Goal: Task Accomplishment & Management: Manage account settings

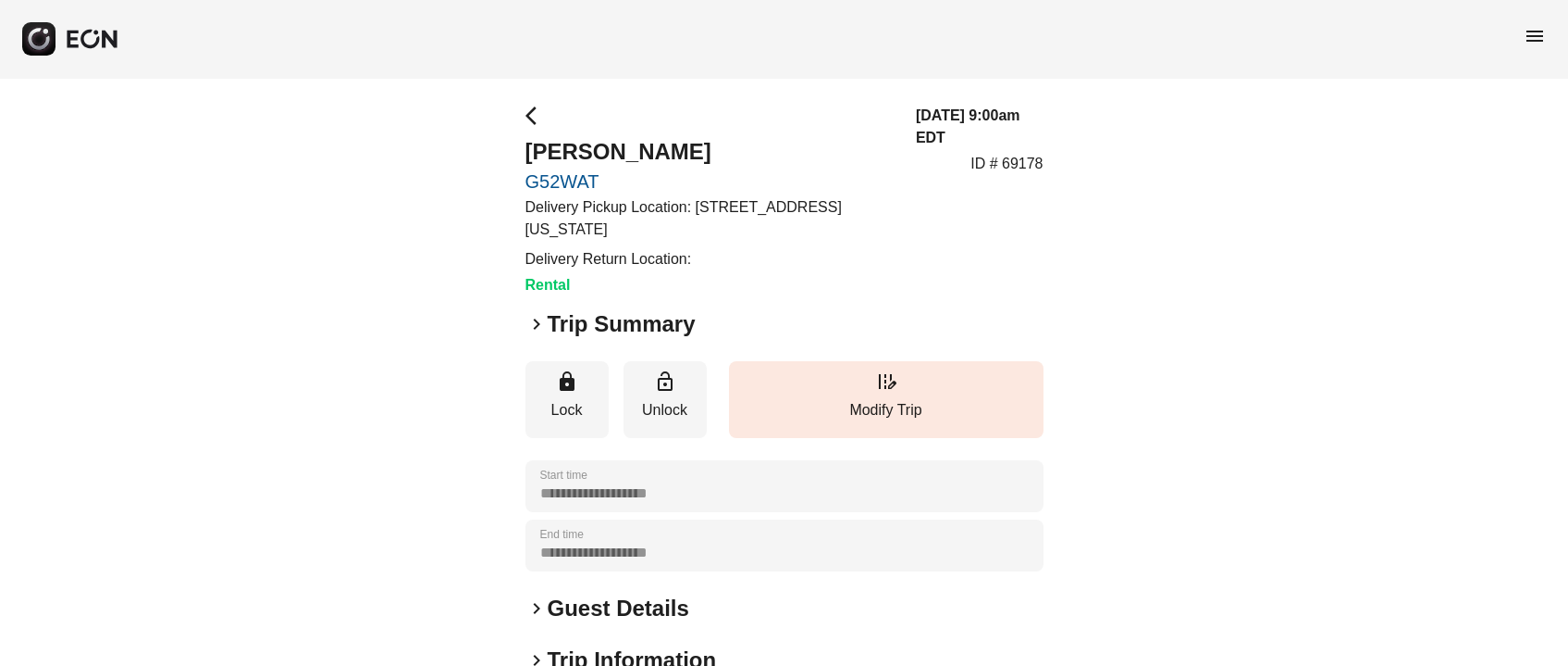
click at [527, 118] on span "arrow_back_ios" at bounding box center [537, 116] width 23 height 23
click at [534, 111] on span "arrow_back_ios" at bounding box center [537, 116] width 23 height 23
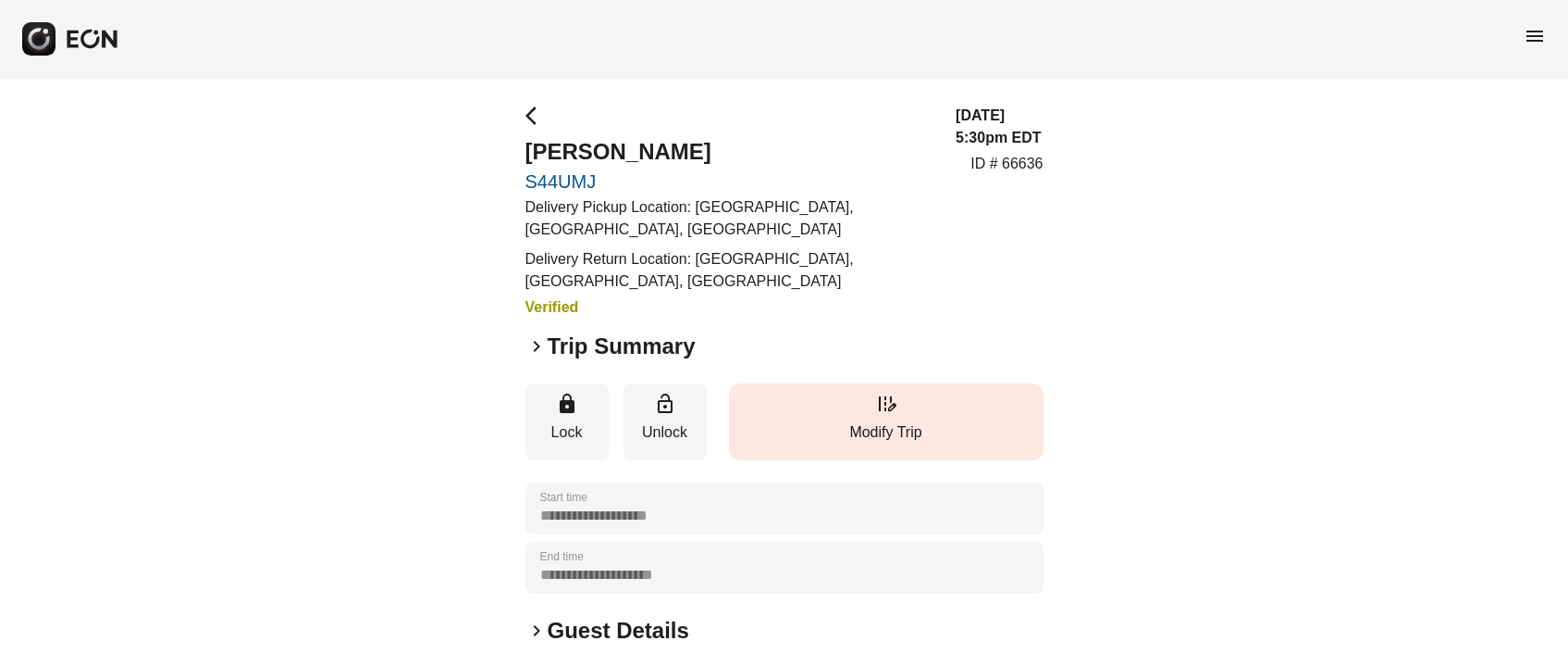
click at [943, 448] on button "edit_road Modify Trip" at bounding box center [885, 421] width 314 height 77
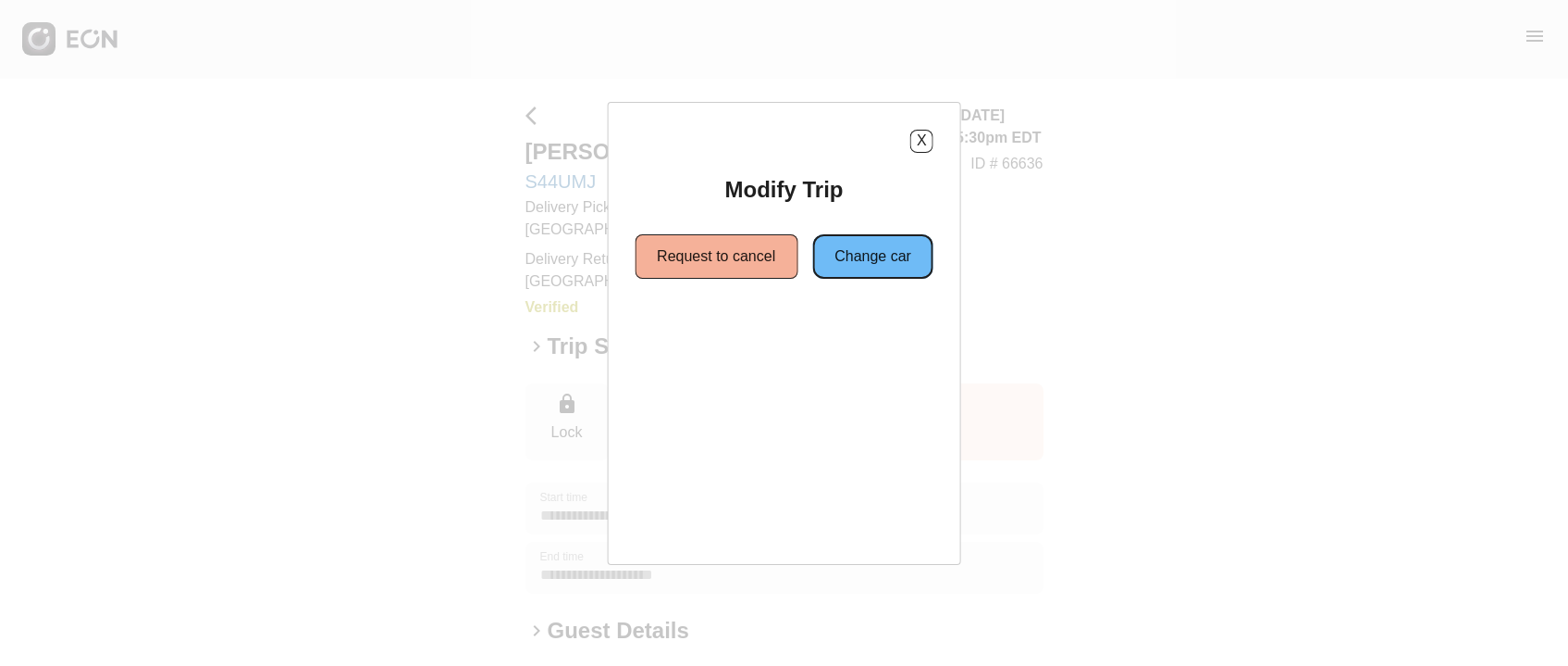
click at [889, 270] on button "Change car" at bounding box center [873, 256] width 121 height 44
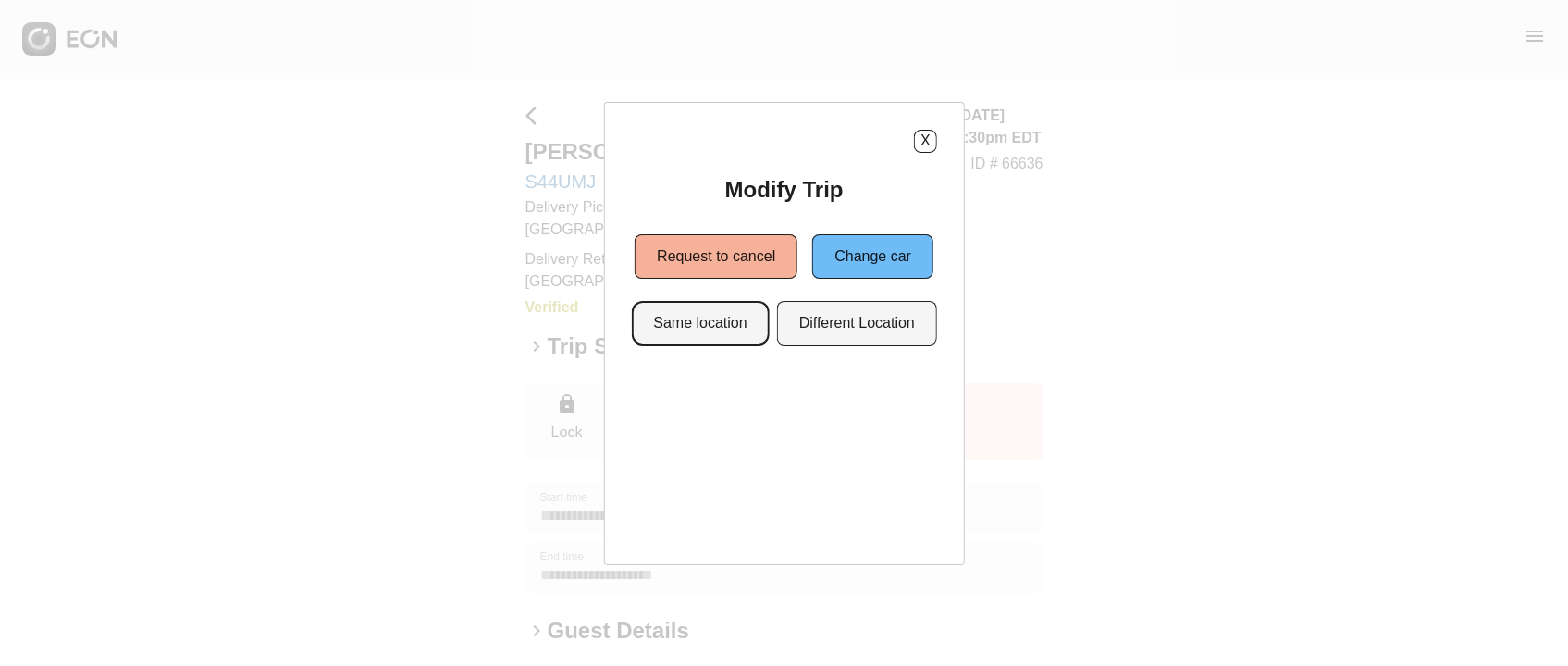
drag, startPoint x: 662, startPoint y: 317, endPoint x: 665, endPoint y: 355, distance: 38.1
click at [664, 317] on button "Same location" at bounding box center [700, 323] width 138 height 44
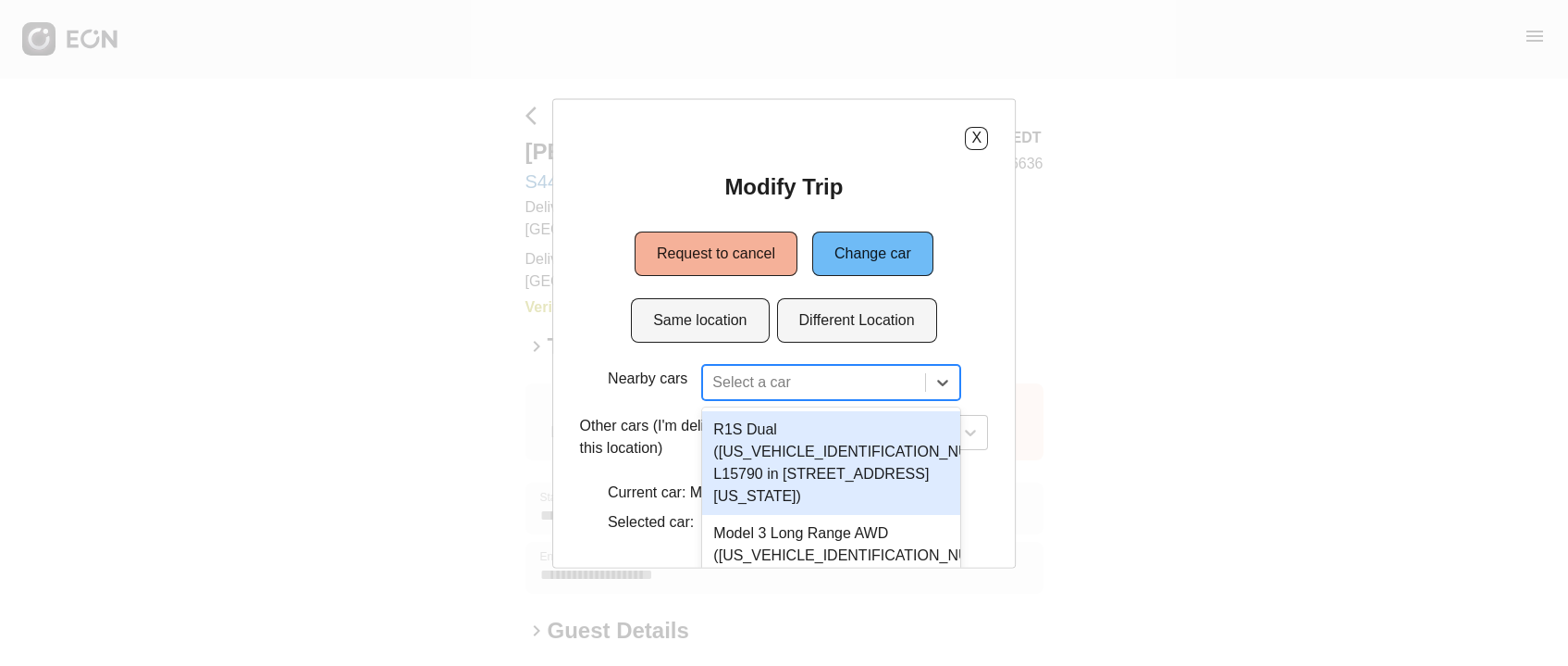
click at [746, 392] on div "2 results available. Use Up and Down to choose options, press Enter to select t…" at bounding box center [831, 381] width 257 height 35
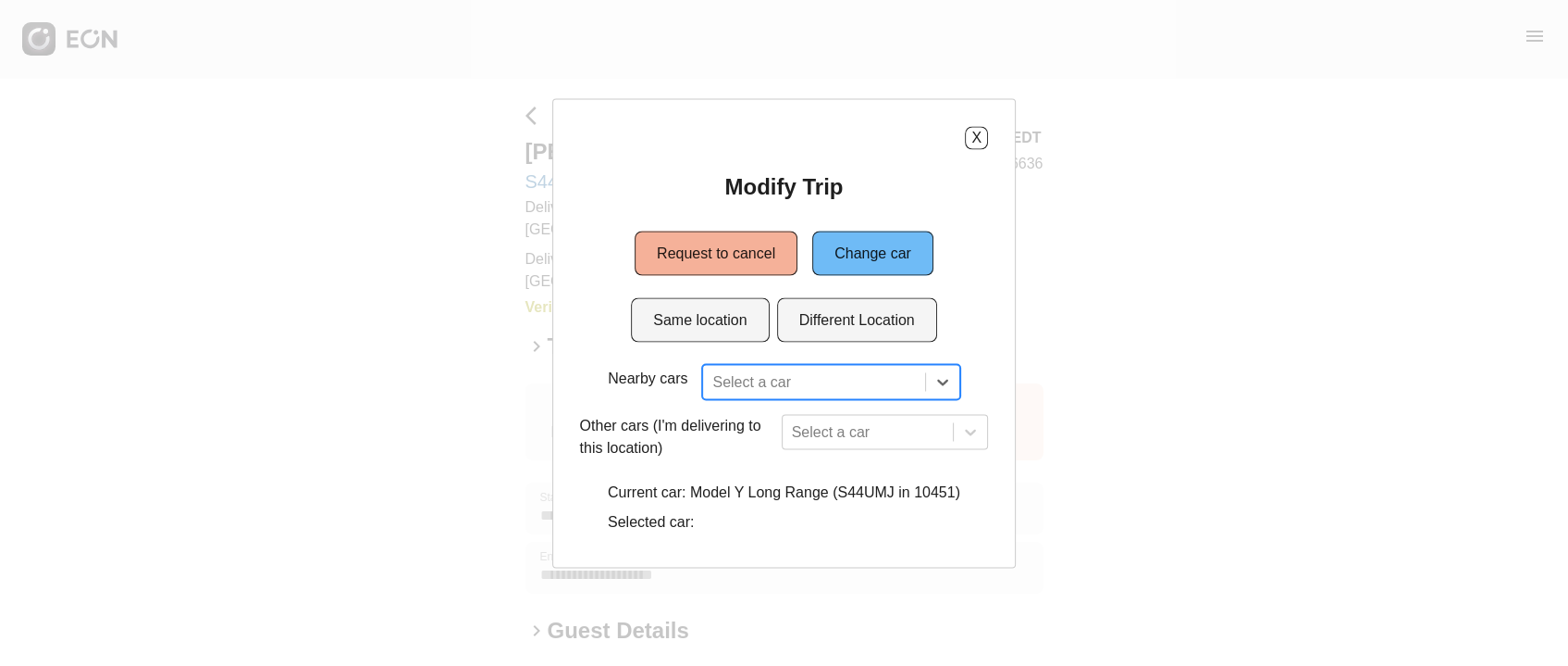
click at [875, 363] on div "Modify Trip Request to cancel Change car Same location Different Location Nearb…" at bounding box center [784, 355] width 409 height 368
click at [873, 384] on div "Select a car" at bounding box center [831, 381] width 257 height 35
type input "***"
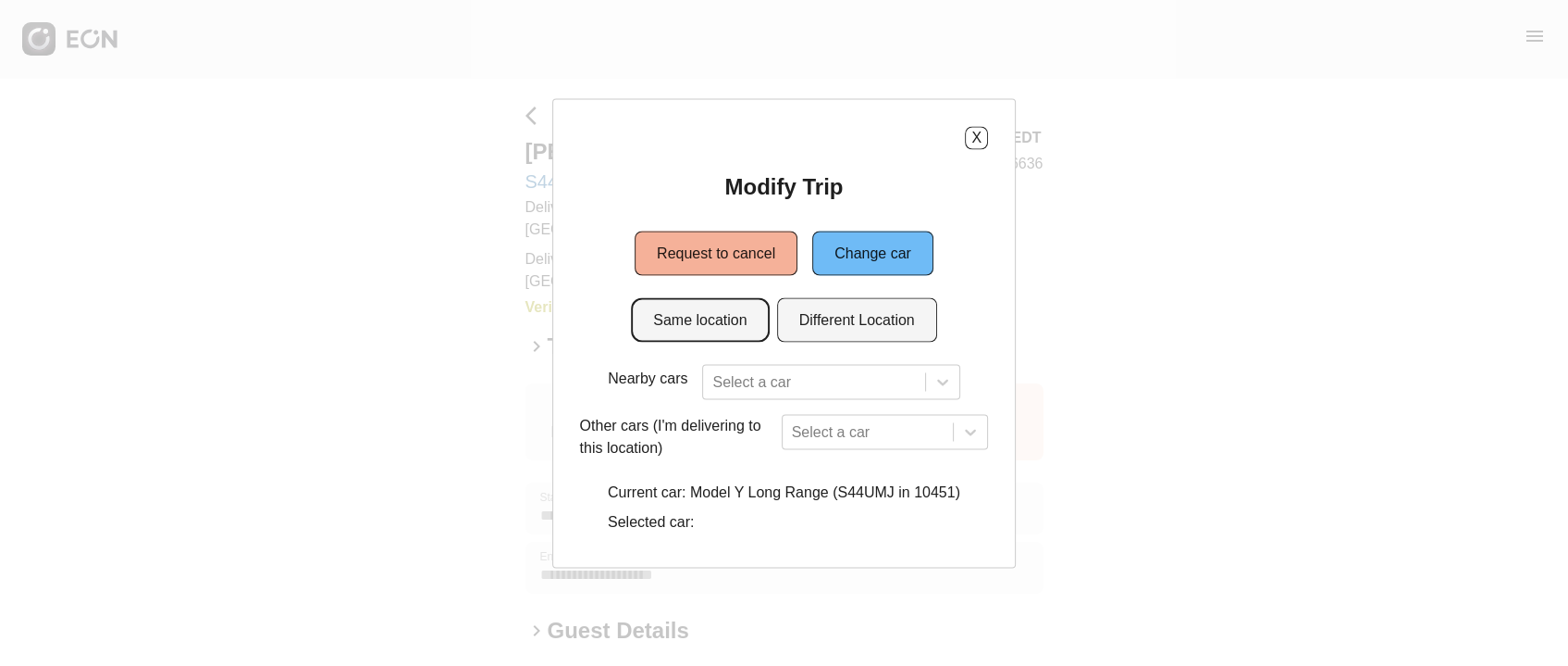
click at [738, 326] on button "Same location" at bounding box center [700, 319] width 138 height 44
click at [748, 319] on button "Same location" at bounding box center [700, 319] width 138 height 44
click at [974, 146] on button "X" at bounding box center [976, 137] width 24 height 24
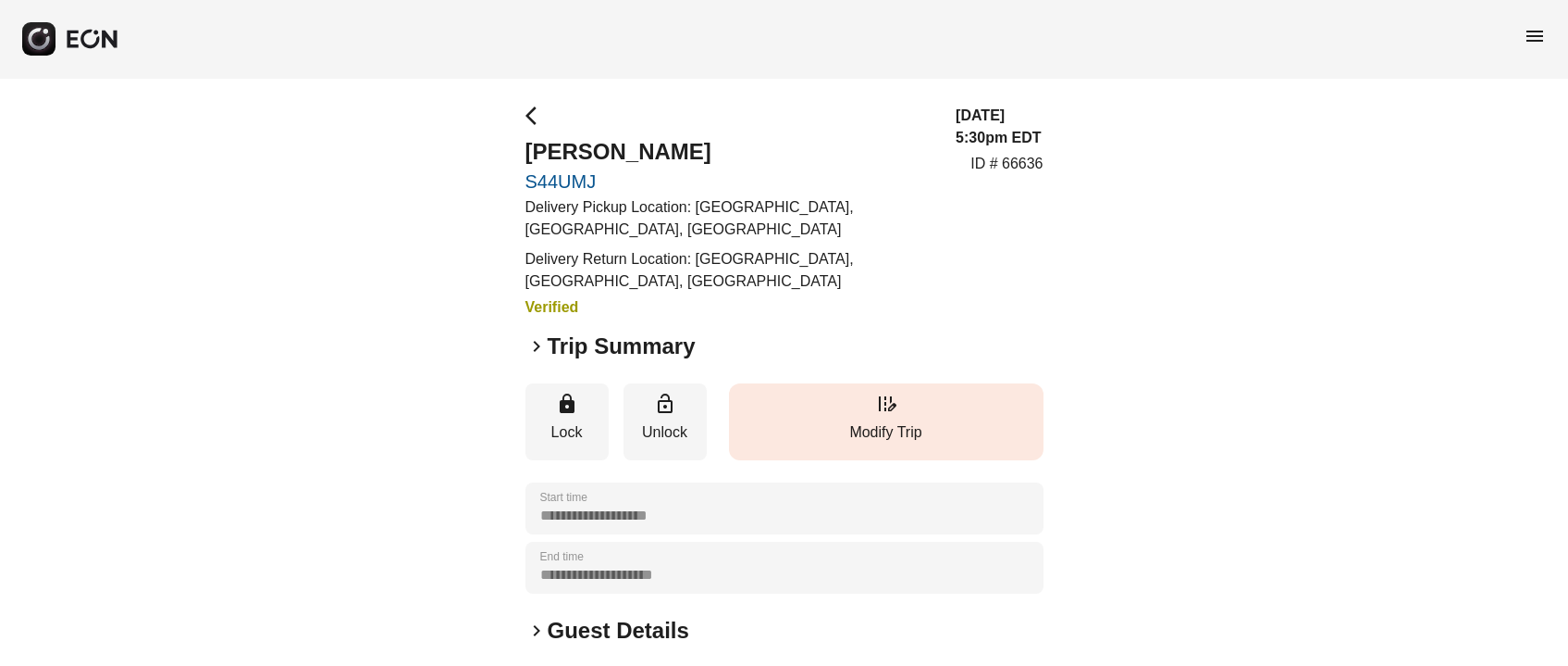
click at [883, 427] on p "Modify Trip" at bounding box center [886, 433] width 296 height 23
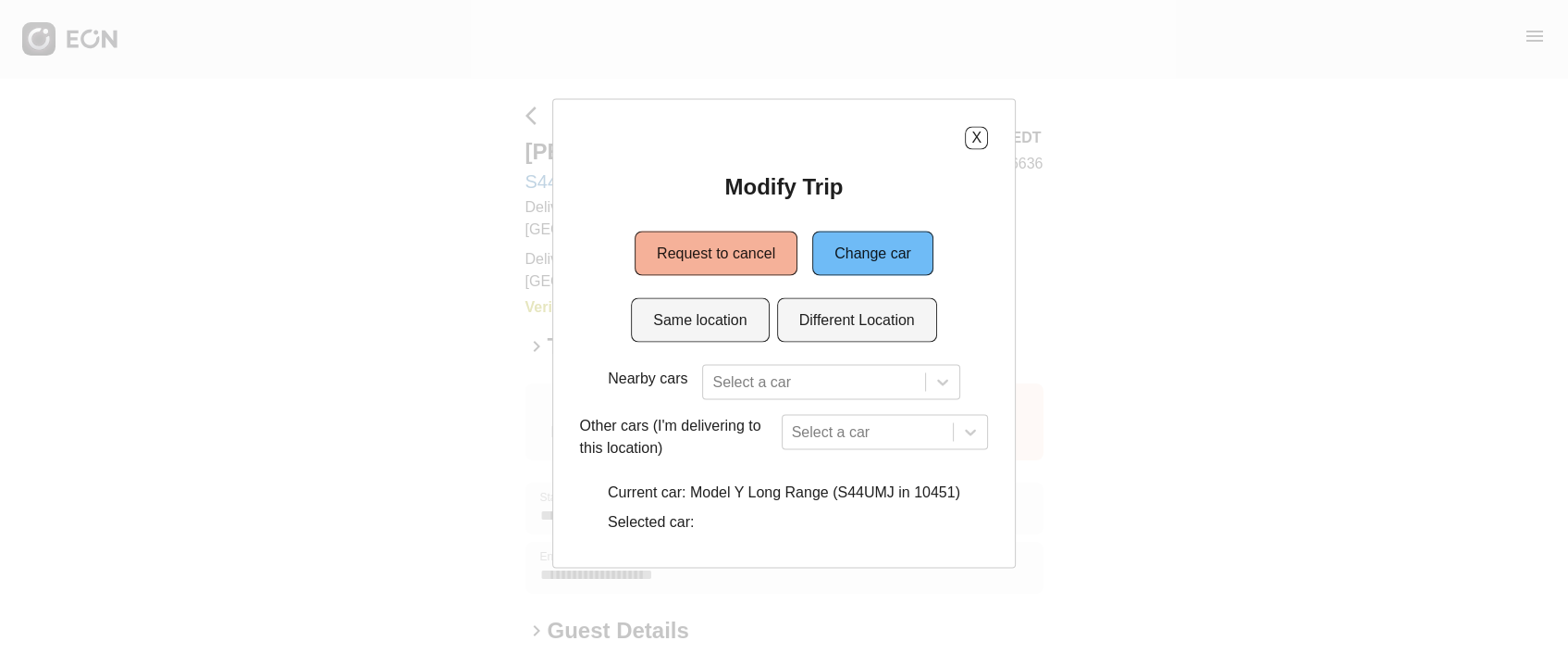
click at [744, 280] on div "Modify Trip Request to cancel Change car Same location Different Location Nearb…" at bounding box center [784, 355] width 409 height 368
click at [729, 312] on button "Same location" at bounding box center [700, 319] width 138 height 44
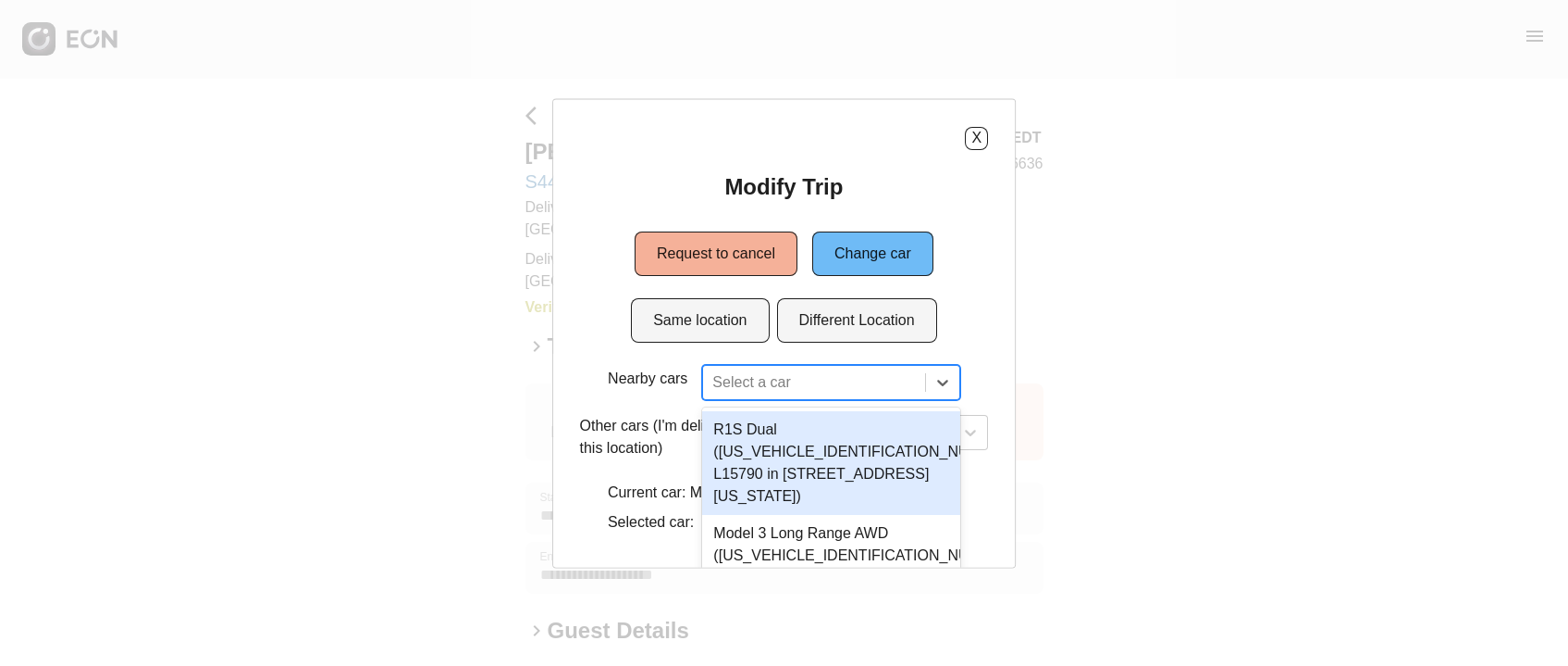
scroll to position [32, 0]
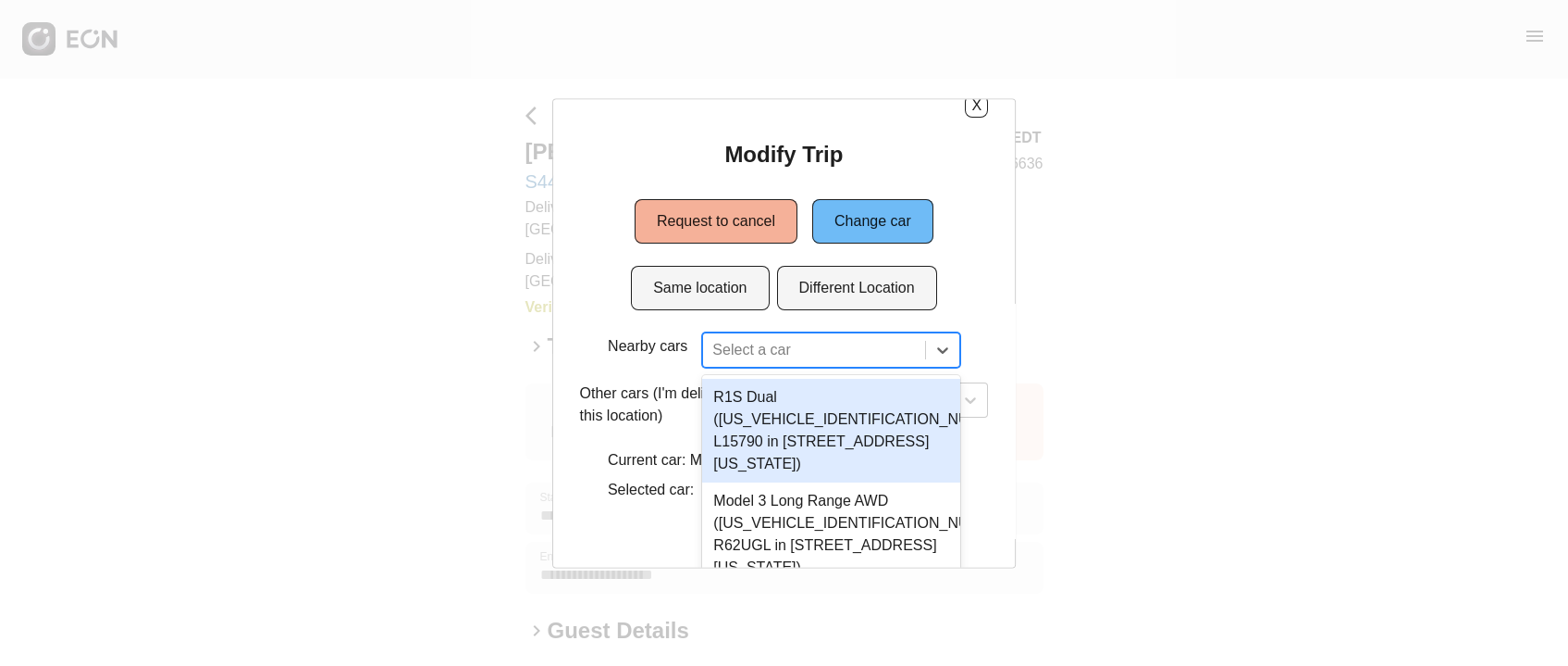
click at [767, 367] on div "2 results available. Use Up and Down to choose options, press Enter to select t…" at bounding box center [831, 349] width 257 height 35
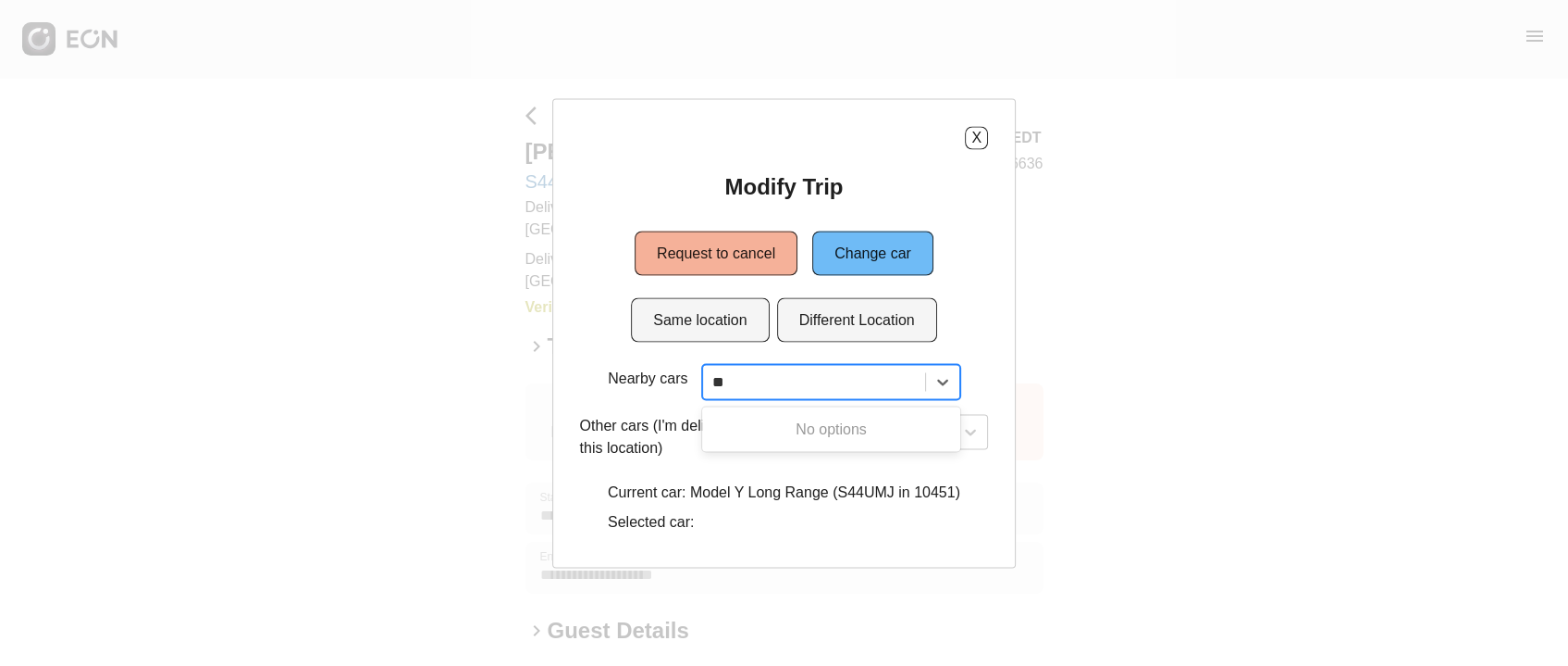
type input "*"
click at [981, 132] on button "X" at bounding box center [976, 137] width 24 height 24
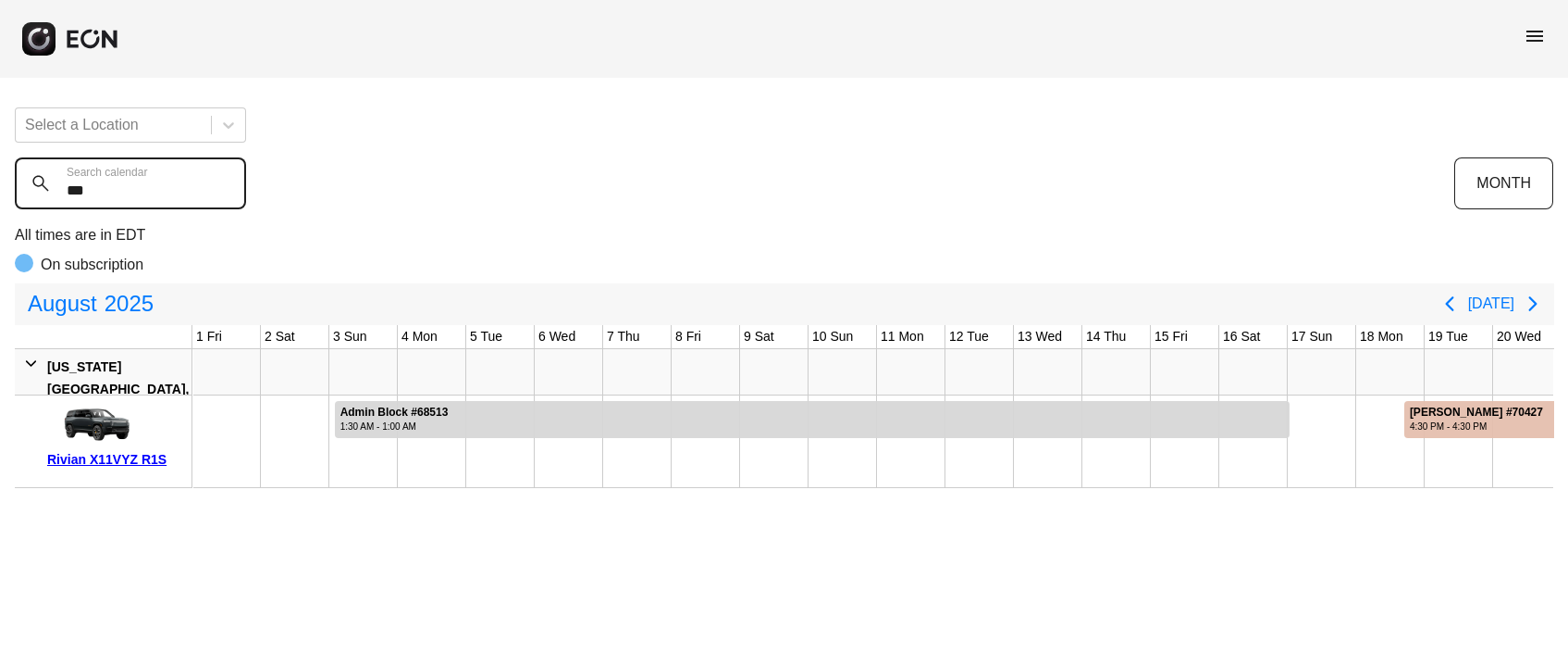
scroll to position [0, 582]
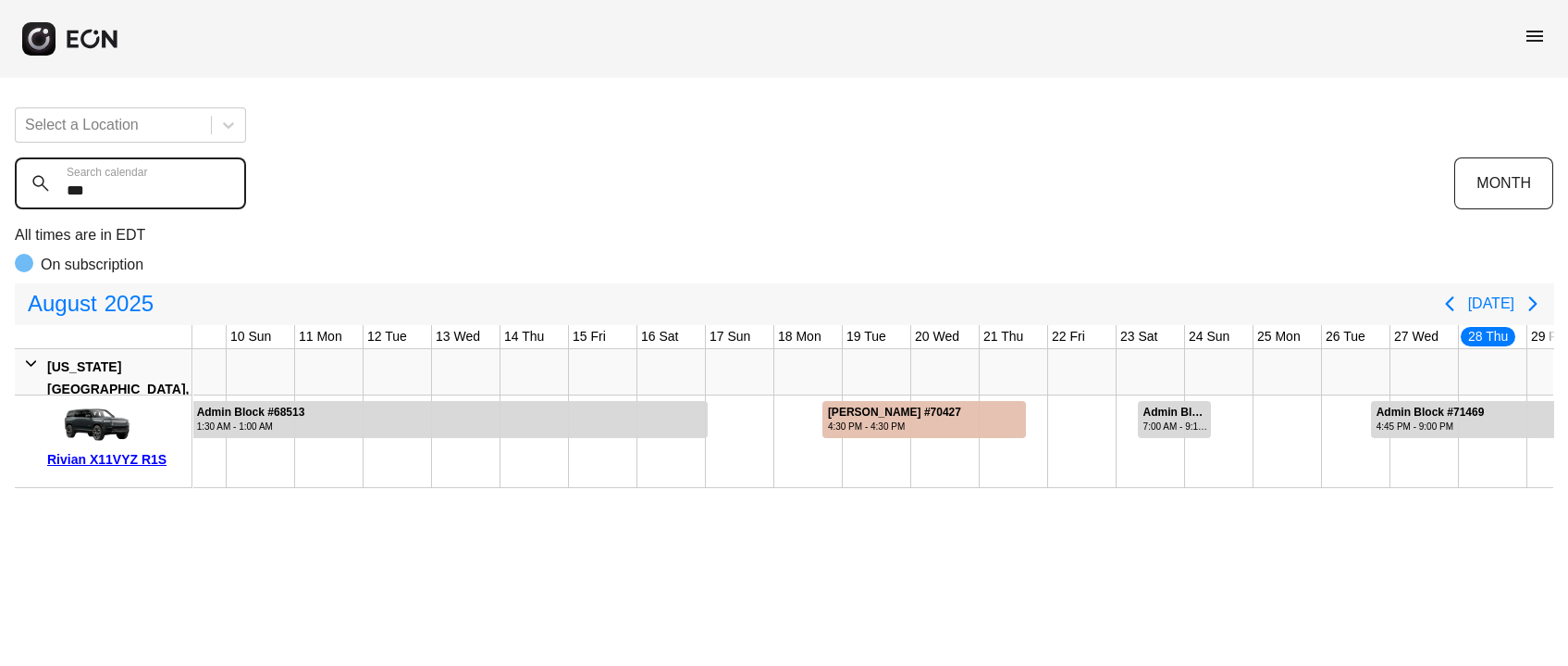
drag, startPoint x: 103, startPoint y: 191, endPoint x: 0, endPoint y: 191, distance: 103.0
click at [0, 191] on div "Select a Location *** Search calendar MONTH All times are in EDT On subscriptio…" at bounding box center [784, 290] width 1568 height 395
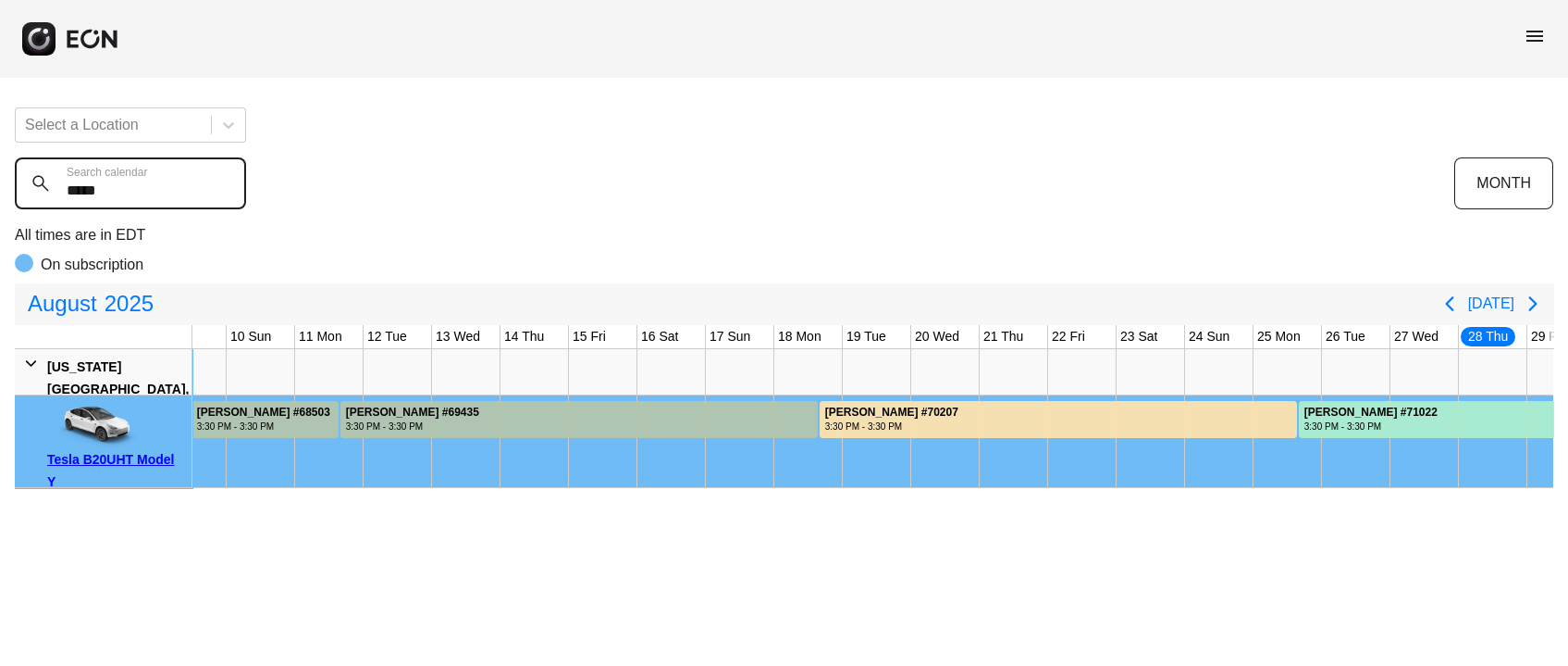
type calendar "******"
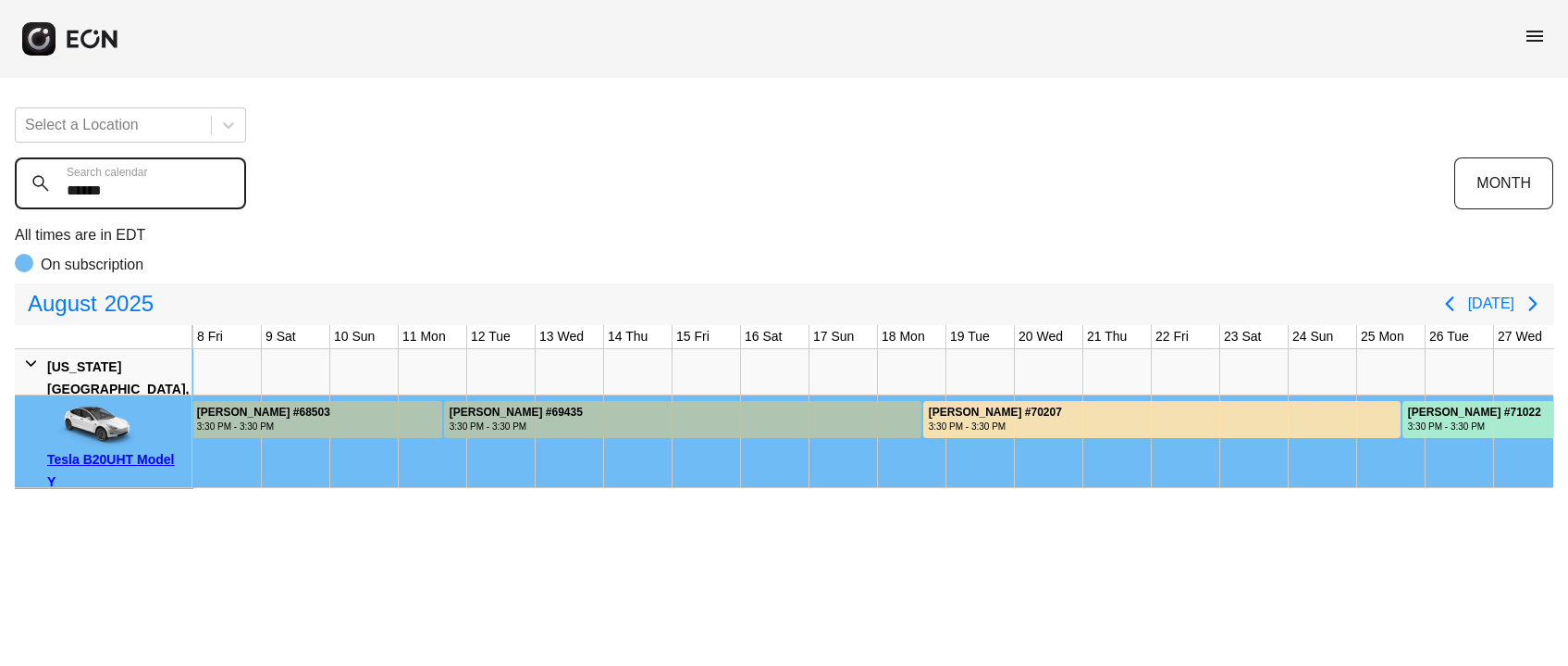
scroll to position [0, 760]
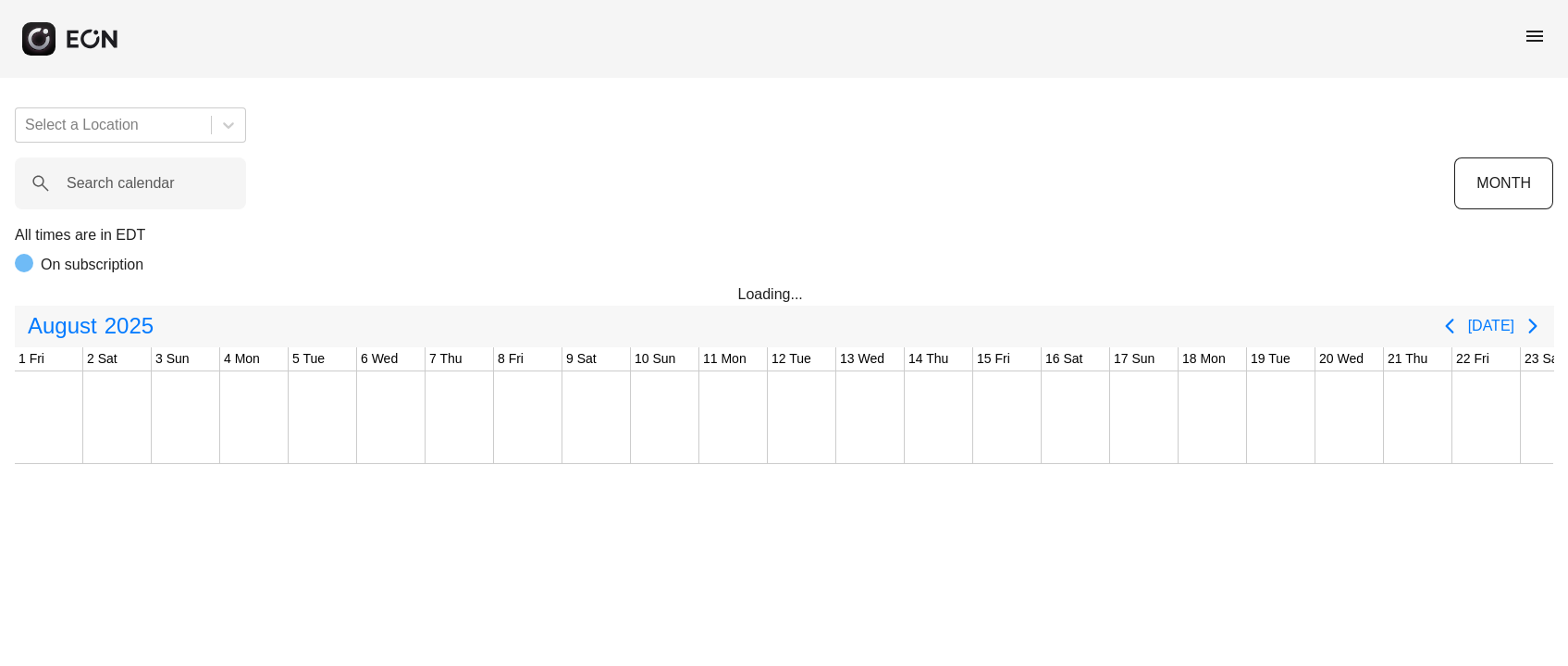
scroll to position [0, 582]
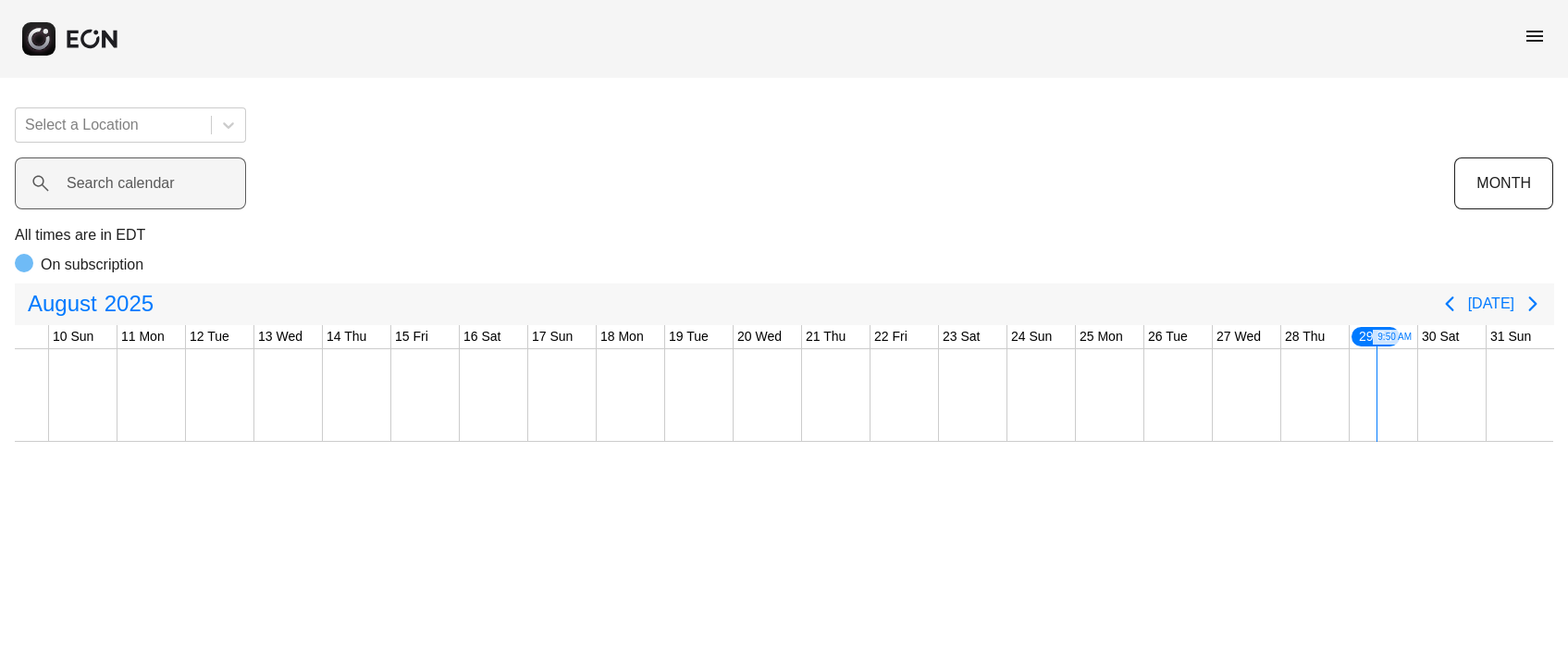
click at [115, 188] on label "Search calendar" at bounding box center [121, 183] width 109 height 23
click at [115, 188] on calendar "Search calendar" at bounding box center [130, 183] width 231 height 52
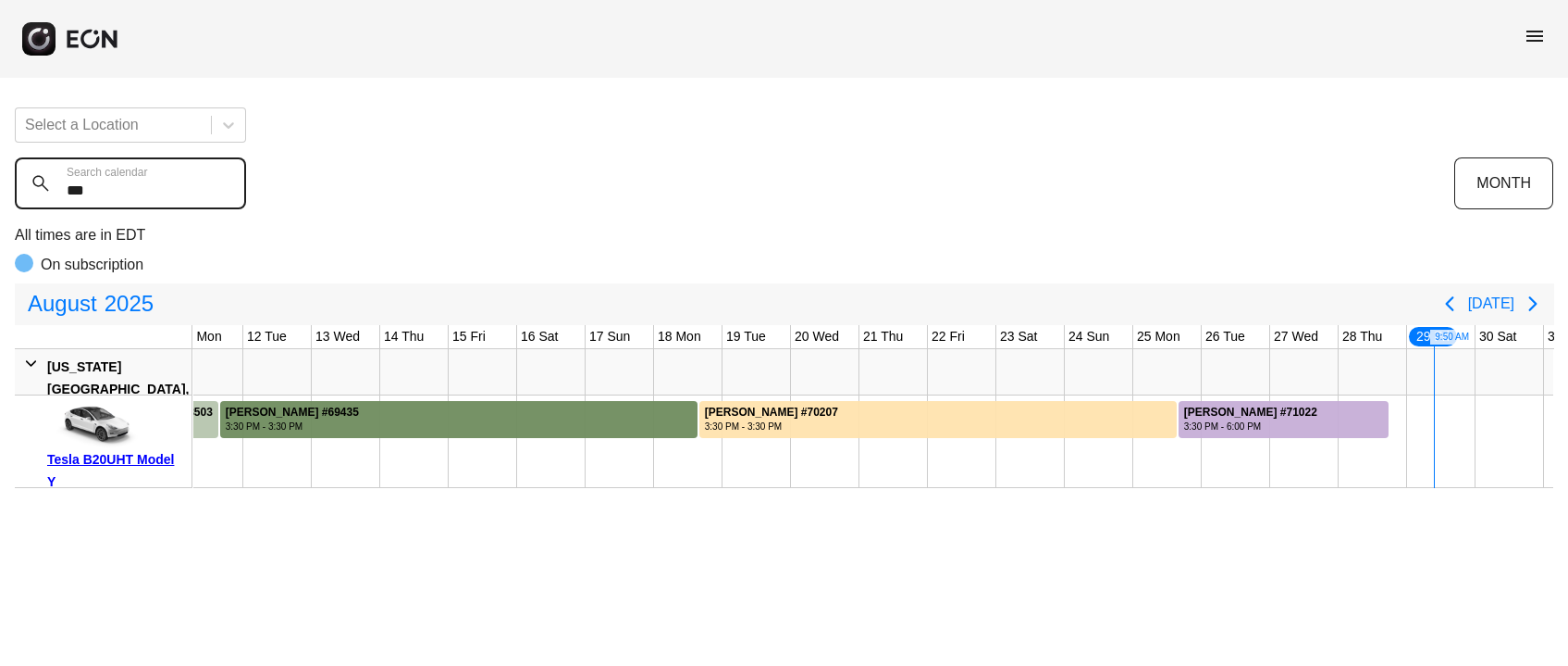
scroll to position [0, 760]
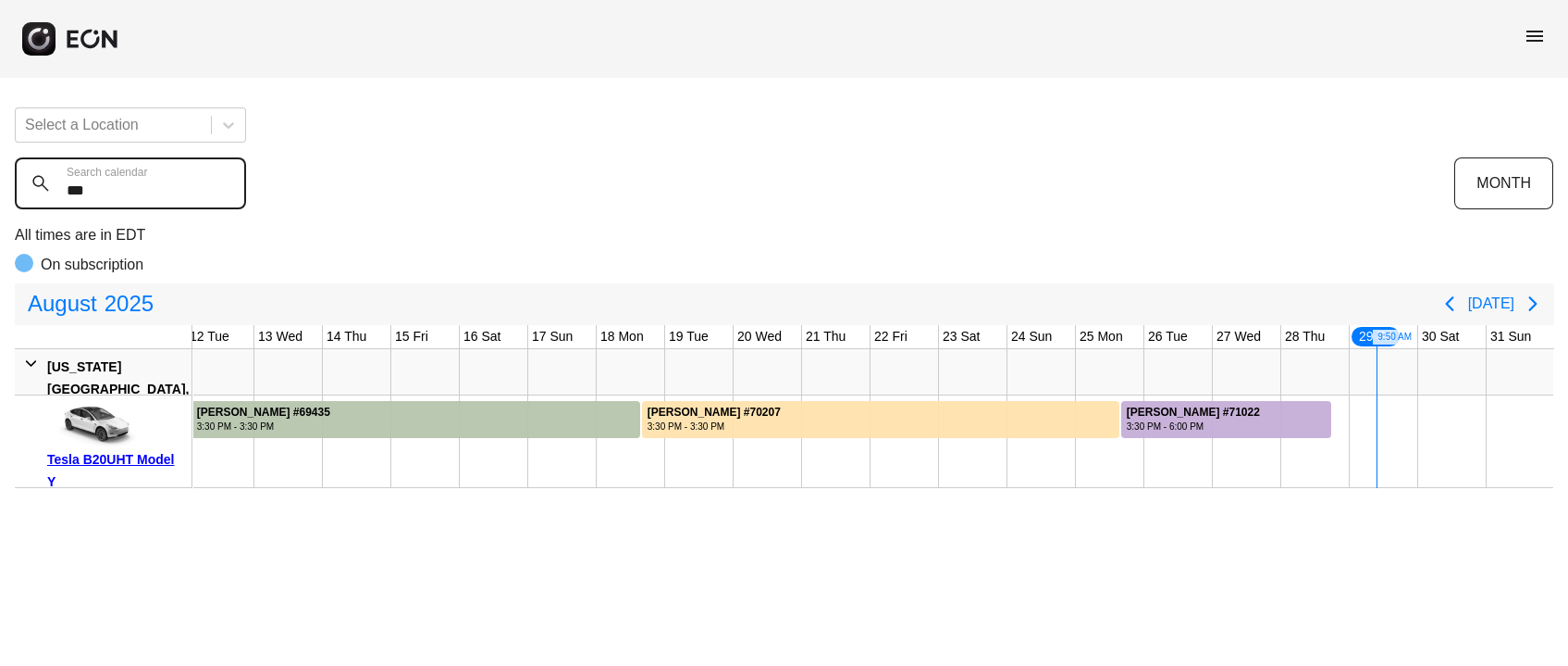
type calendar "***"
click at [1529, 300] on icon "Next page" at bounding box center [1533, 304] width 23 height 23
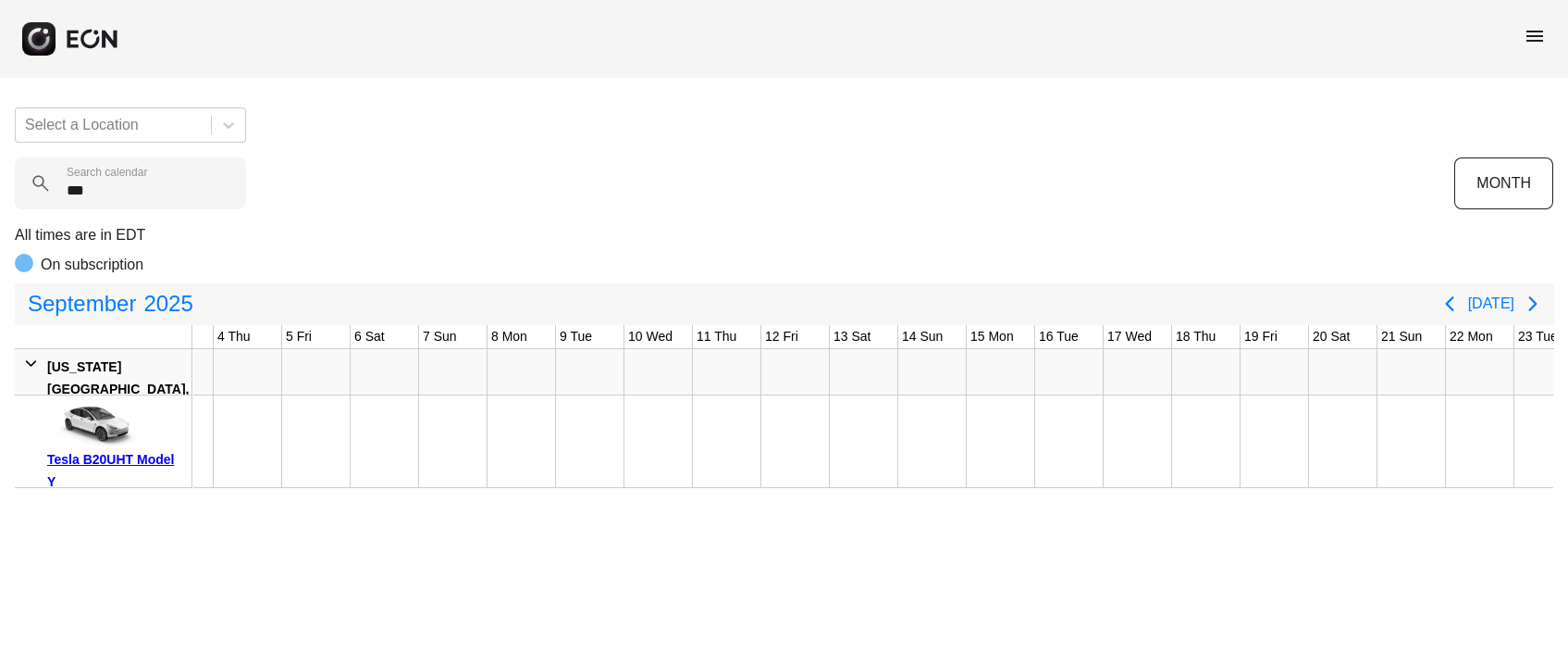
scroll to position [0, 0]
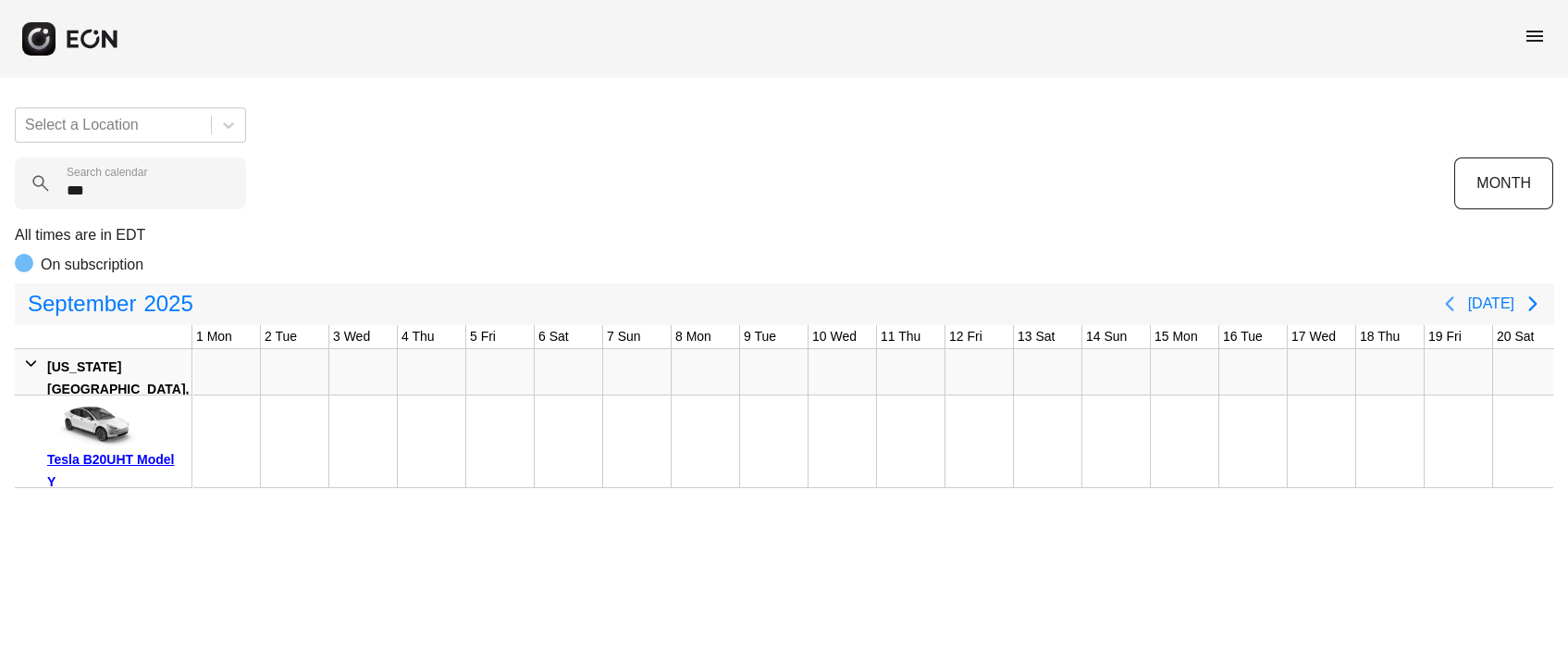
click at [1457, 309] on icon "Previous page" at bounding box center [1450, 304] width 23 height 23
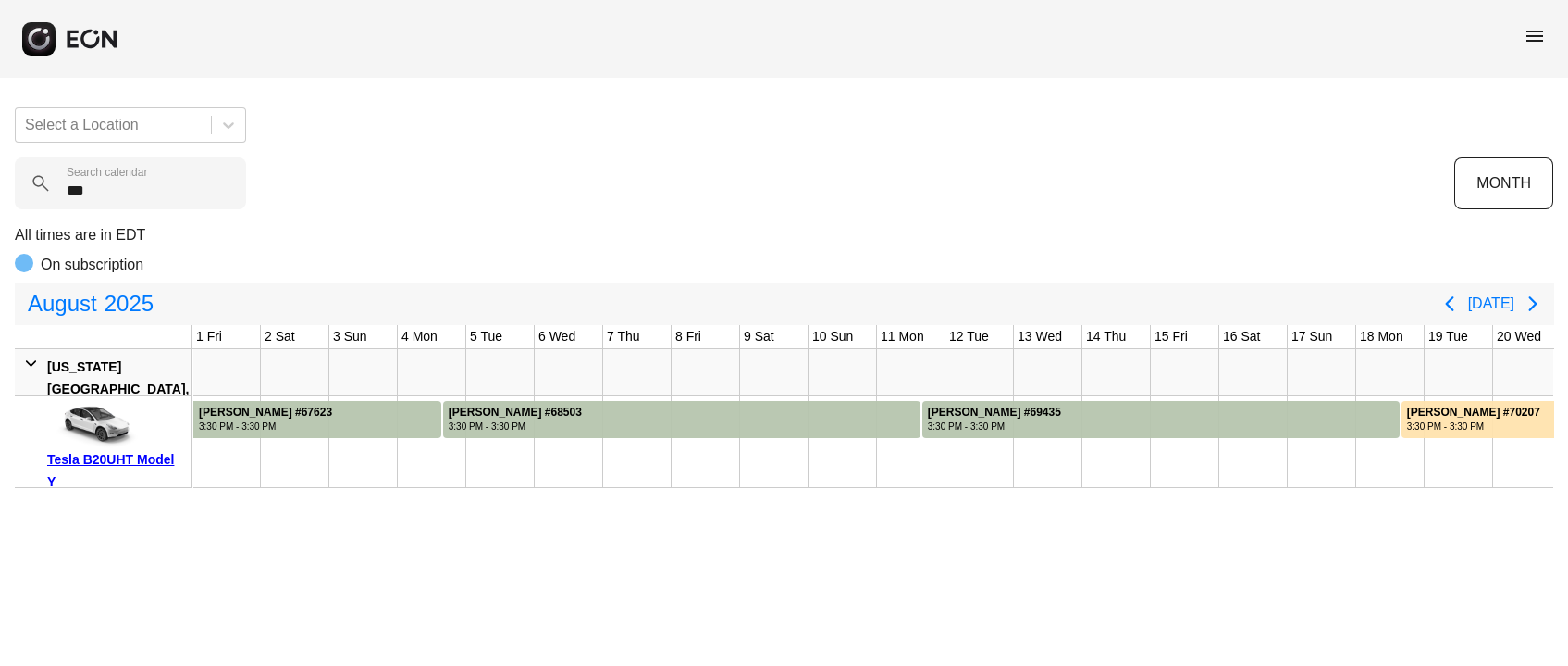
click at [110, 456] on div "Tesla B20UHT Model Y" at bounding box center [116, 470] width 138 height 44
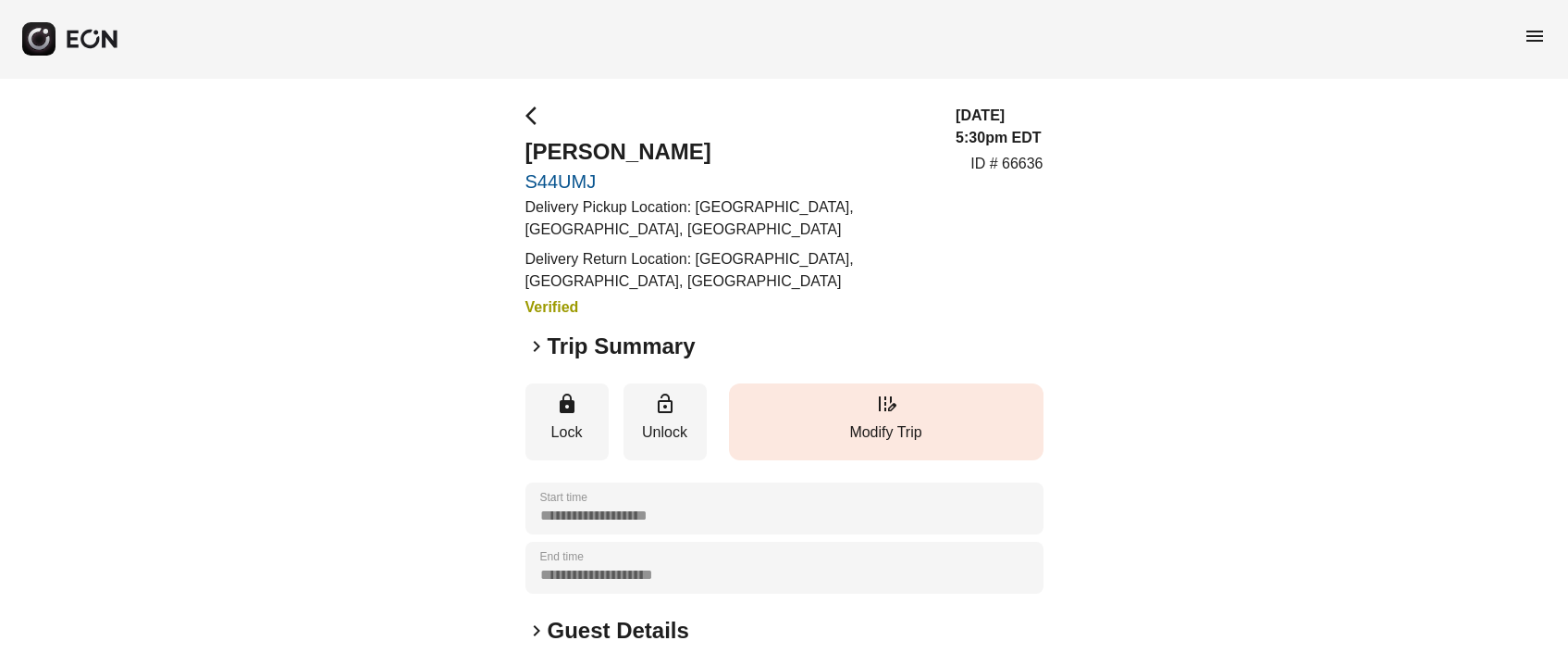
click at [912, 410] on button "edit_road Modify Trip" at bounding box center [885, 421] width 314 height 77
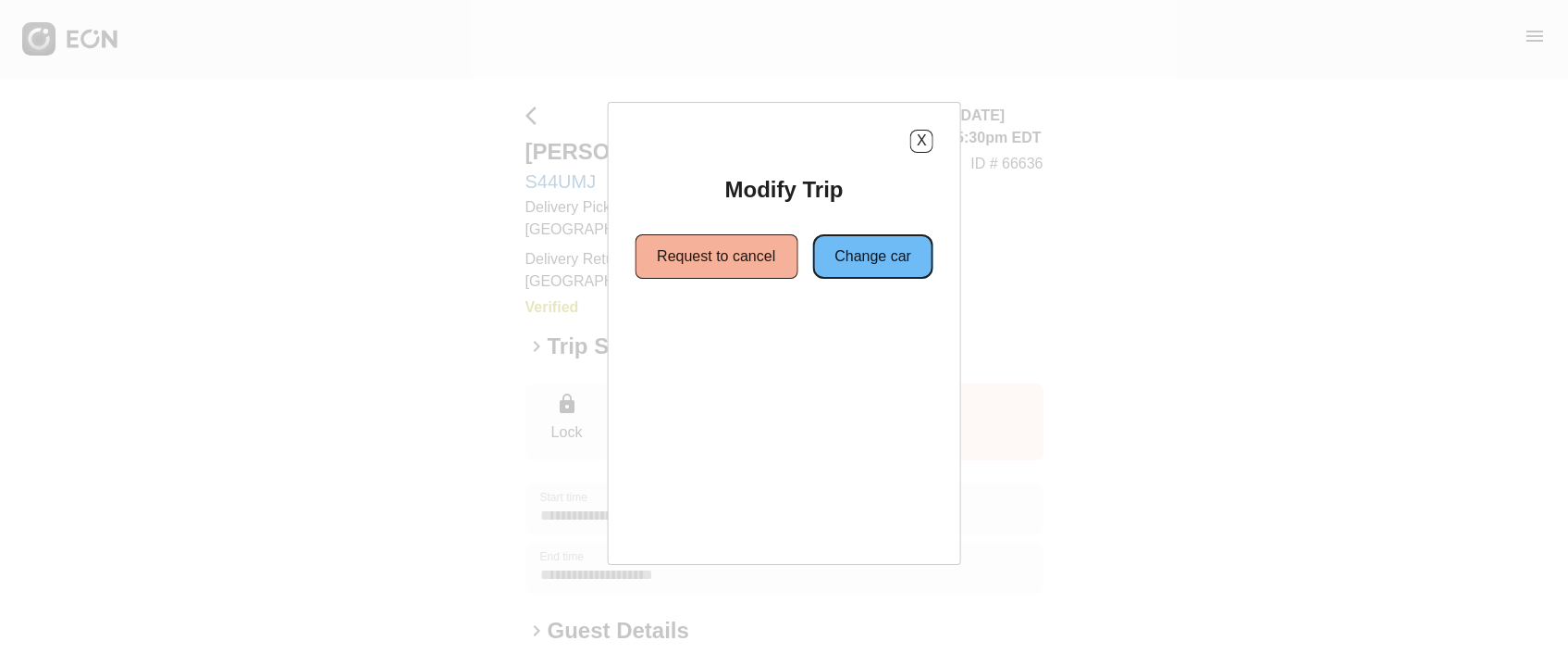
drag, startPoint x: 858, startPoint y: 242, endPoint x: 846, endPoint y: 268, distance: 28.6
click at [860, 242] on button "Change car" at bounding box center [873, 256] width 121 height 44
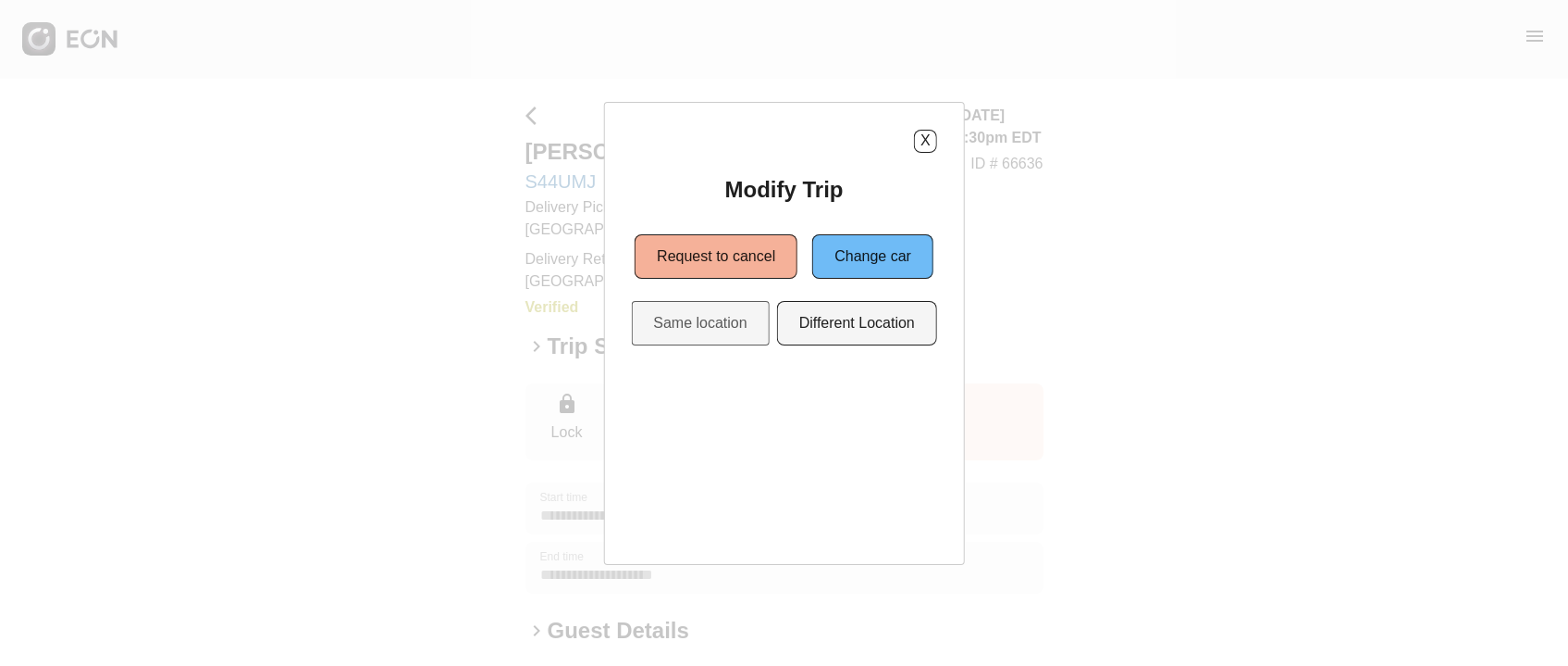
drag, startPoint x: 683, startPoint y: 354, endPoint x: 683, endPoint y: 342, distance: 12.0
click at [682, 354] on div "X Modify Trip Request to cancel Change car Same location Different Location" at bounding box center [784, 333] width 362 height 463
click at [683, 340] on button "Same location" at bounding box center [700, 323] width 138 height 44
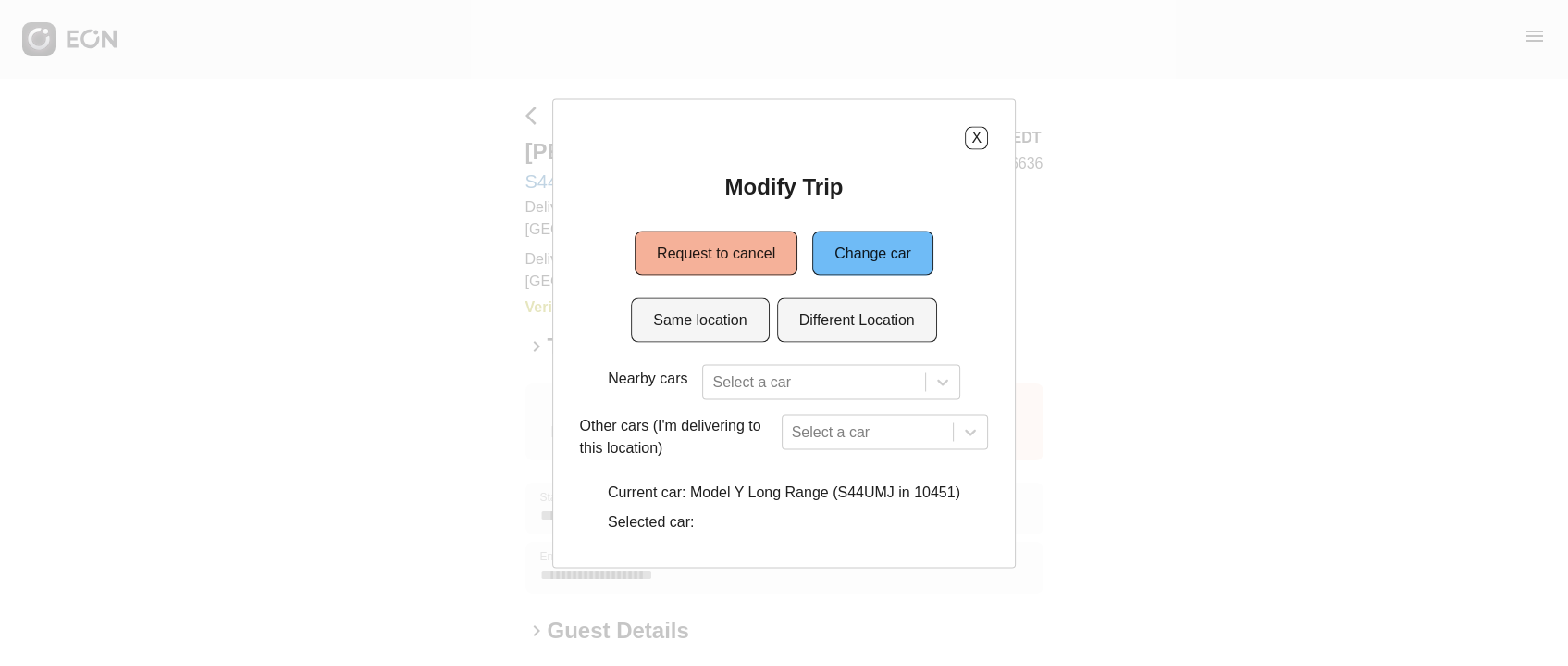
scroll to position [32, 0]
click at [733, 371] on div "Nearby cars Select a car Other cars (I'm delivering to this location) Select a …" at bounding box center [784, 452] width 409 height 176
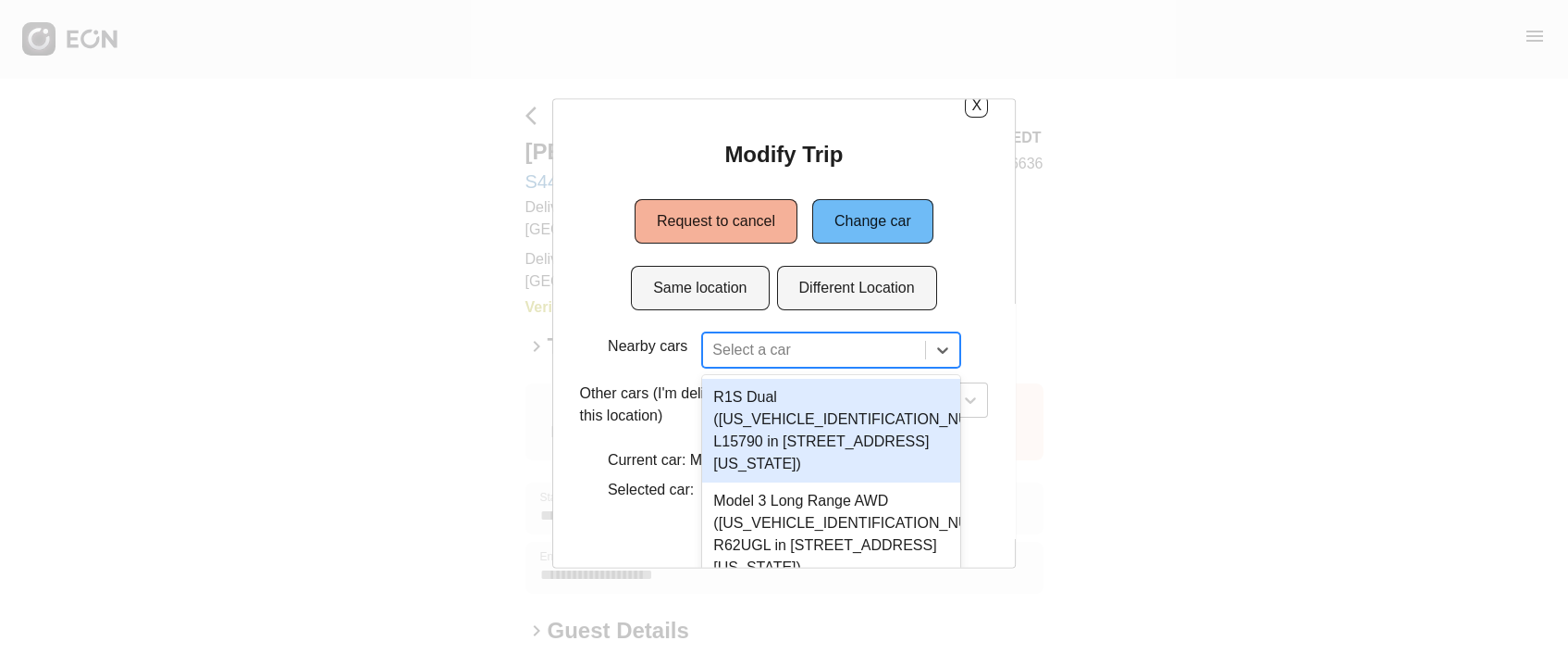
click at [592, 316] on div "Modify Trip Request to cancel Change car Same location Different Location Nearb…" at bounding box center [784, 323] width 409 height 368
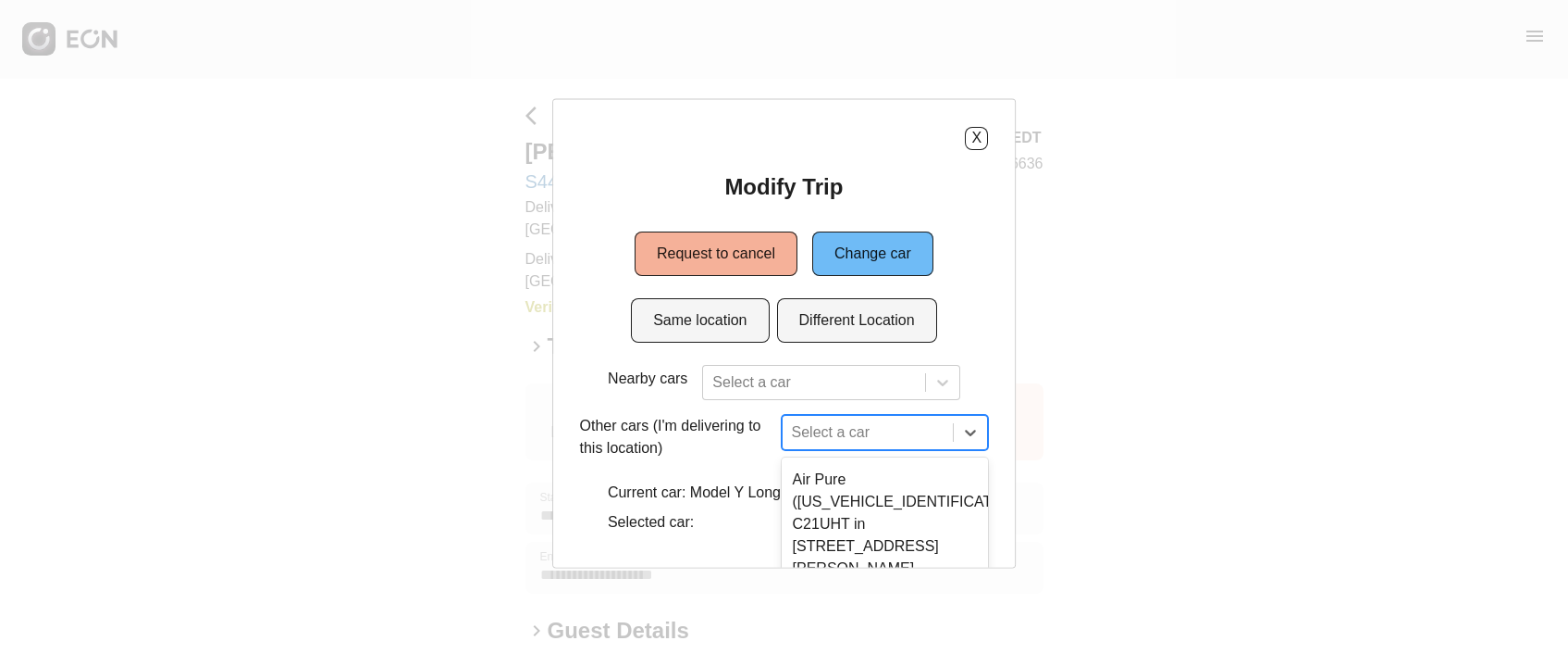
click at [813, 438] on div "7 results available. Use Up and Down to choose options, press Enter to select t…" at bounding box center [885, 431] width 208 height 35
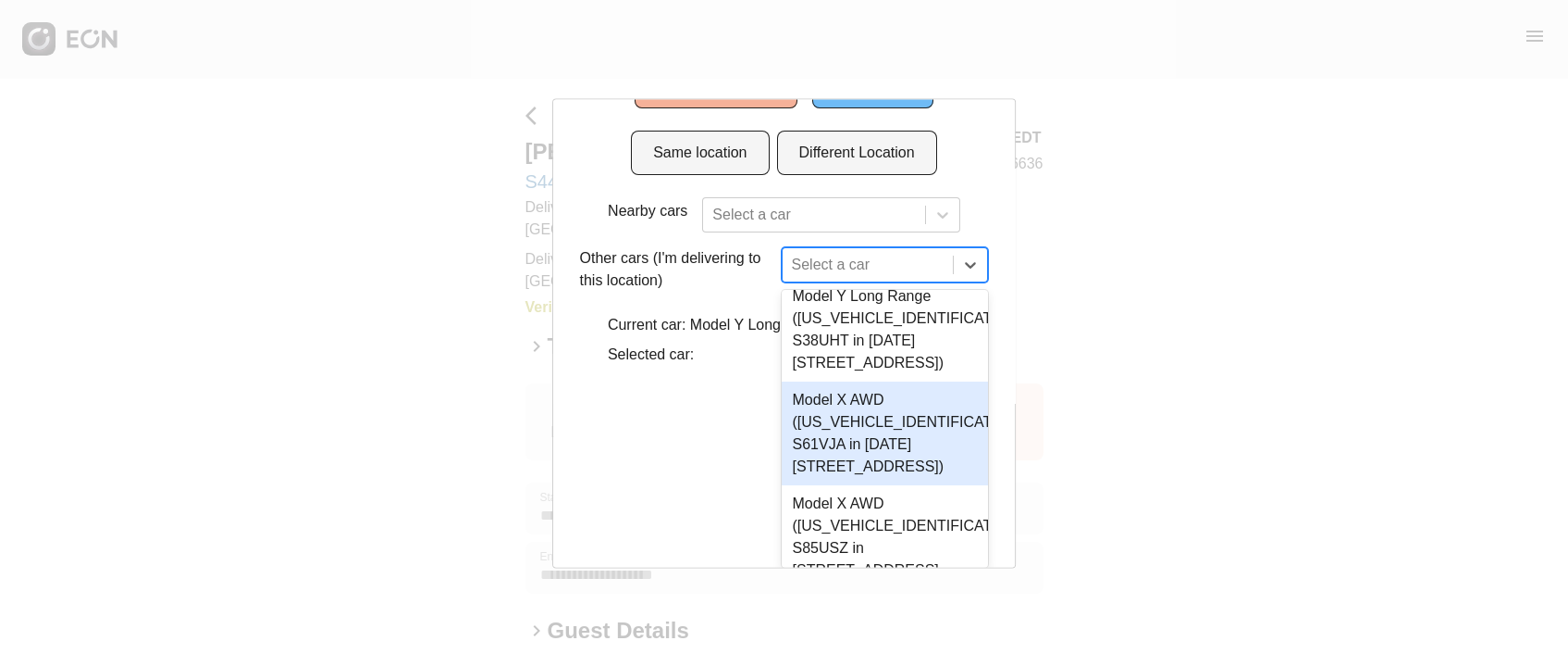
scroll to position [521, 0]
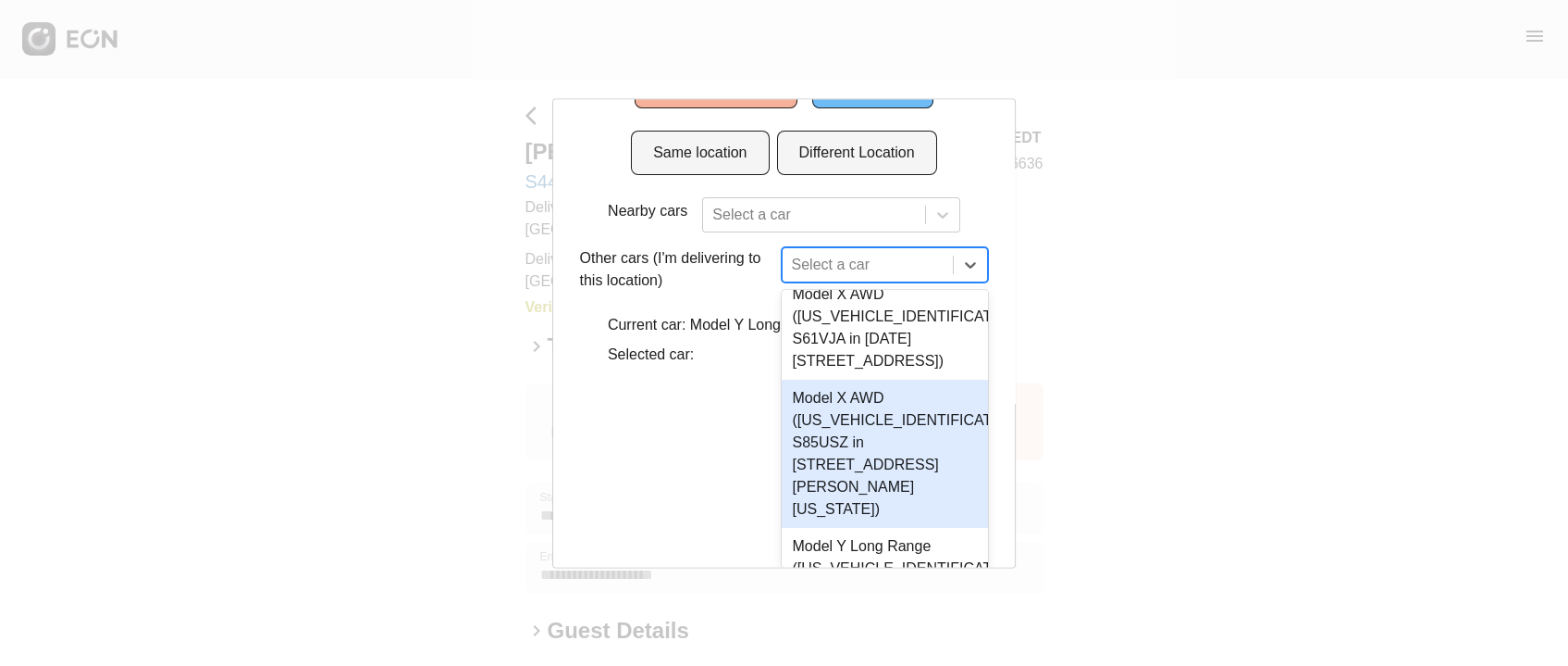
click at [627, 437] on div "X Modify Trip Request to cancel Change car Same location Different Location Nea…" at bounding box center [784, 333] width 464 height 470
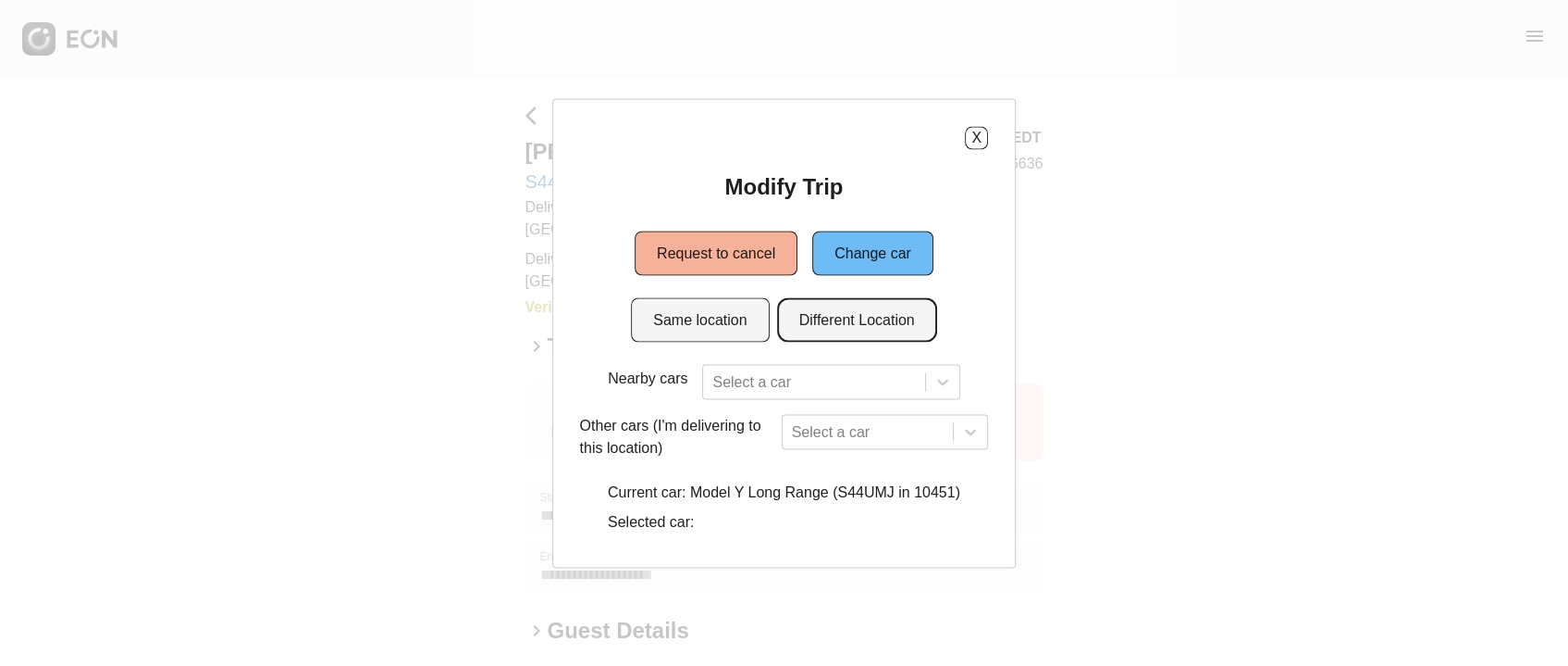
click at [818, 337] on button "Different Location" at bounding box center [857, 319] width 160 height 44
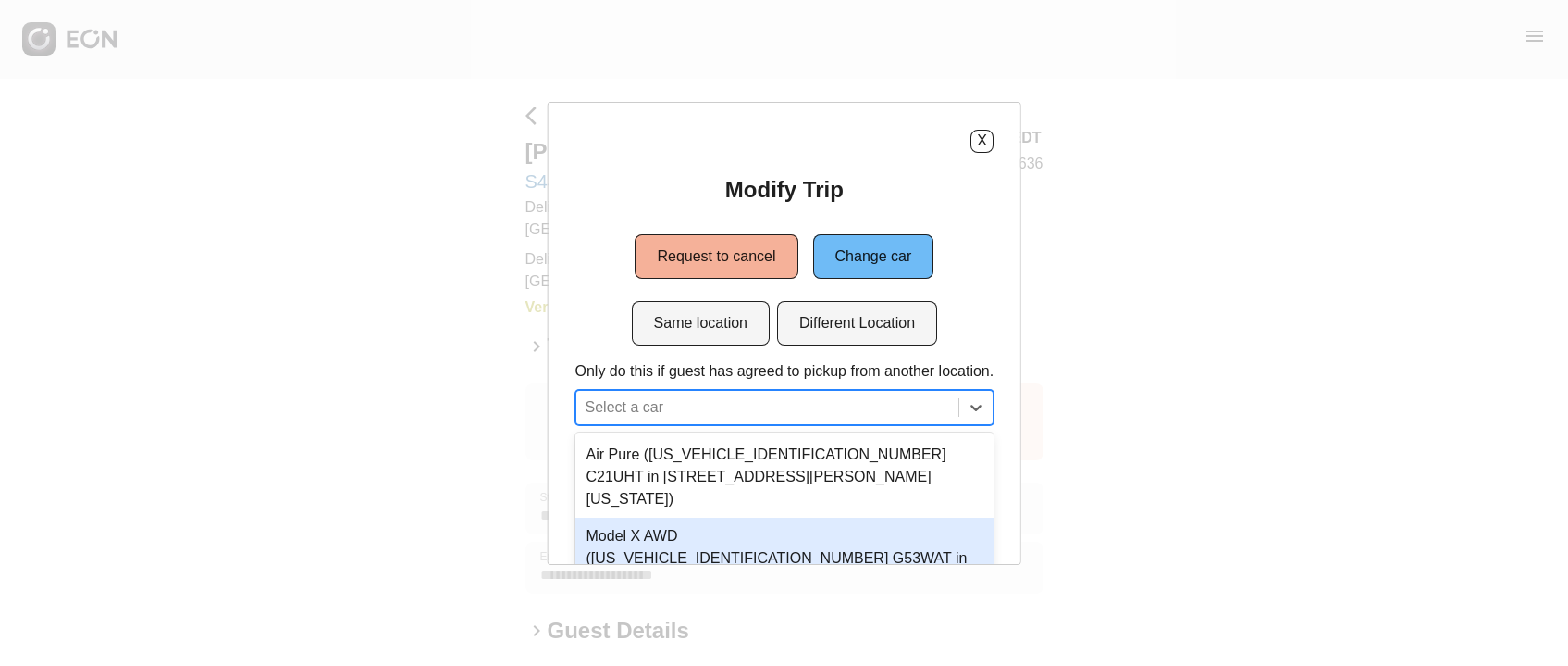
click at [774, 405] on div "7 results available. Use Up and Down to choose options, press Enter to select t…" at bounding box center [784, 407] width 419 height 35
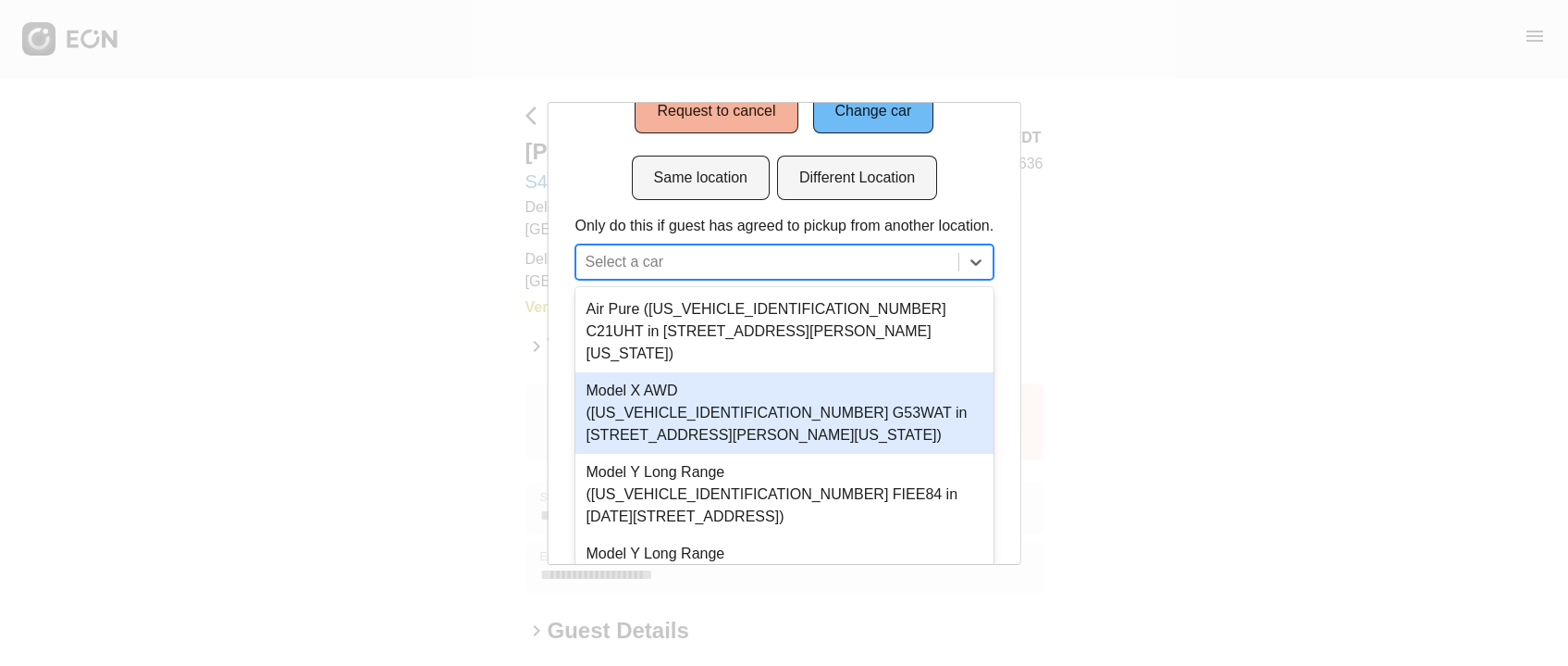
type input "*"
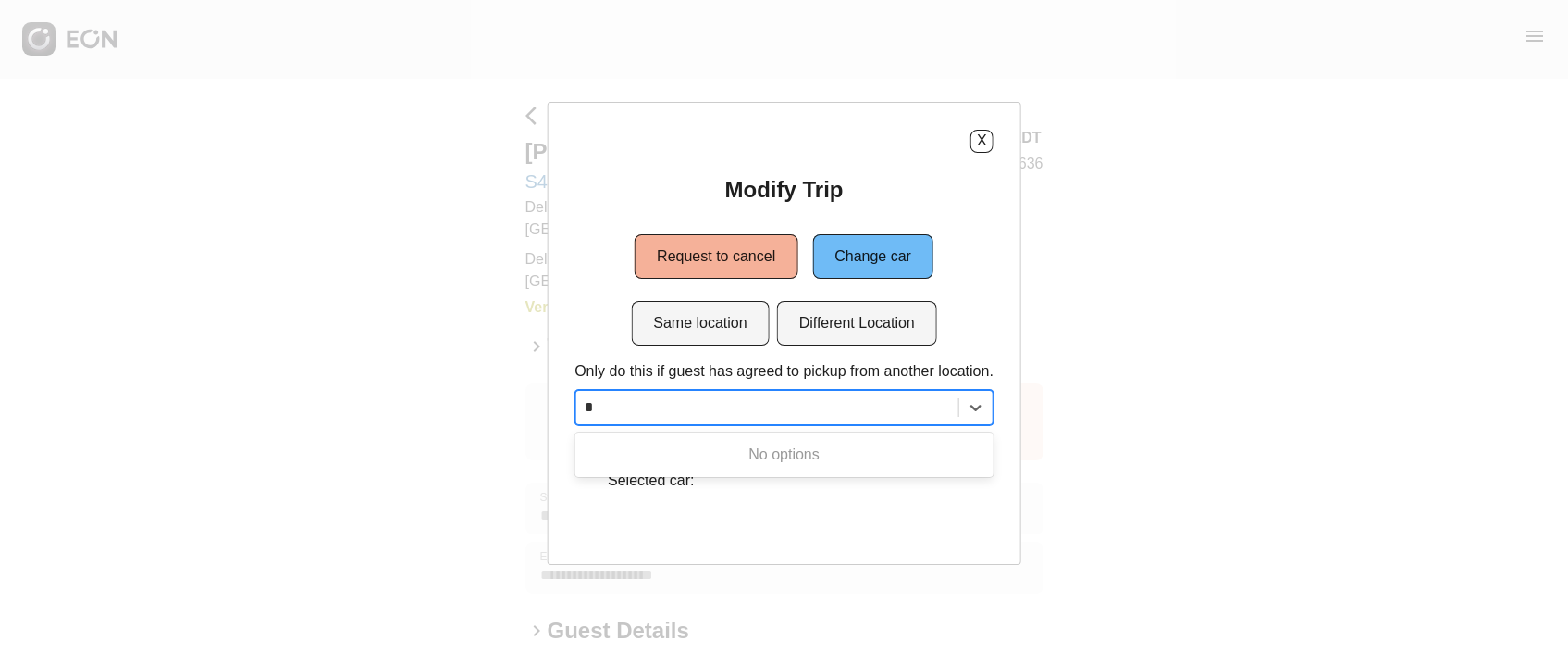
scroll to position [0, 0]
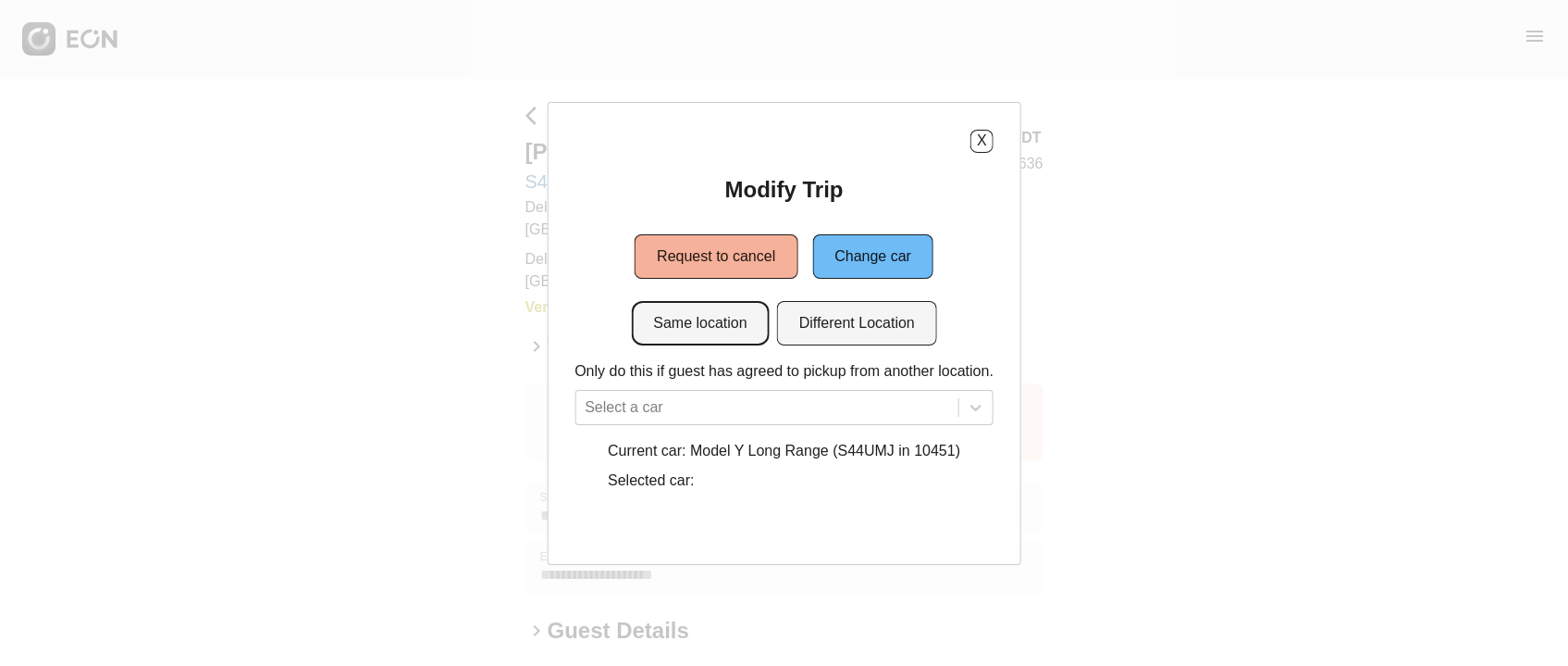
click at [767, 339] on div "Same location Different Location" at bounding box center [784, 323] width 306 height 44
click at [763, 339] on button "Same location" at bounding box center [700, 323] width 138 height 44
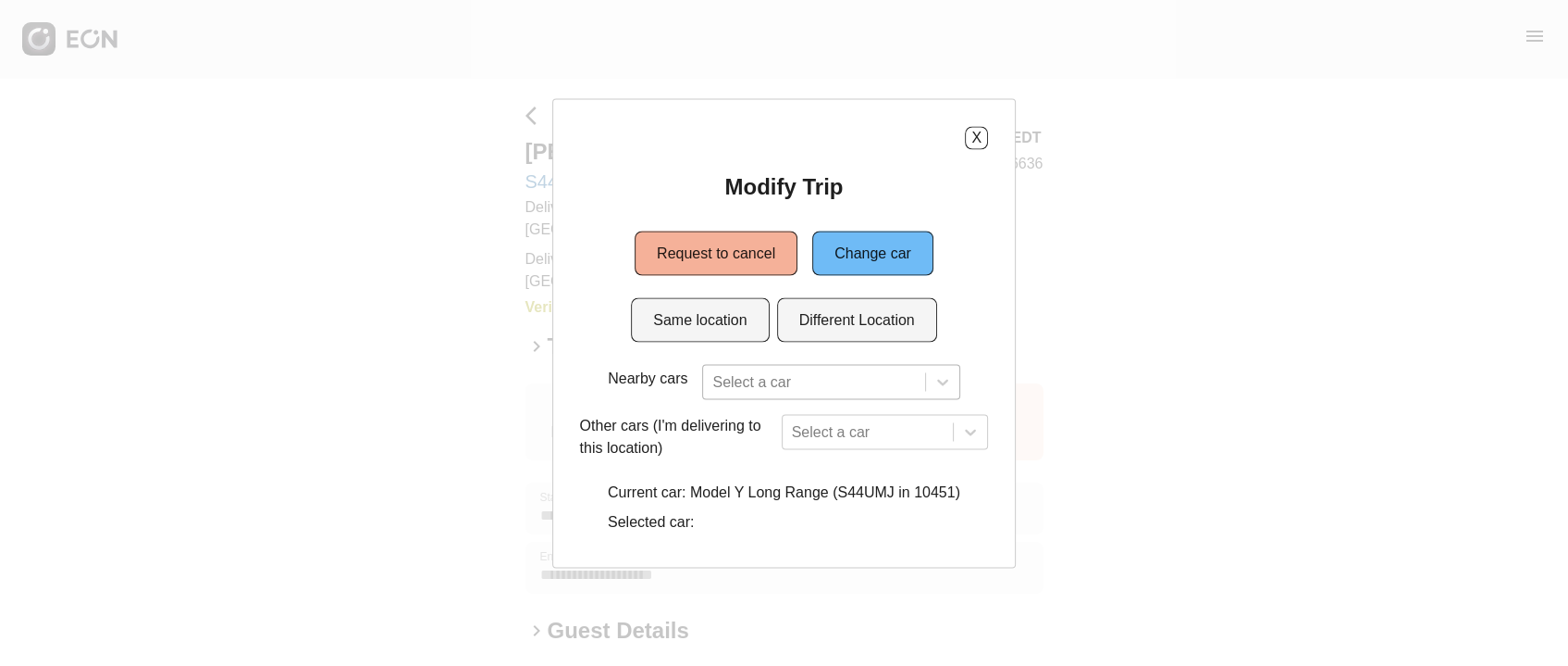
click at [763, 395] on div "Select a car" at bounding box center [831, 381] width 257 height 35
click at [650, 312] on button "Same location" at bounding box center [700, 319] width 138 height 44
click at [720, 379] on div "Select a car" at bounding box center [831, 381] width 257 height 35
click at [729, 332] on button "Same location" at bounding box center [700, 319] width 138 height 44
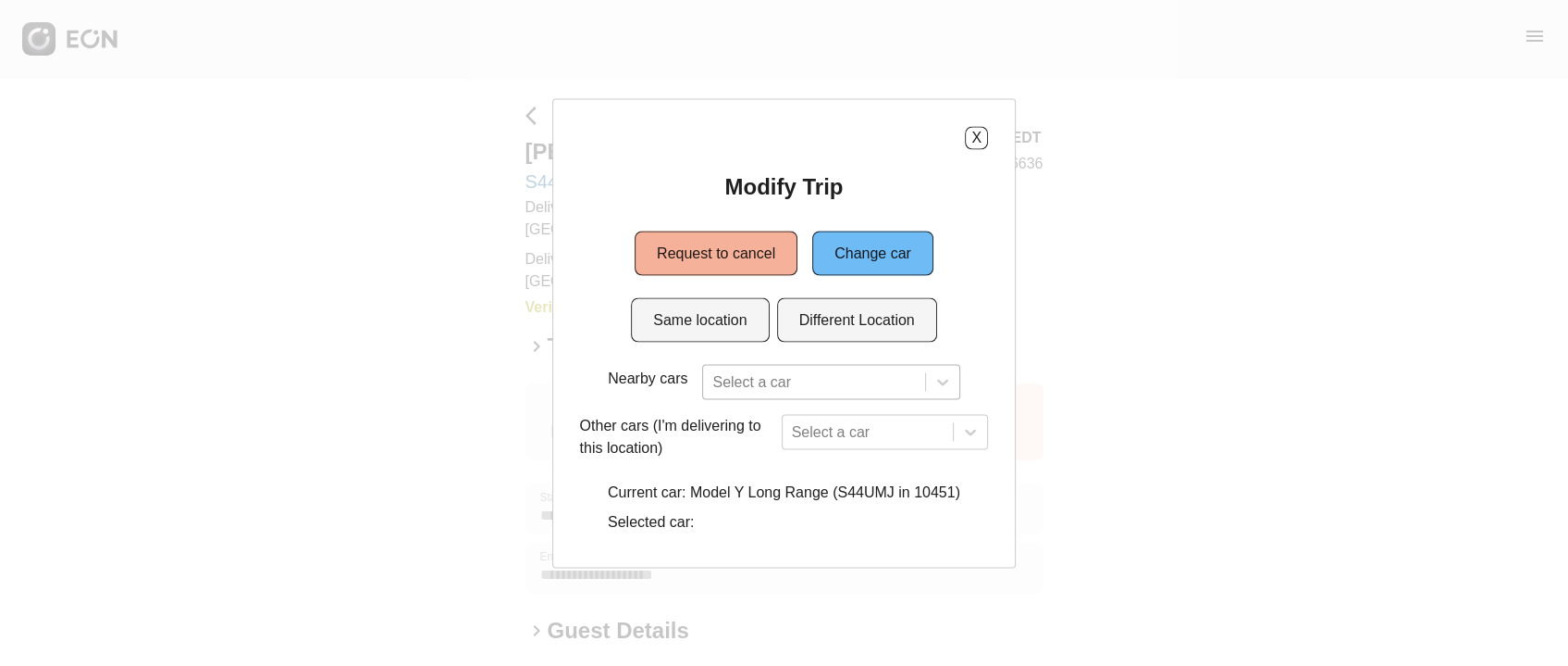
click at [750, 398] on div "Select a car" at bounding box center [831, 381] width 257 height 35
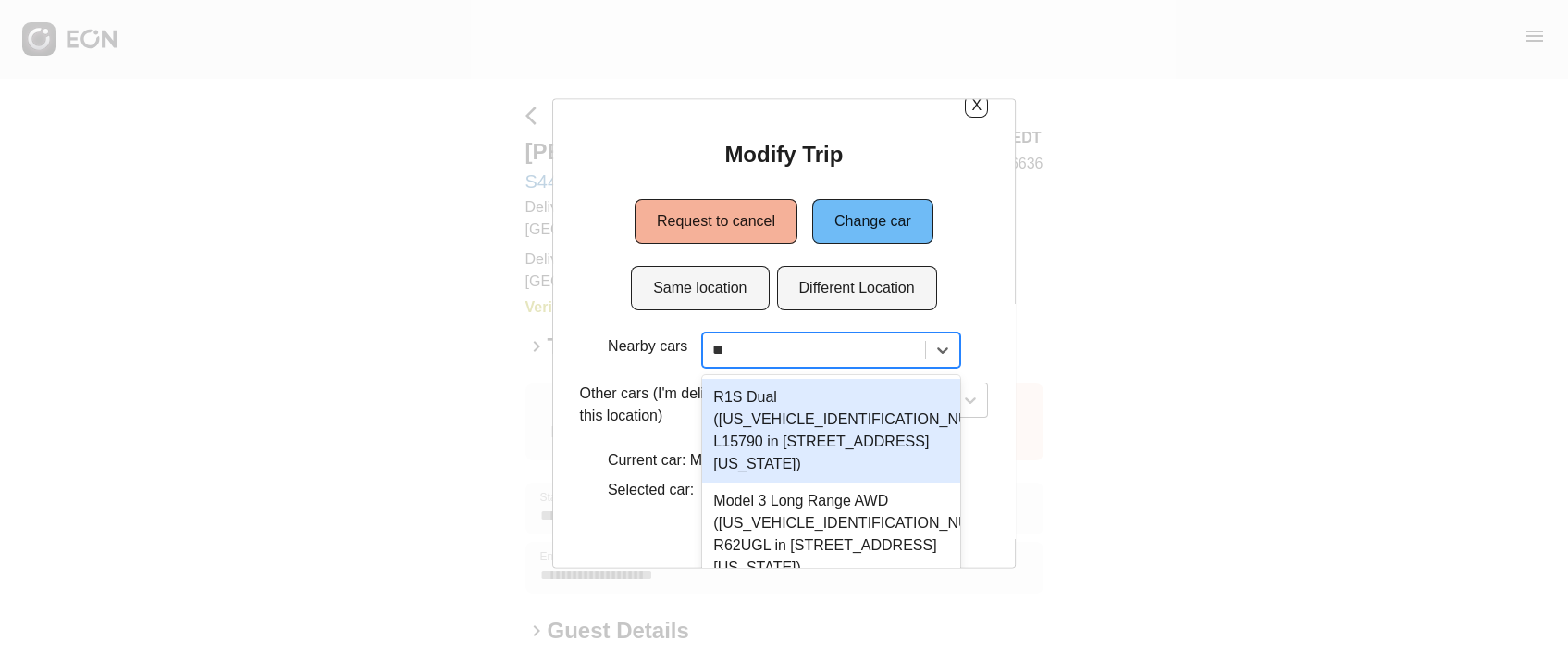
scroll to position [0, 0]
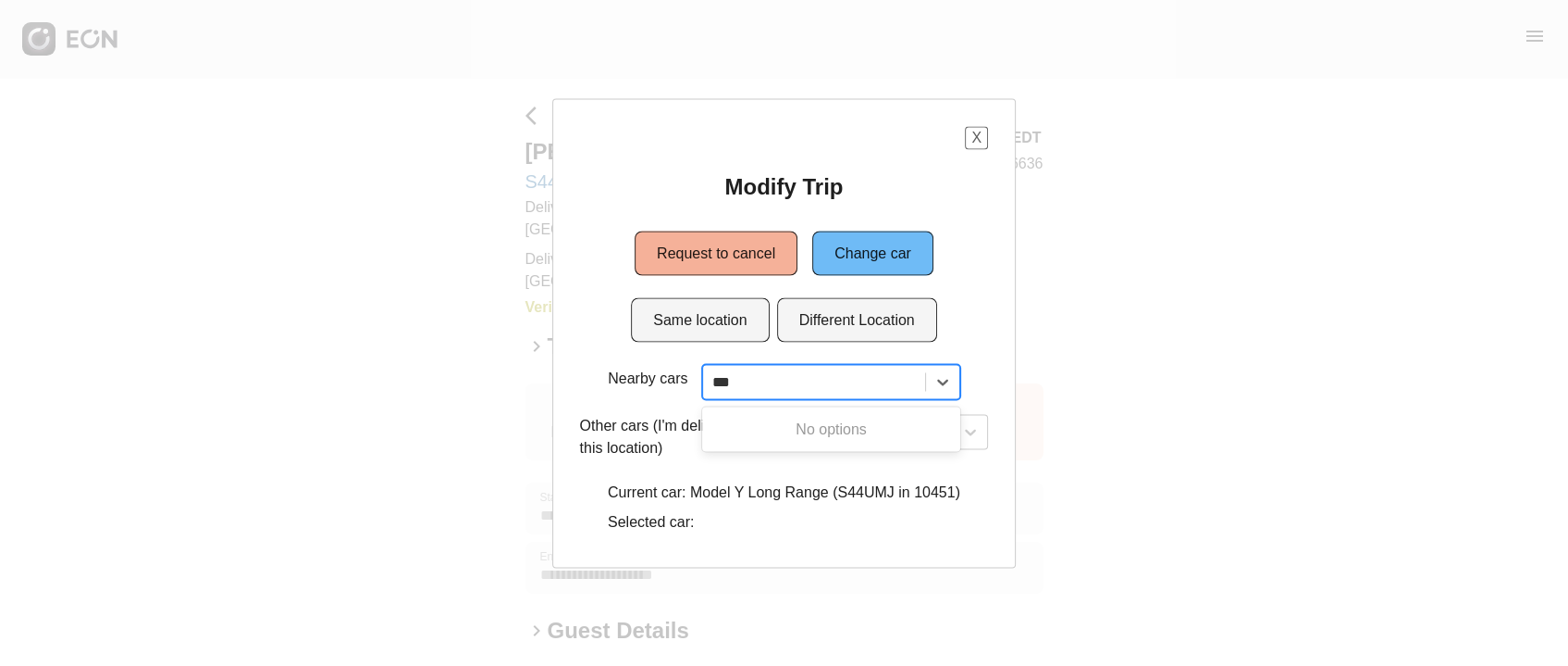
type input "***"
click at [987, 133] on div "X" at bounding box center [784, 137] width 409 height 24
click at [984, 133] on button "X" at bounding box center [976, 137] width 24 height 24
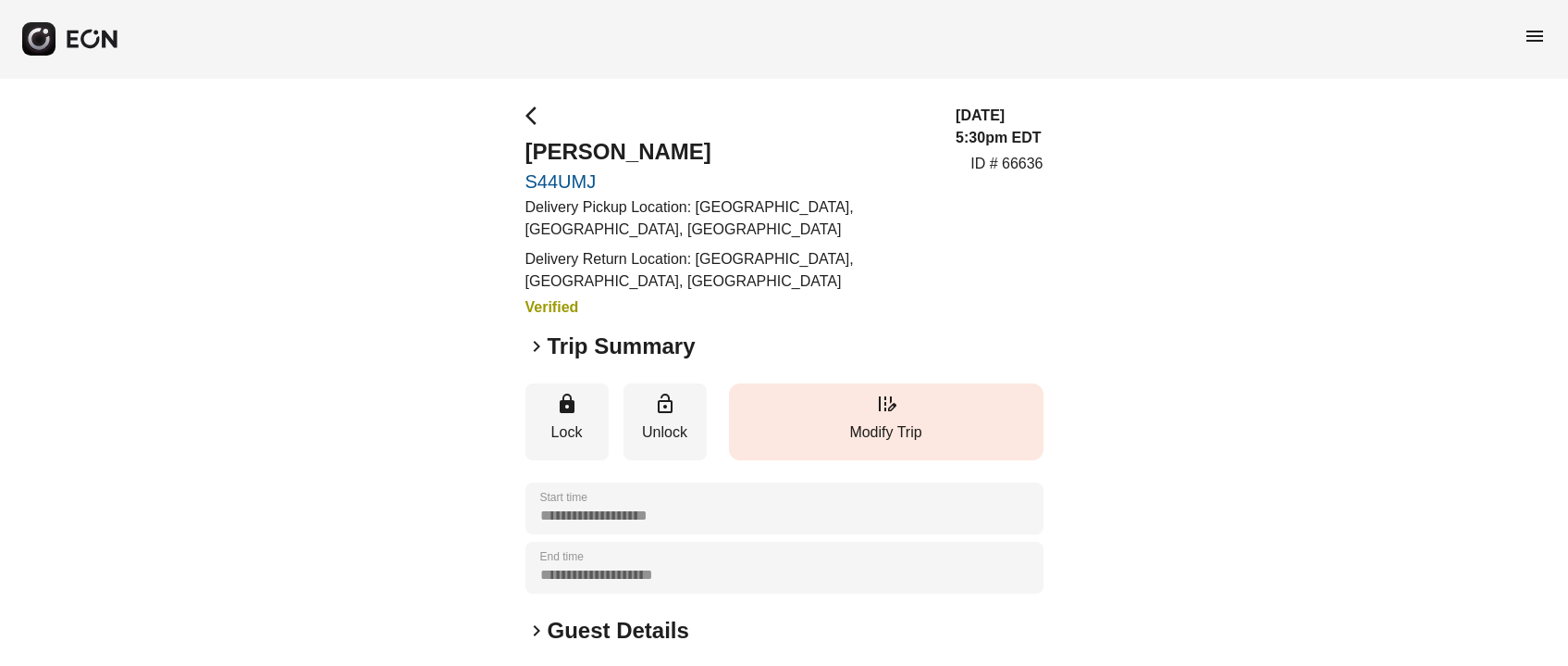
click at [863, 409] on button "edit_road Modify Trip" at bounding box center [885, 421] width 314 height 77
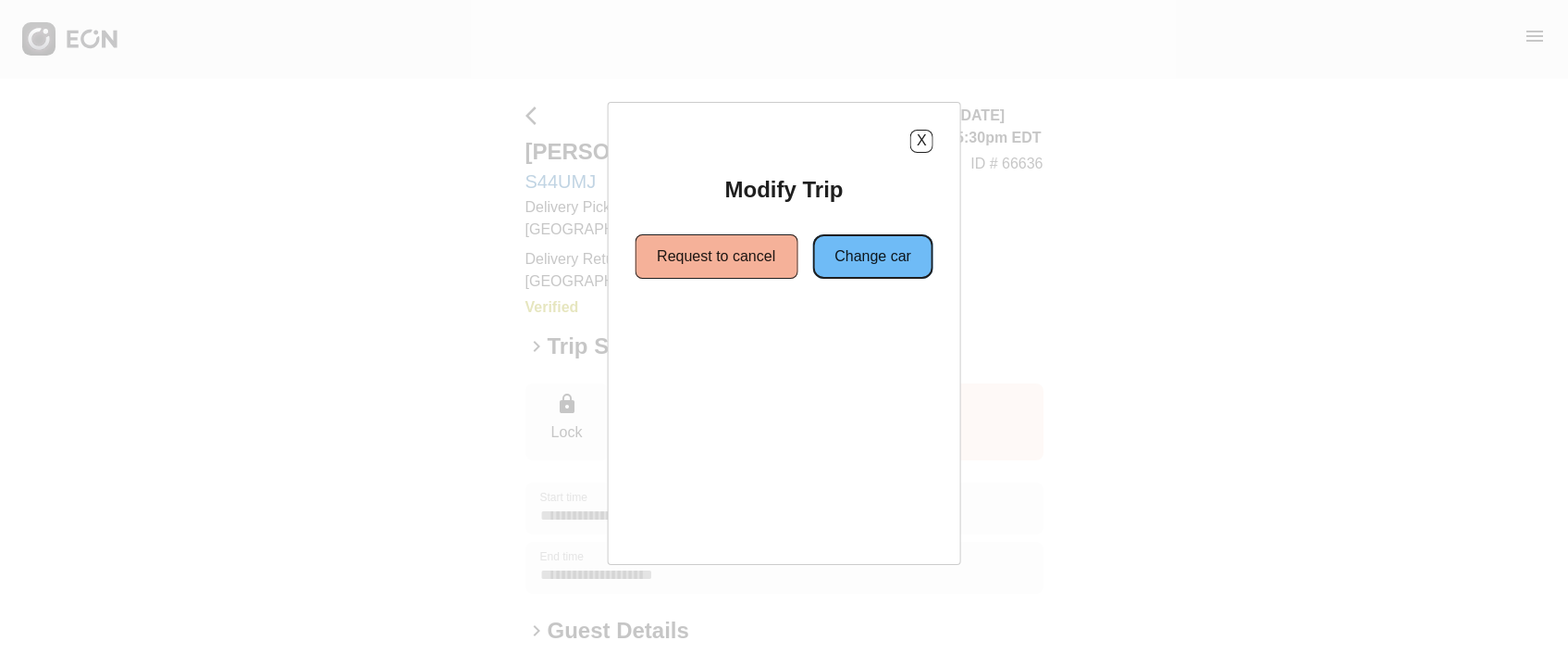
click at [858, 266] on button "Change car" at bounding box center [873, 256] width 121 height 44
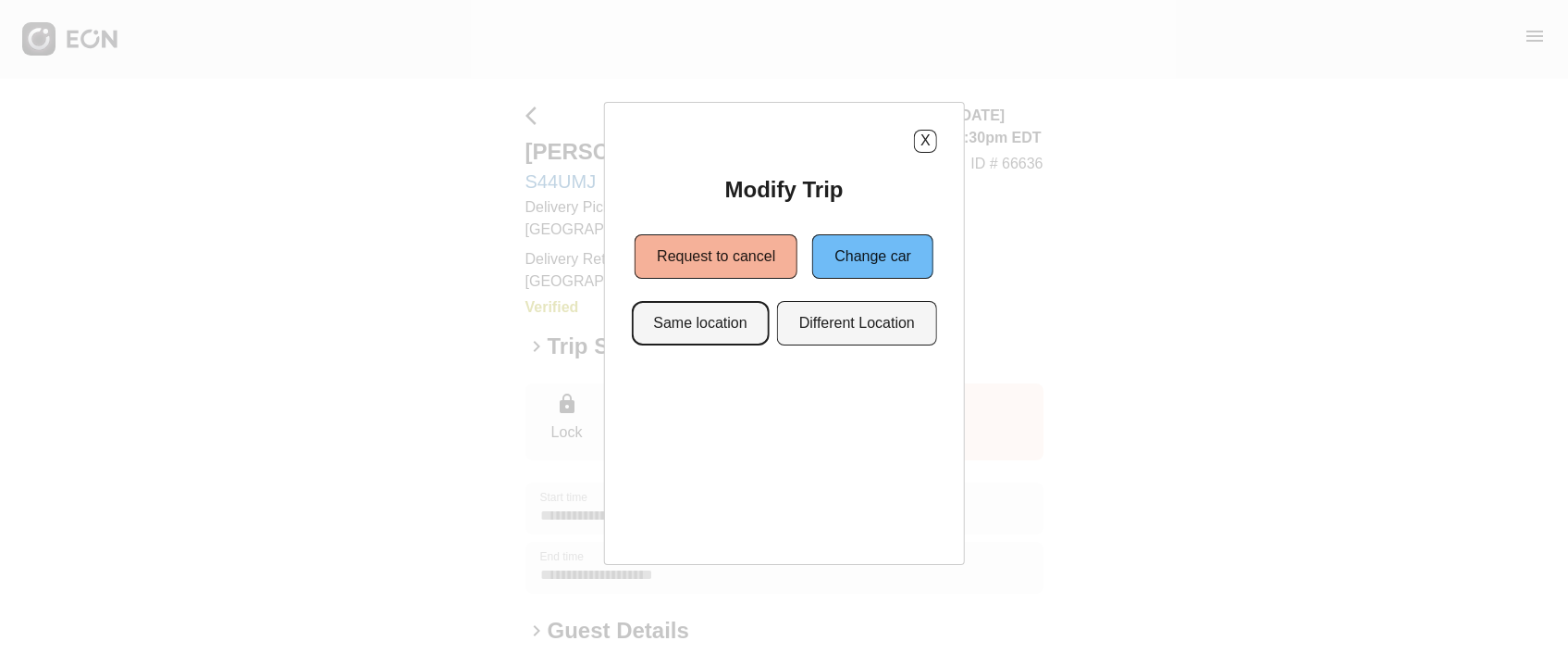
click at [728, 331] on button "Same location" at bounding box center [700, 323] width 138 height 44
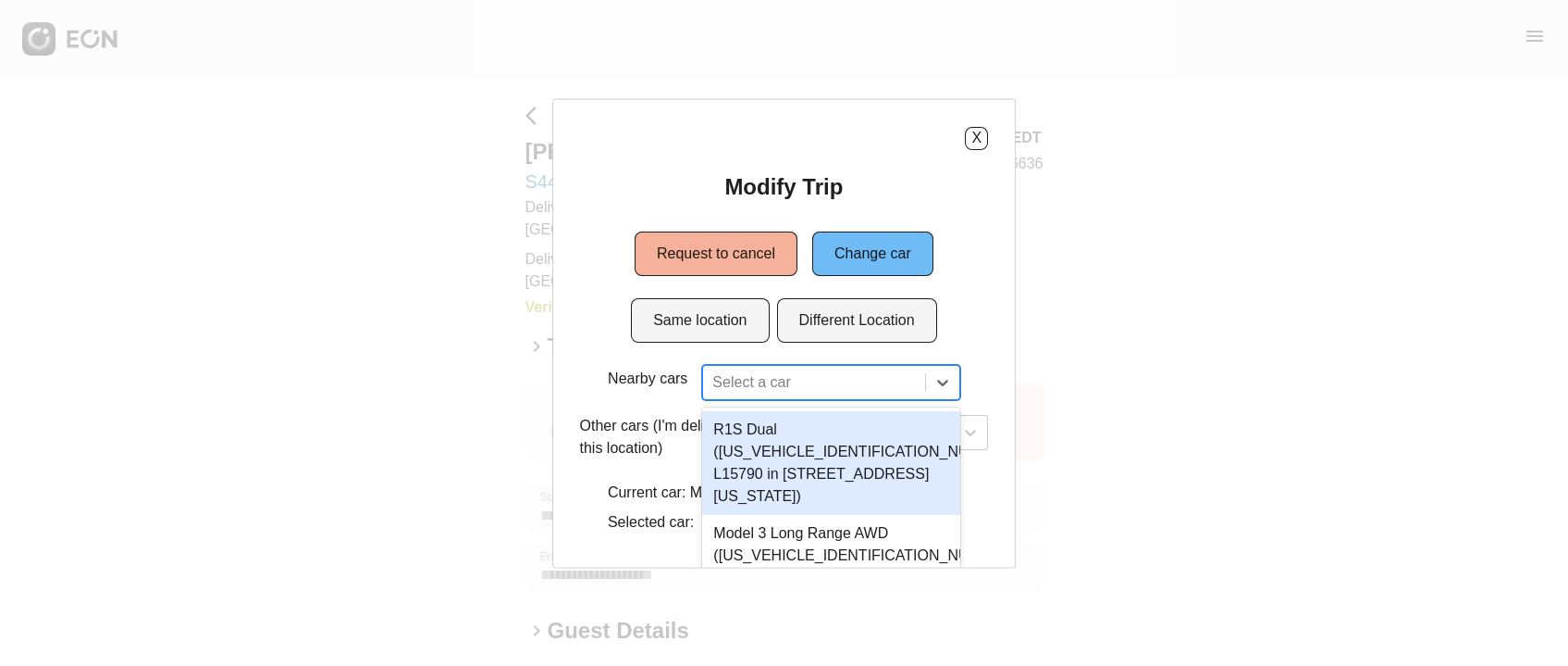
click at [798, 394] on div "2 results available. Use Up and Down to choose options, press Enter to select t…" at bounding box center [831, 381] width 257 height 35
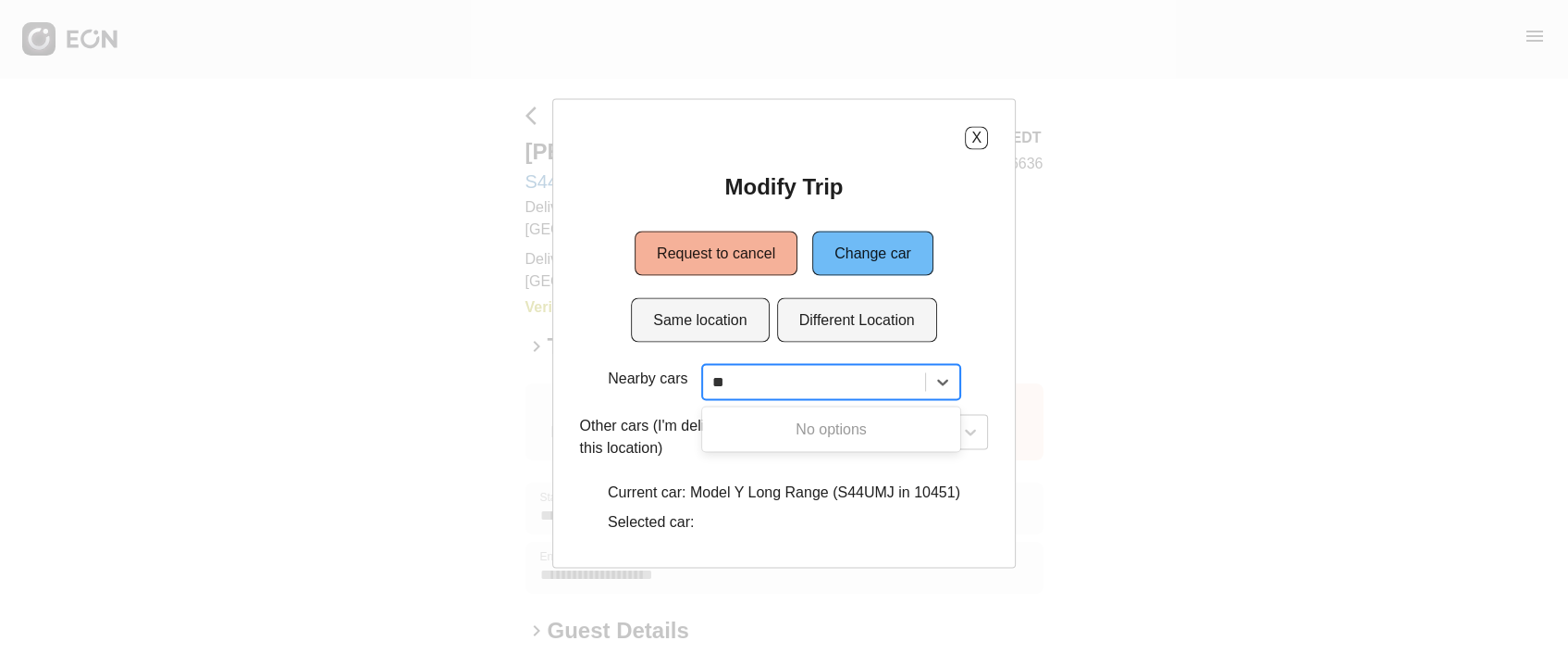
type input "*"
drag, startPoint x: 775, startPoint y: 385, endPoint x: 668, endPoint y: 384, distance: 107.0
click at [668, 384] on div "Nearby cars Select a car" at bounding box center [784, 381] width 368 height 35
click at [991, 143] on div "X Modify Trip Request to cancel Change car Same location Different Location Nea…" at bounding box center [784, 333] width 464 height 470
drag, startPoint x: 986, startPoint y: 135, endPoint x: 974, endPoint y: 174, distance: 40.8
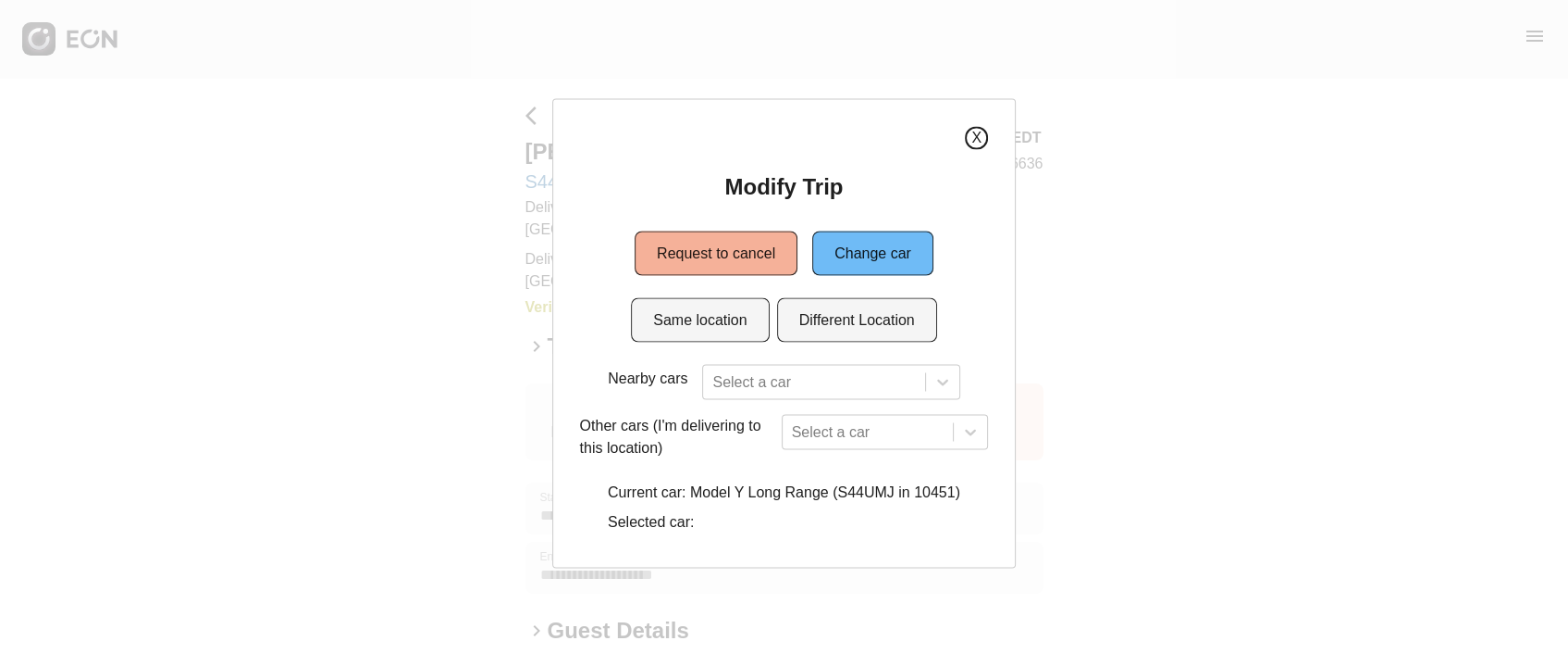
click at [986, 135] on button "X" at bounding box center [976, 137] width 24 height 24
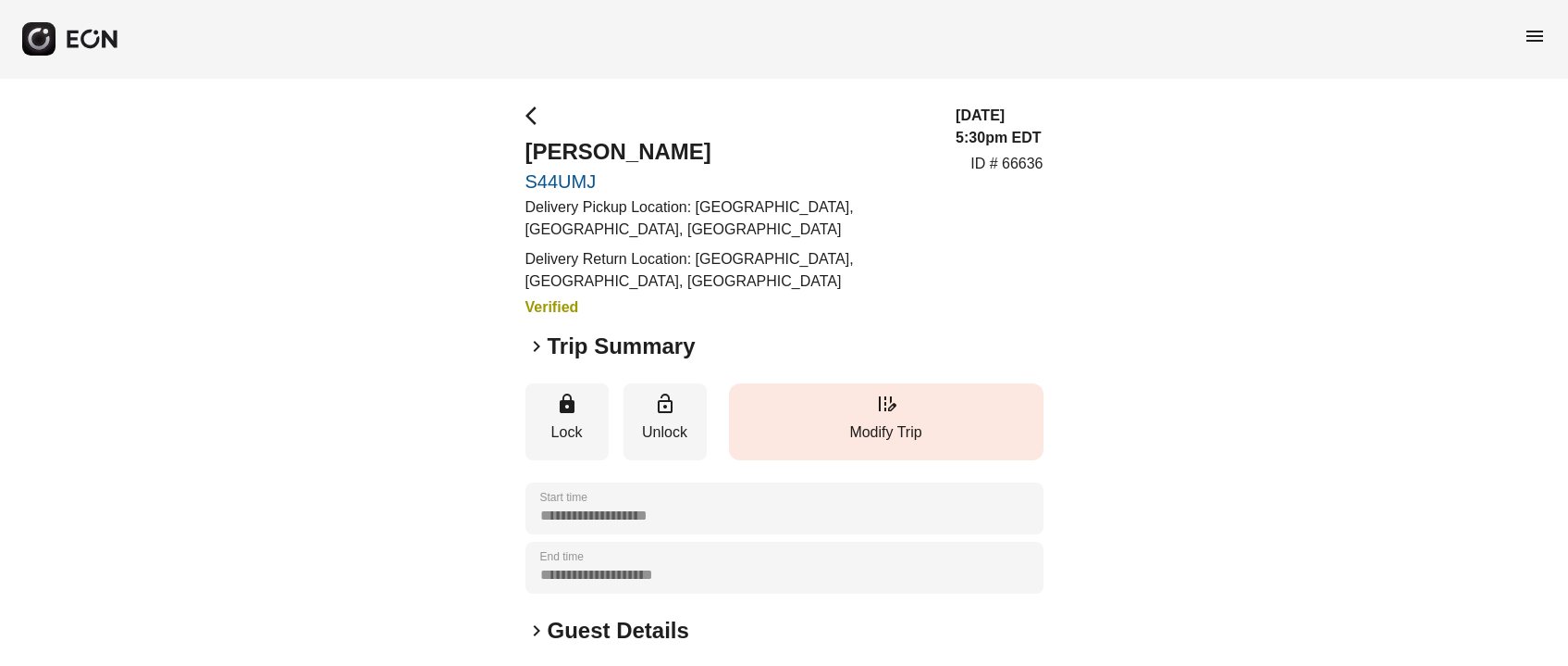
click at [828, 439] on p "Modify Trip" at bounding box center [886, 433] width 296 height 23
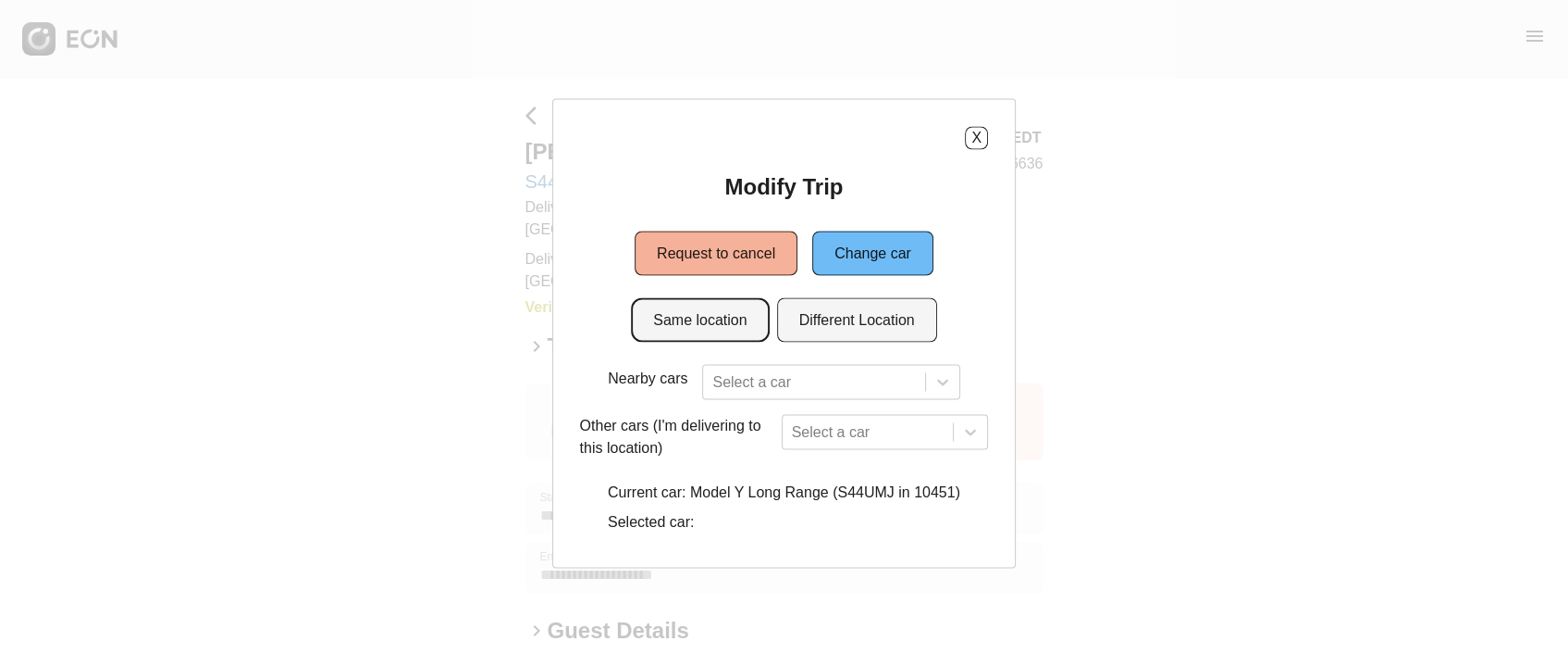
click at [737, 334] on button "Same location" at bounding box center [700, 319] width 138 height 44
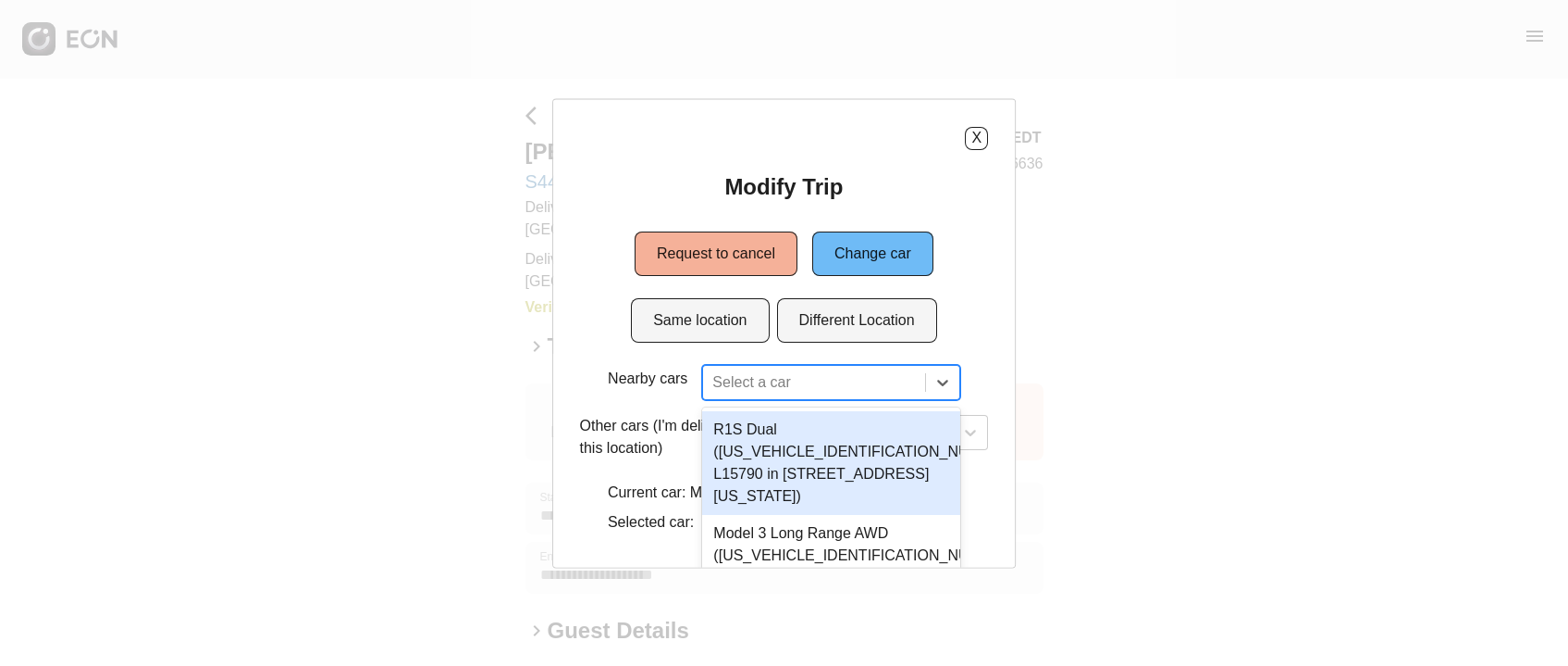
scroll to position [32, 0]
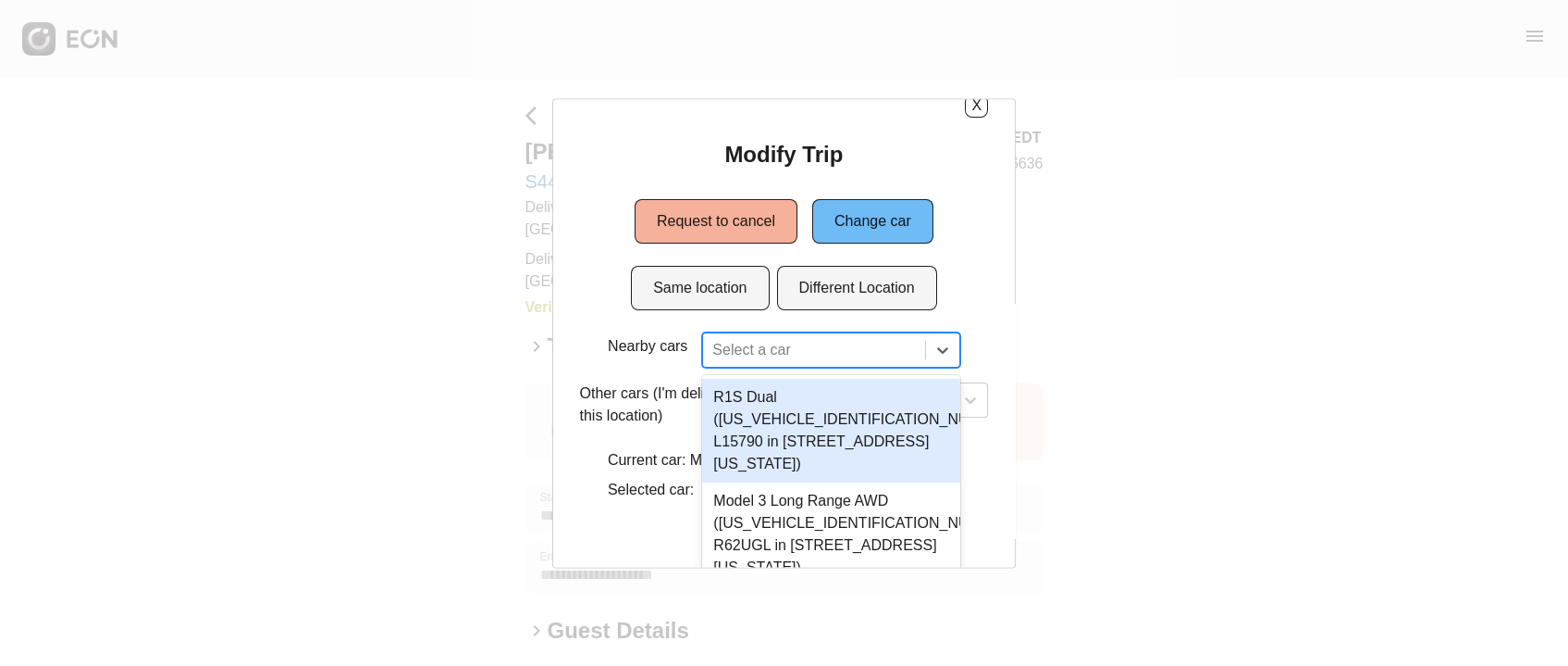
click at [756, 363] on div "Select a car" at bounding box center [831, 349] width 257 height 35
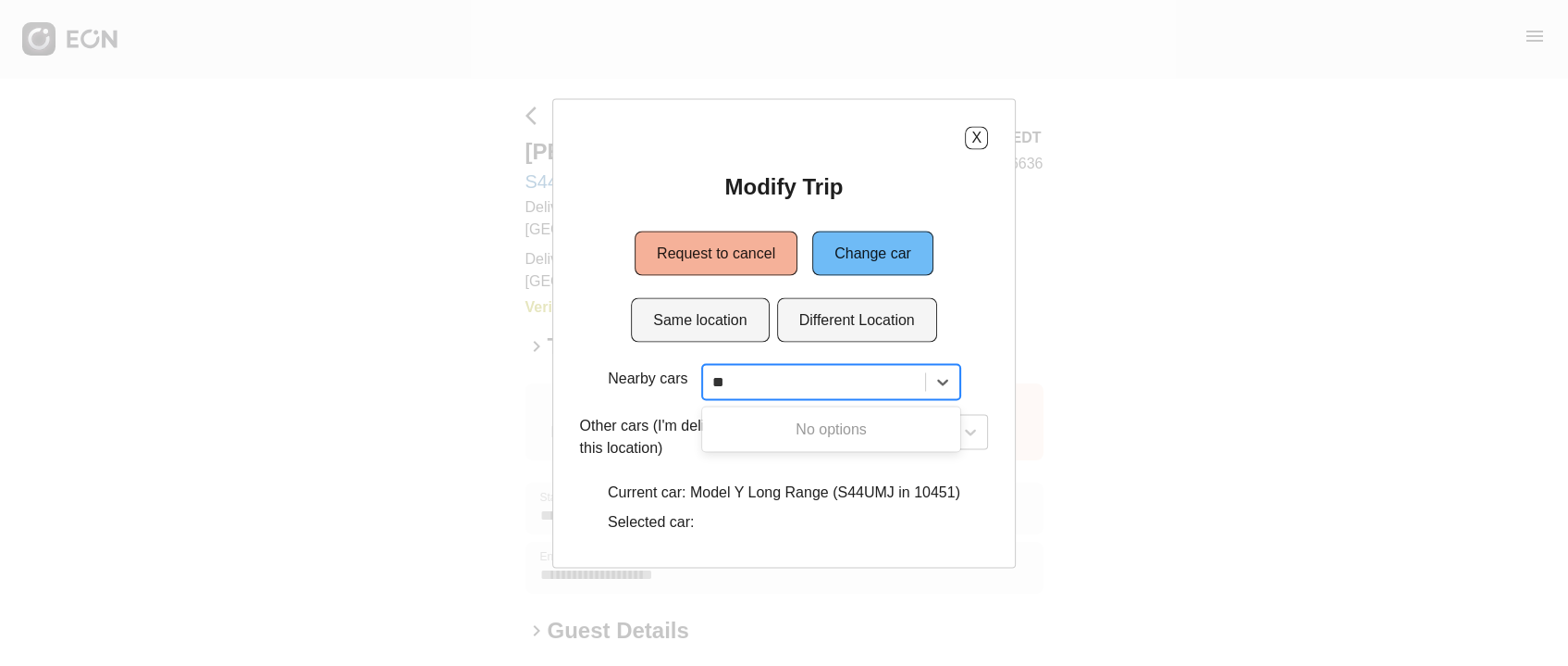
scroll to position [0, 0]
type input "**"
click at [985, 139] on button "X" at bounding box center [976, 137] width 24 height 24
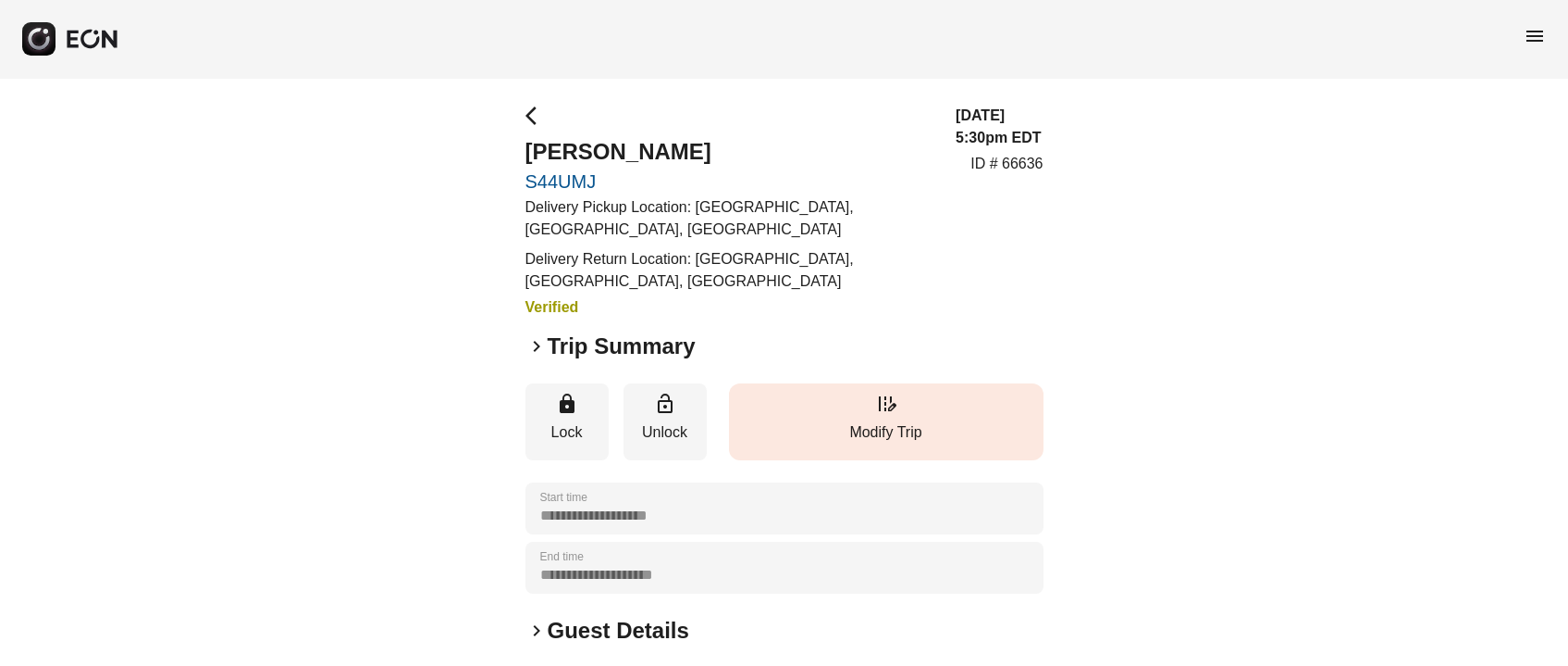
click at [961, 452] on button "edit_road Modify Trip" at bounding box center [885, 421] width 314 height 77
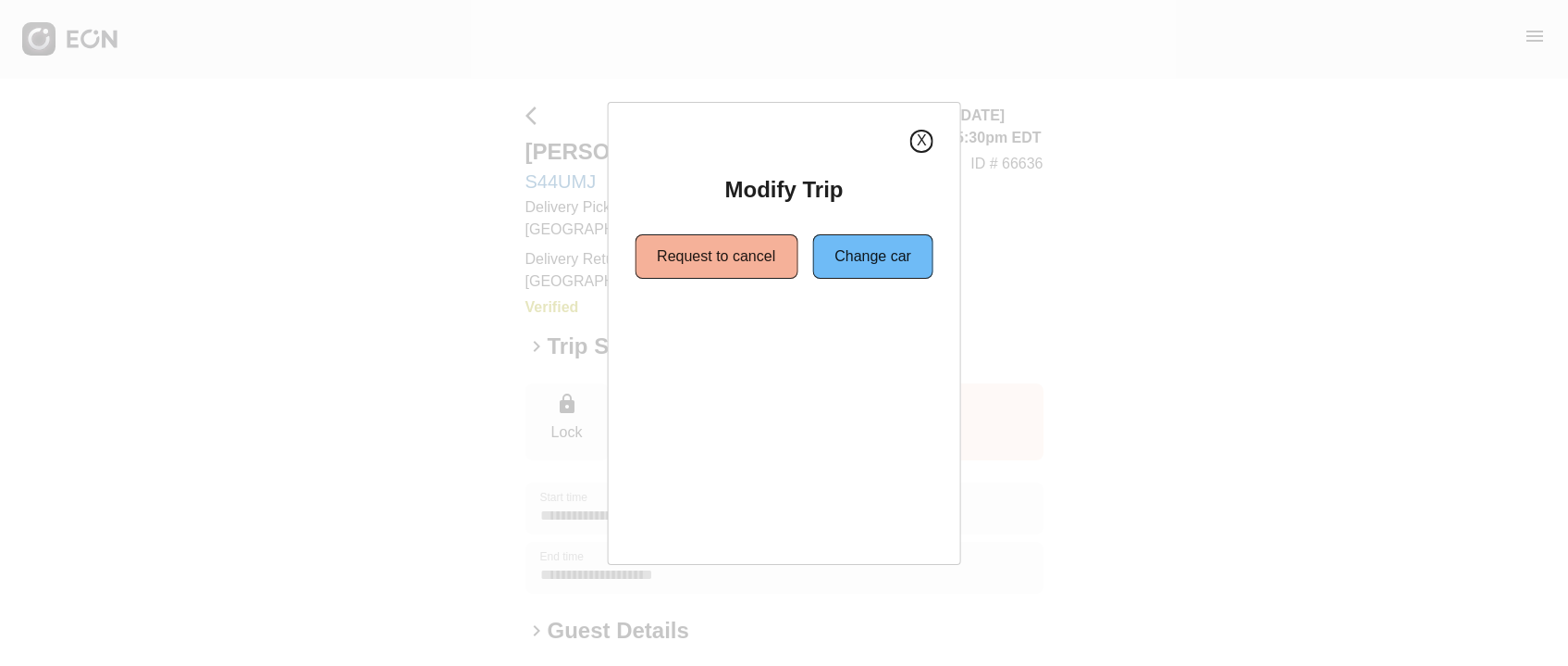
click at [920, 145] on button "X" at bounding box center [921, 141] width 24 height 24
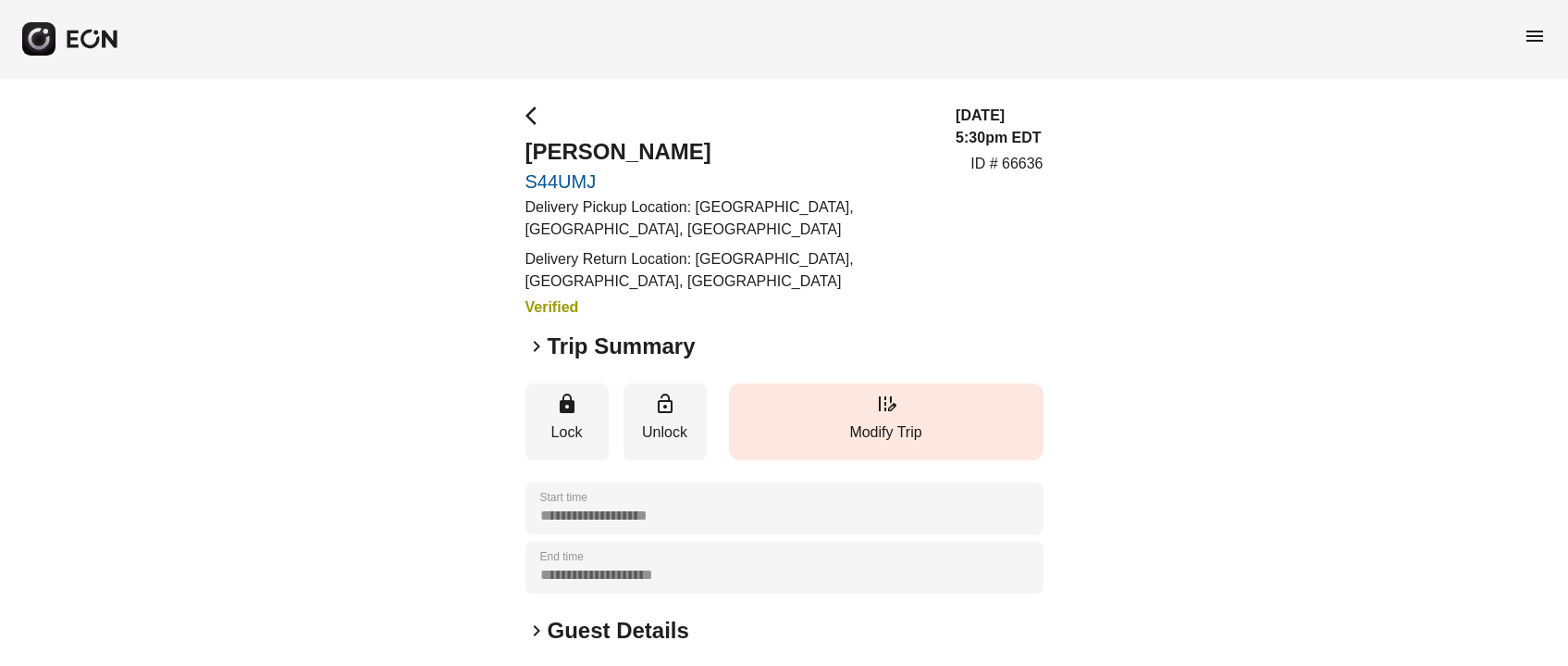
click at [840, 413] on button "edit_road Modify Trip" at bounding box center [885, 421] width 314 height 77
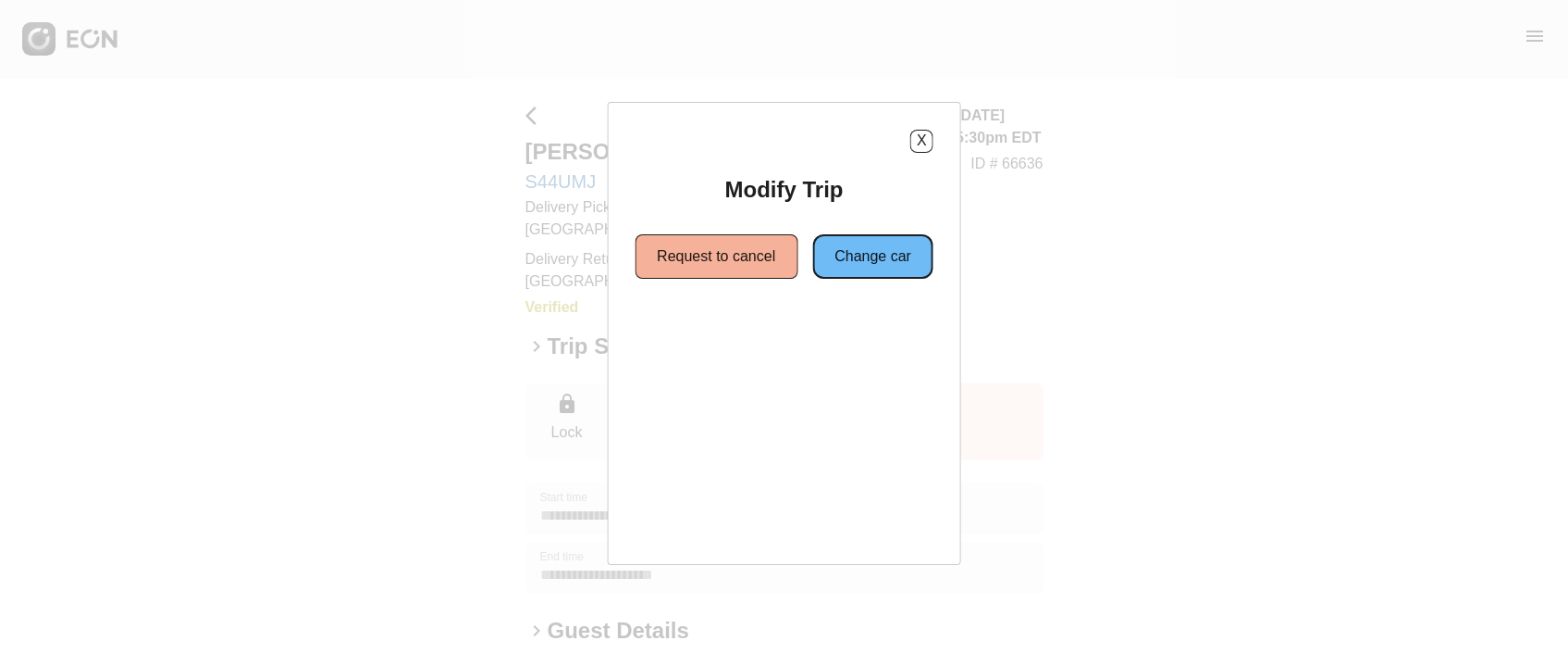
click at [906, 245] on button "Change car" at bounding box center [873, 256] width 121 height 44
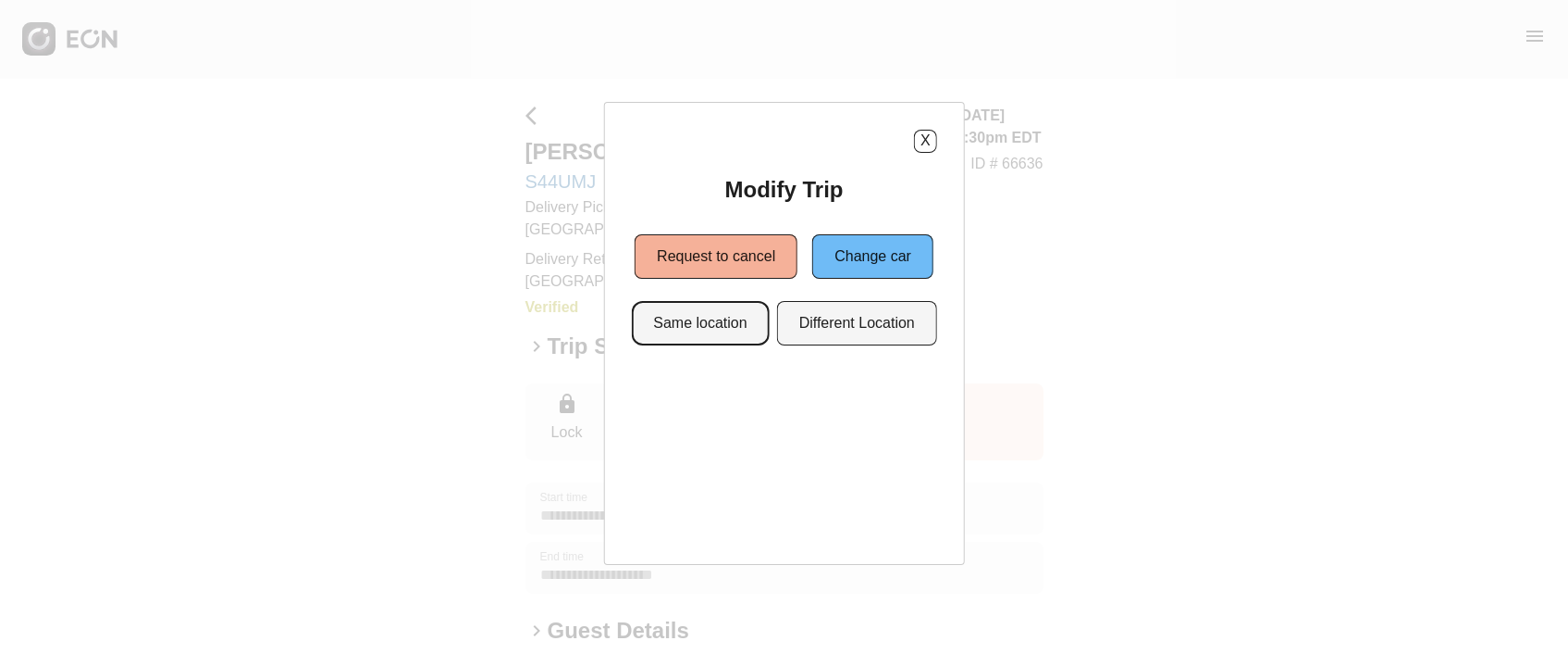
click at [703, 316] on button "Same location" at bounding box center [700, 323] width 138 height 44
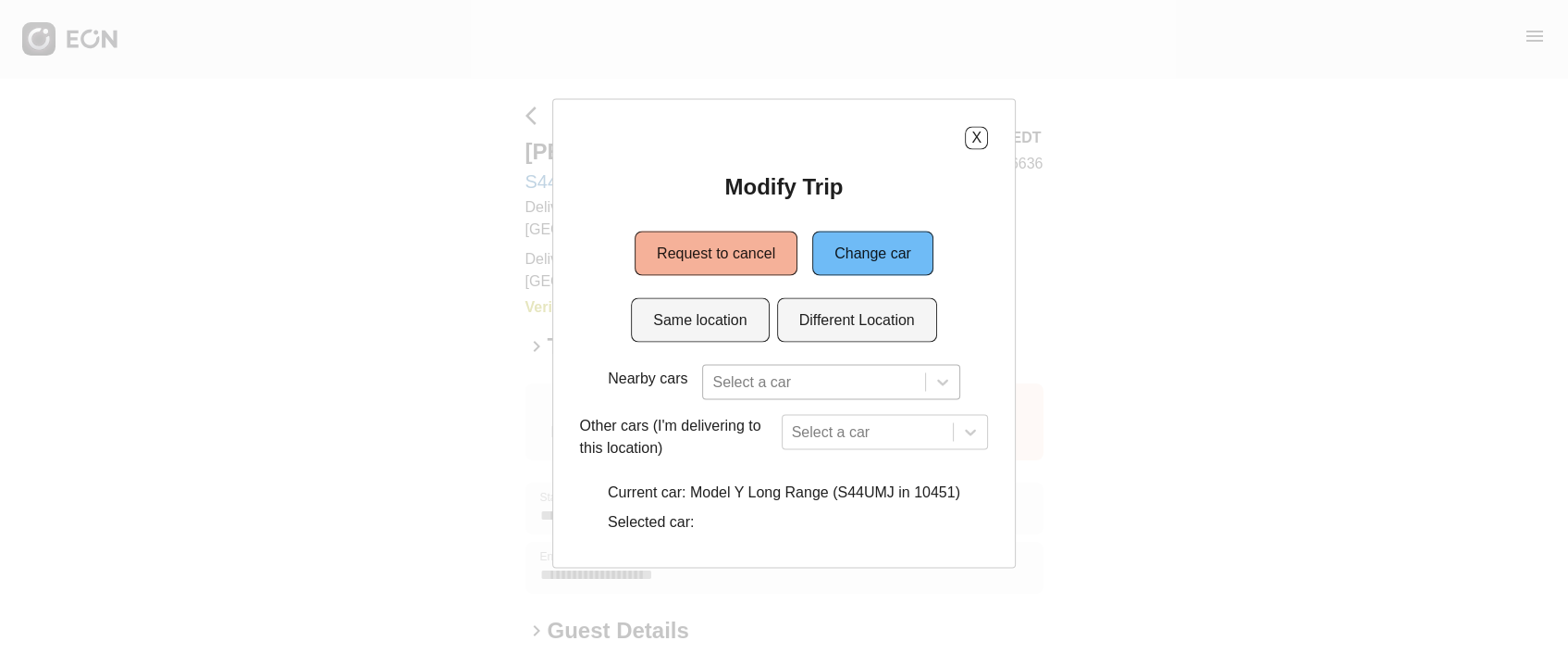
scroll to position [32, 0]
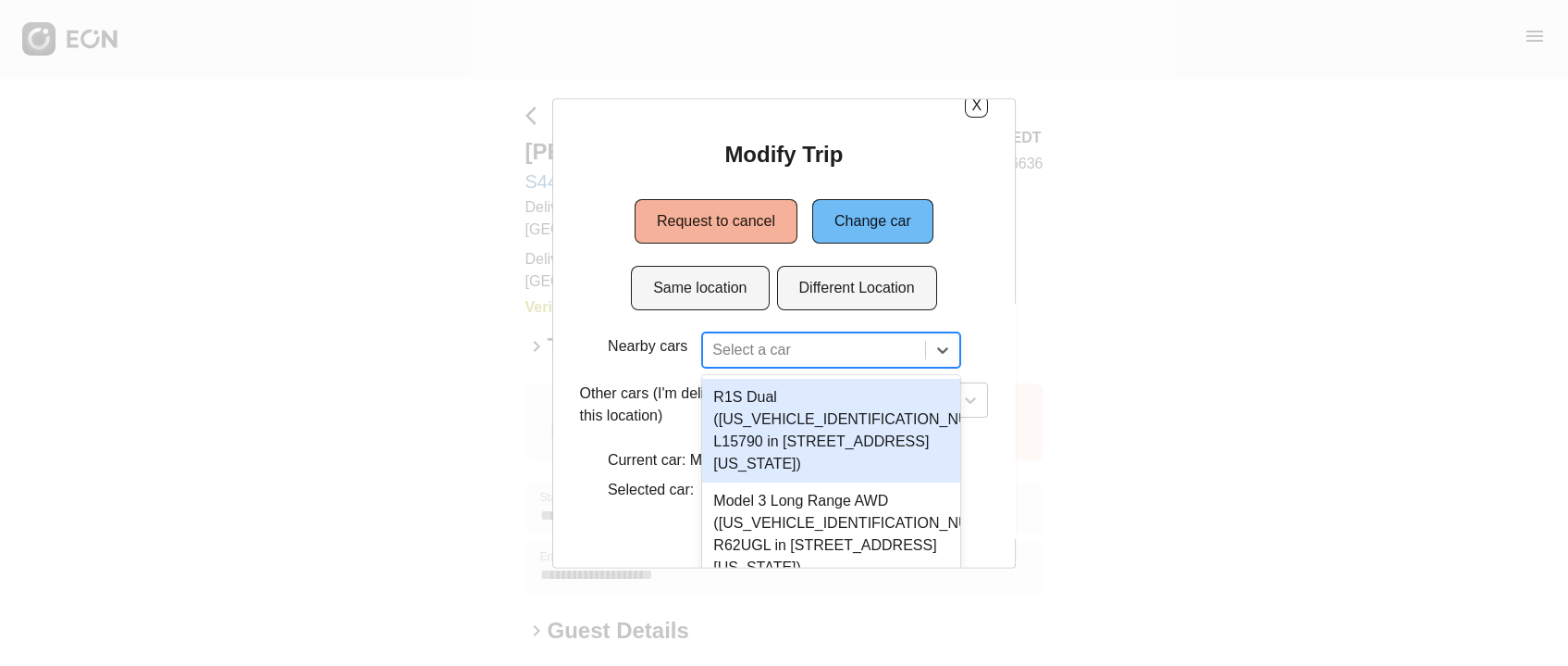
click at [720, 367] on div "2 results available. Use Up and Down to choose options, press Enter to select t…" at bounding box center [831, 349] width 257 height 35
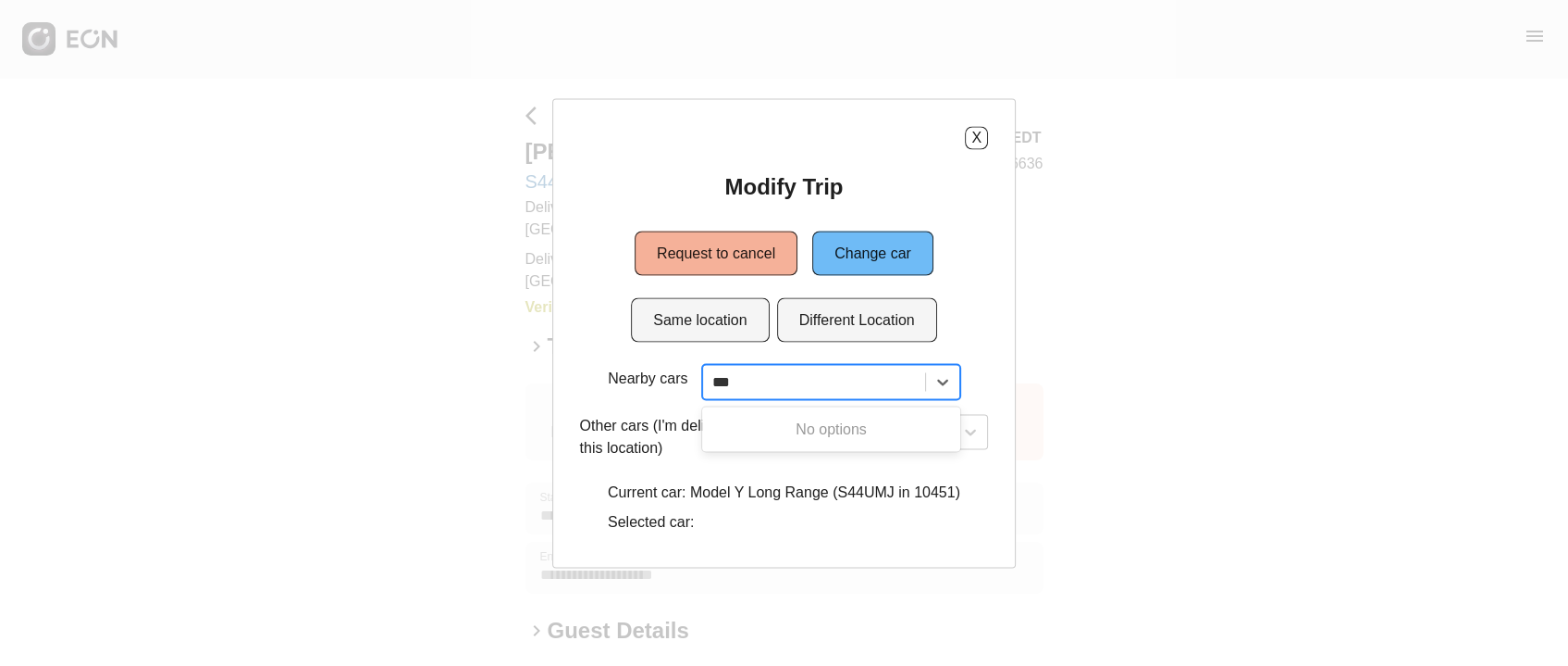
type input "***"
click at [629, 403] on div "Nearby cars 0 results available for search term b2w. Use Up and Down to choose …" at bounding box center [784, 452] width 409 height 176
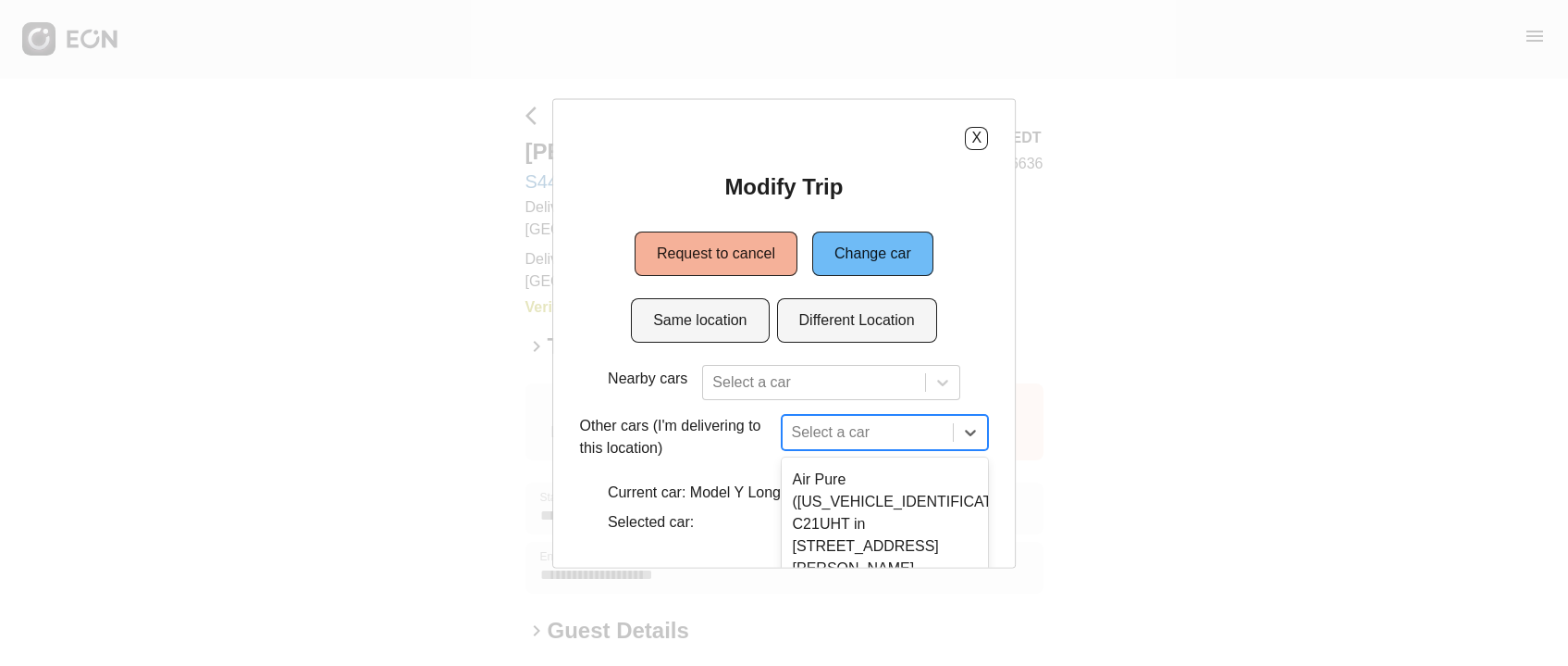
click at [793, 421] on div "7 results available. Use Up and Down to choose options, press Enter to select t…" at bounding box center [885, 431] width 208 height 35
click at [824, 264] on div "Modify Trip Request to cancel Change car Same location Different Location Nearb…" at bounding box center [784, 355] width 409 height 368
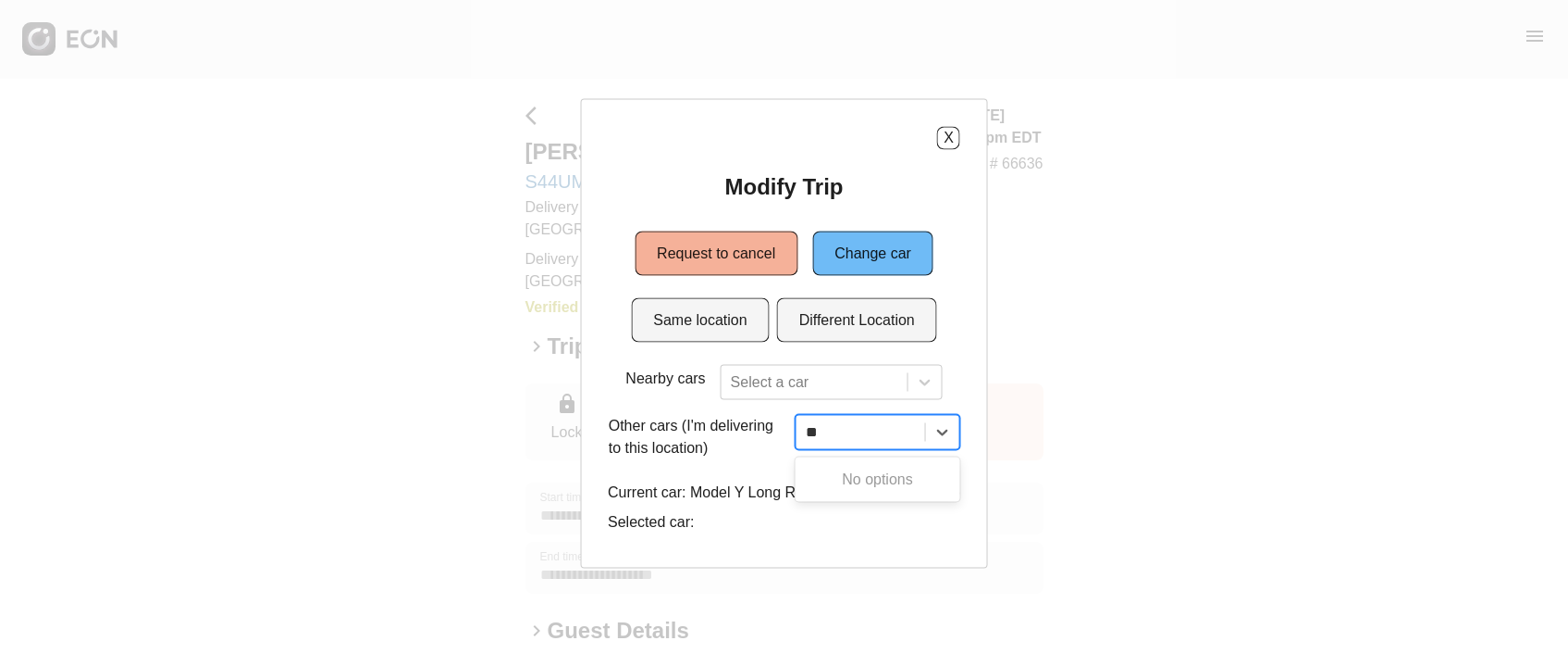
type input "**"
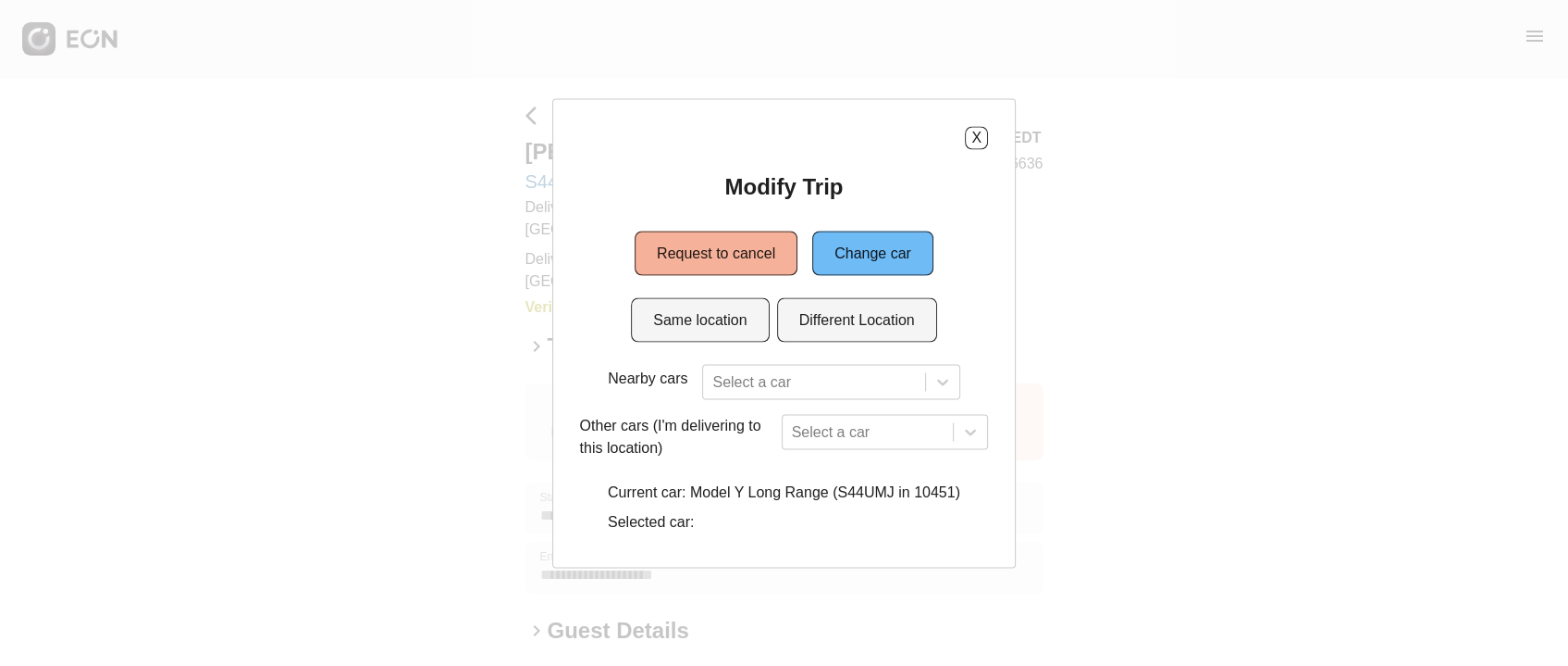
click at [937, 147] on div "X" at bounding box center [784, 137] width 409 height 24
click at [982, 135] on button "X" at bounding box center [976, 137] width 24 height 24
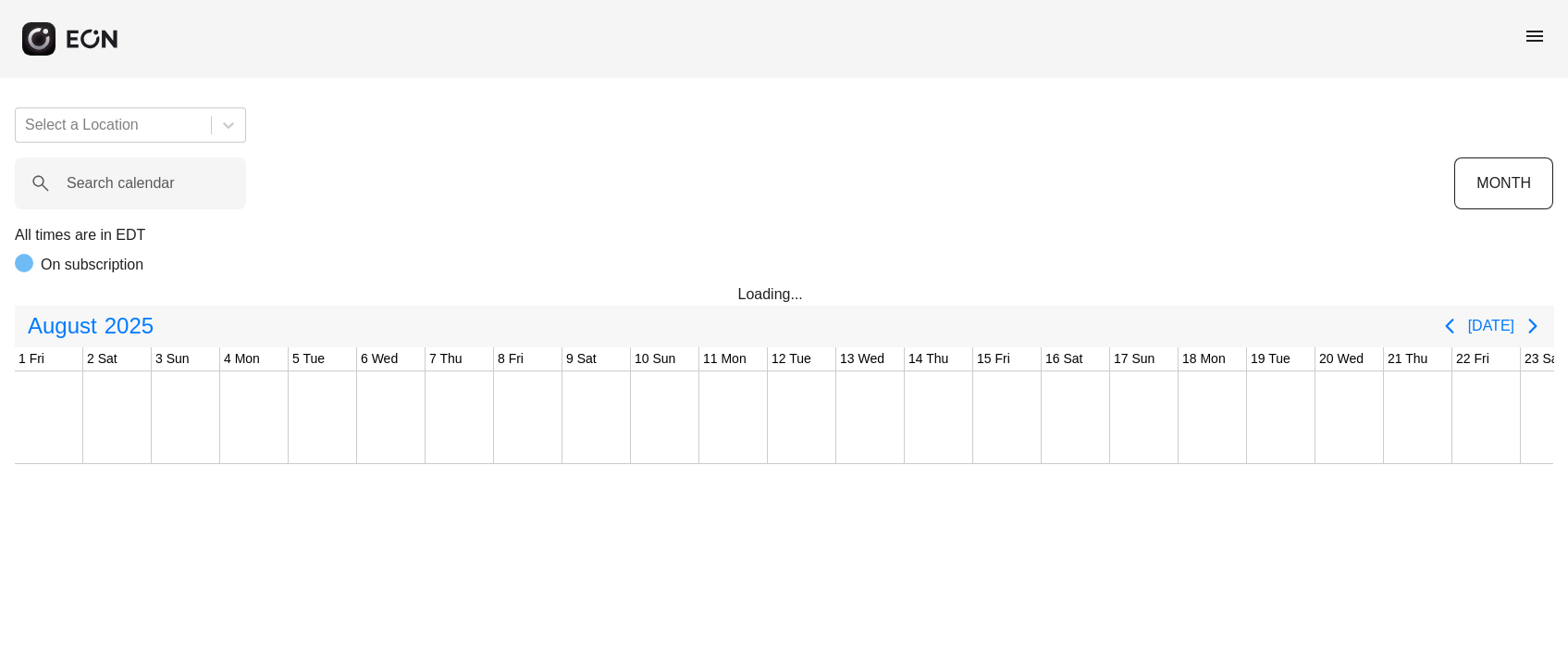
scroll to position [0, 582]
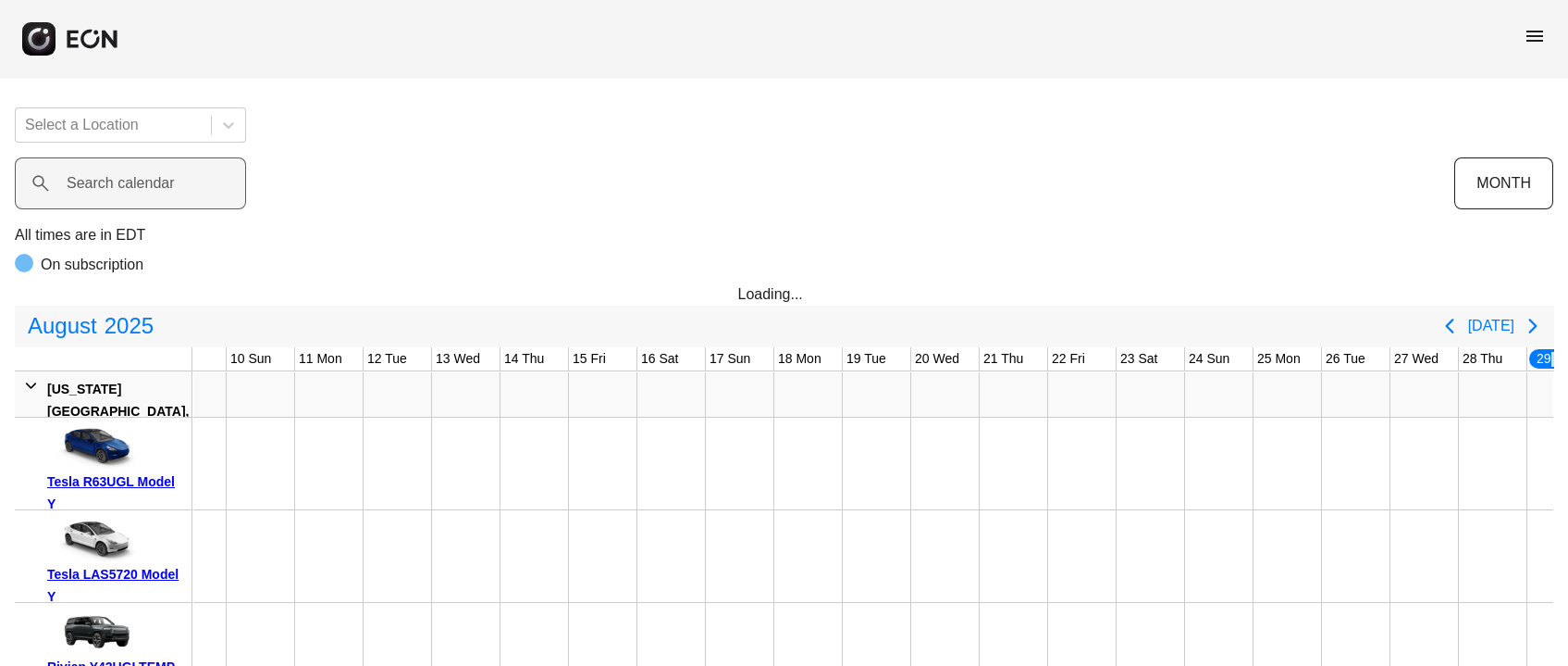
drag, startPoint x: 127, startPoint y: 194, endPoint x: 156, endPoint y: 195, distance: 29.0
click at [131, 194] on label "Search calendar" at bounding box center [121, 183] width 109 height 23
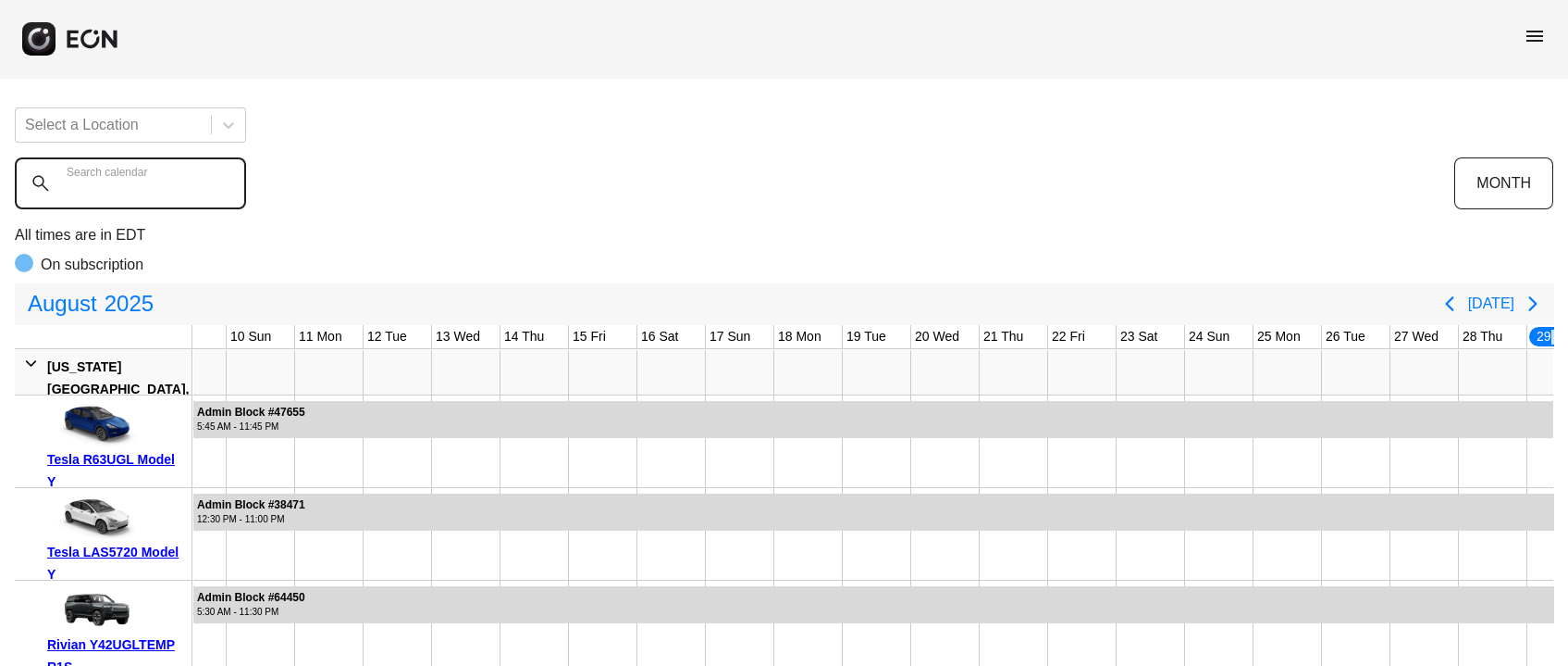
click at [156, 195] on calendar "Search calendar" at bounding box center [130, 183] width 231 height 52
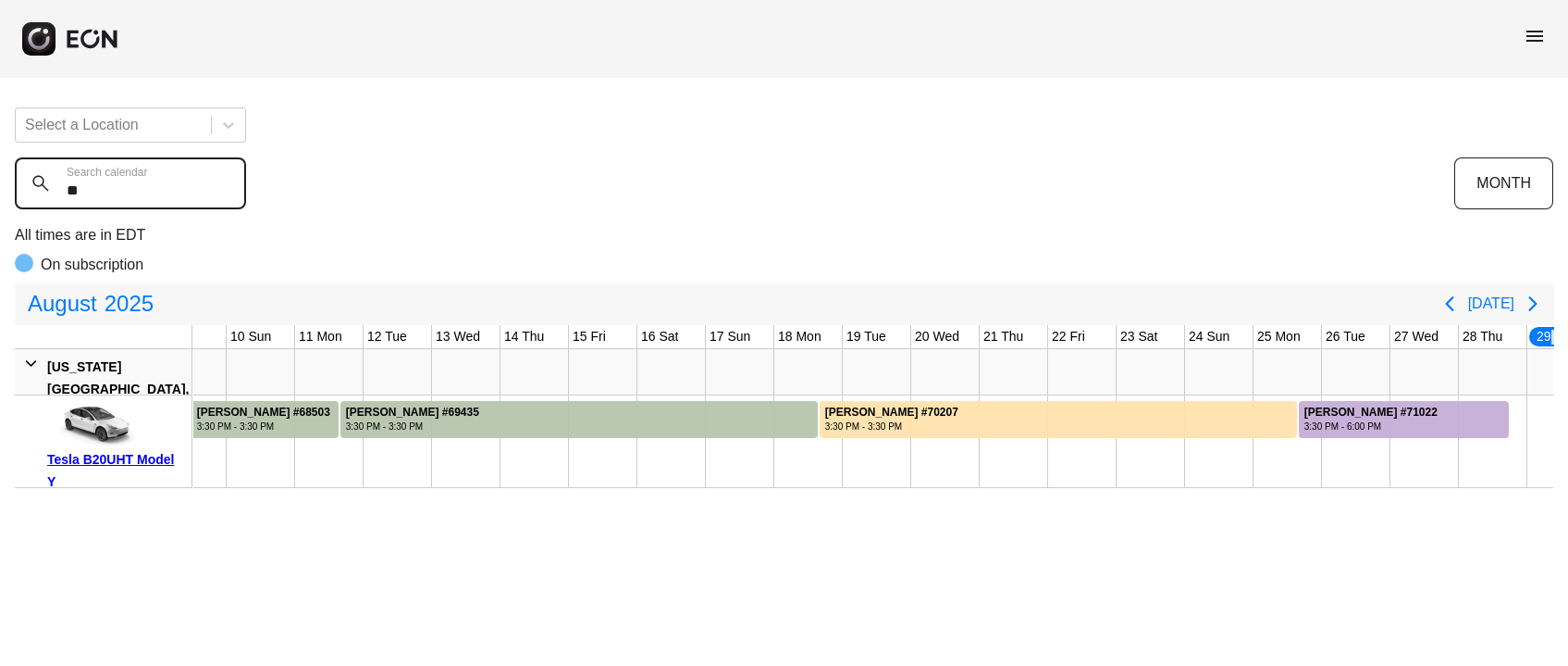
scroll to position [0, 760]
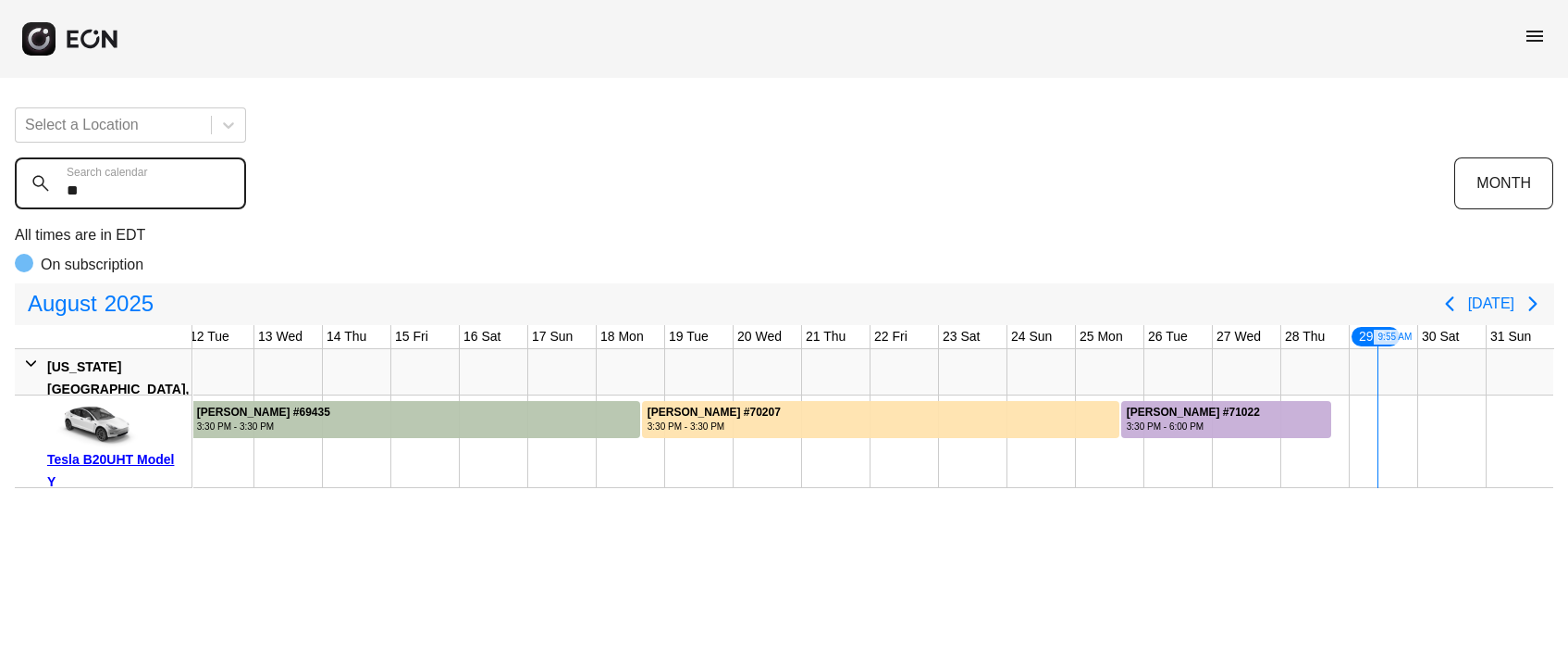
type calendar "**"
click at [93, 462] on div "Tesla B20UHT Model Y" at bounding box center [116, 470] width 138 height 44
click at [189, 196] on calendar "**" at bounding box center [130, 183] width 231 height 52
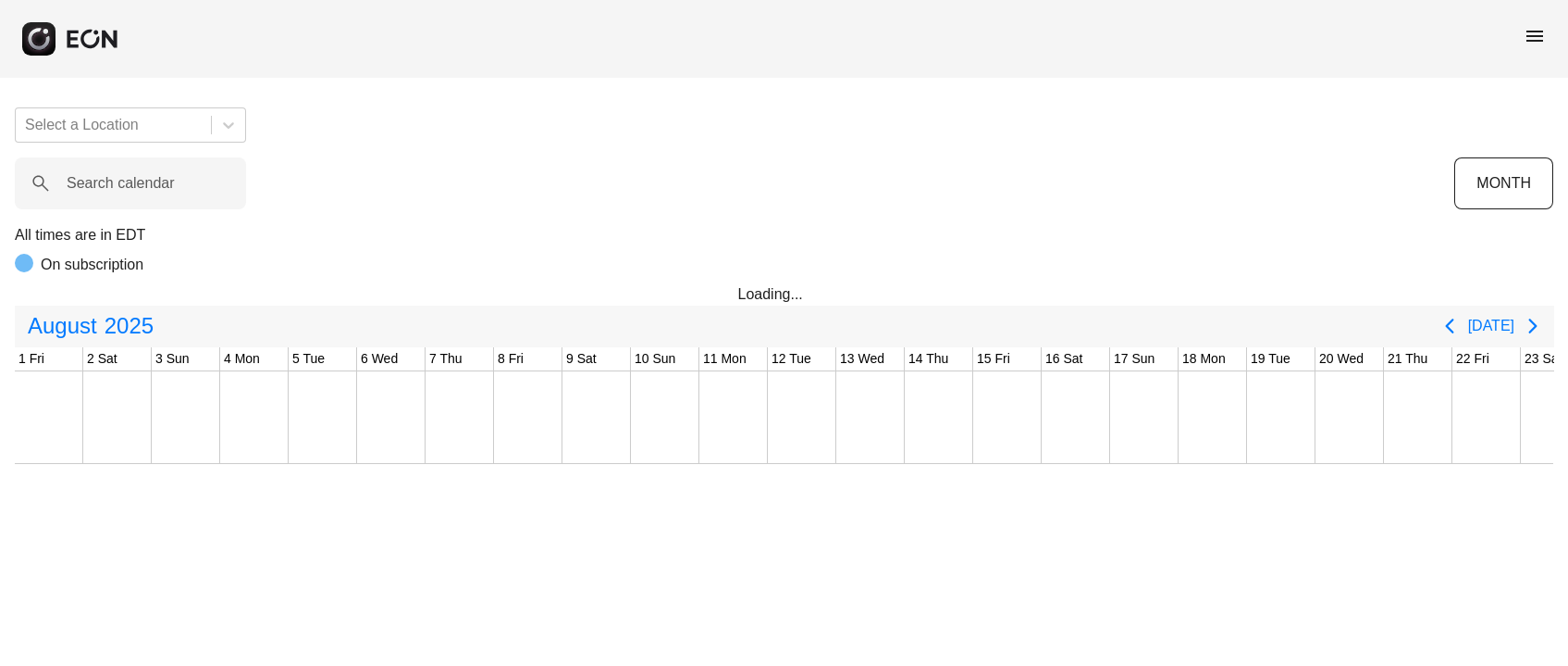
scroll to position [0, 582]
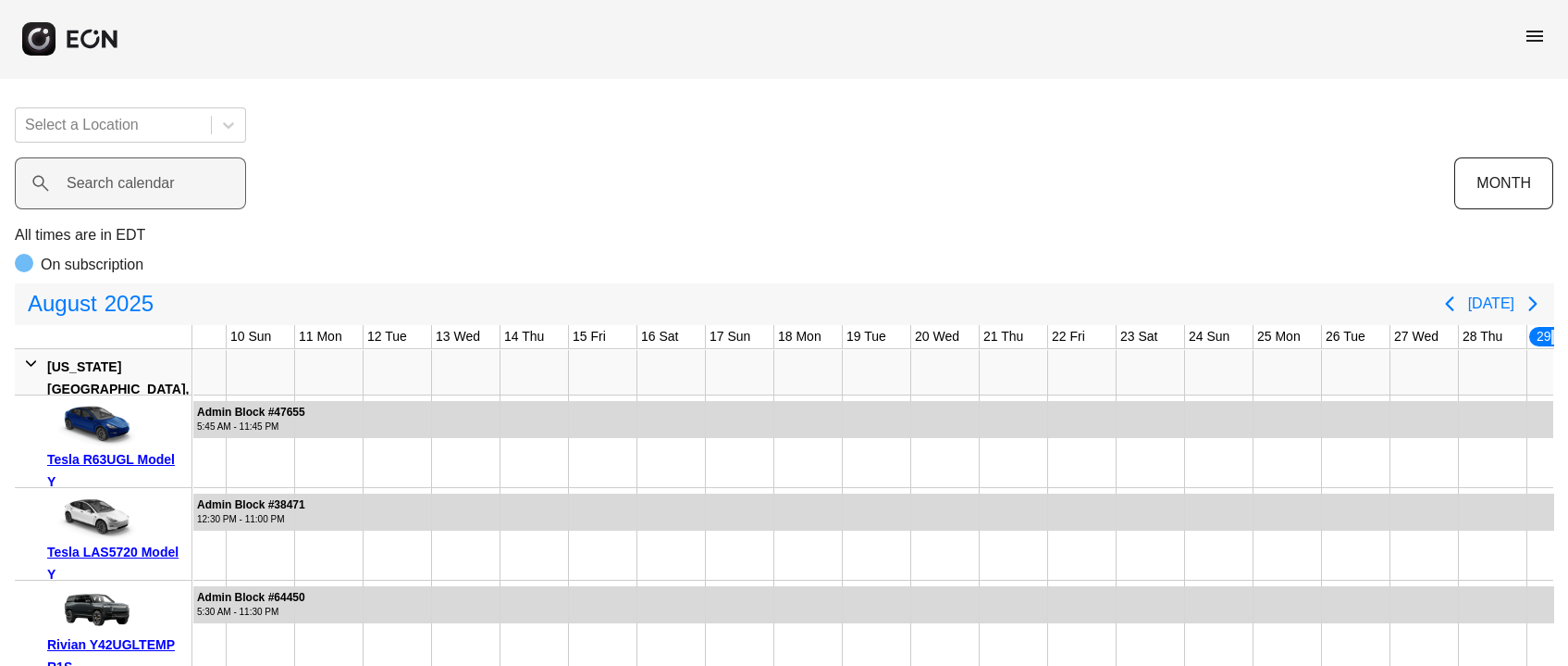
click at [112, 187] on label "Search calendar" at bounding box center [121, 183] width 109 height 23
click at [112, 187] on calendar "Search calendar" at bounding box center [130, 183] width 231 height 52
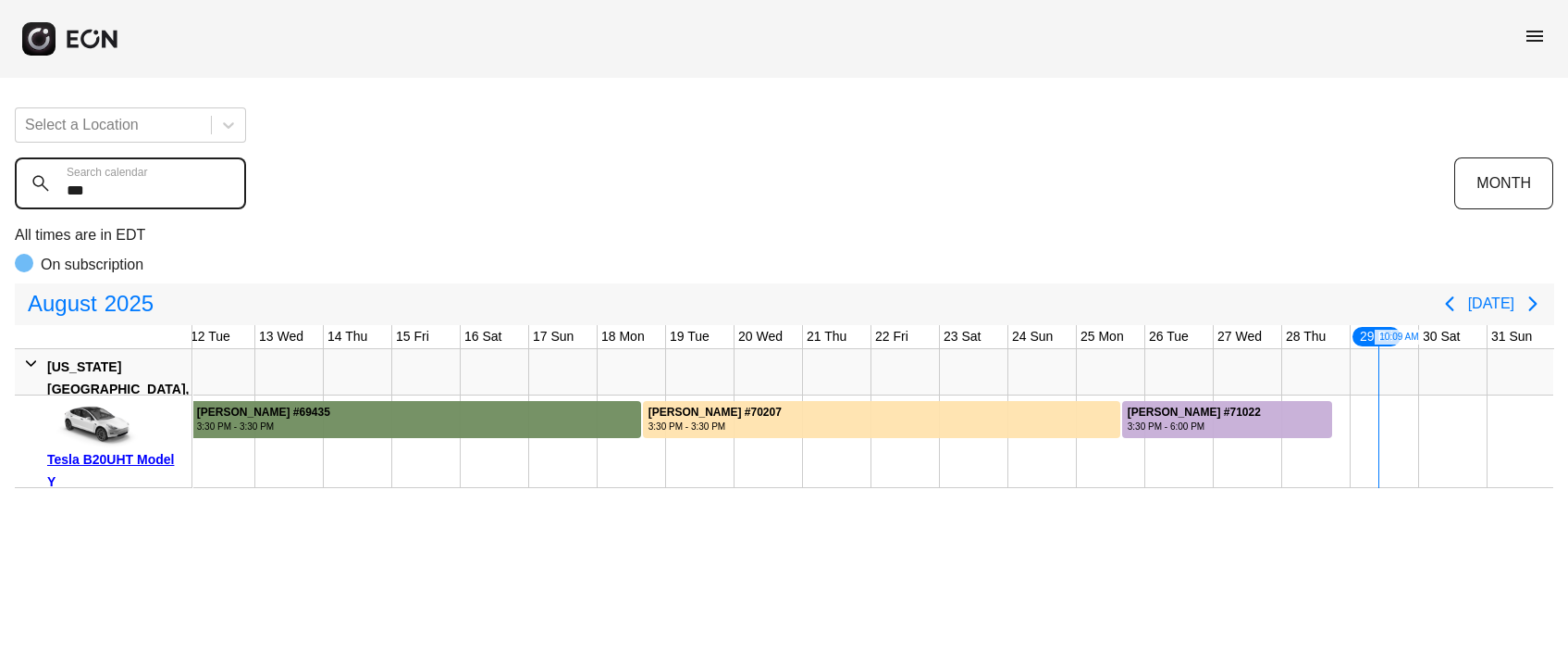
scroll to position [0, 760]
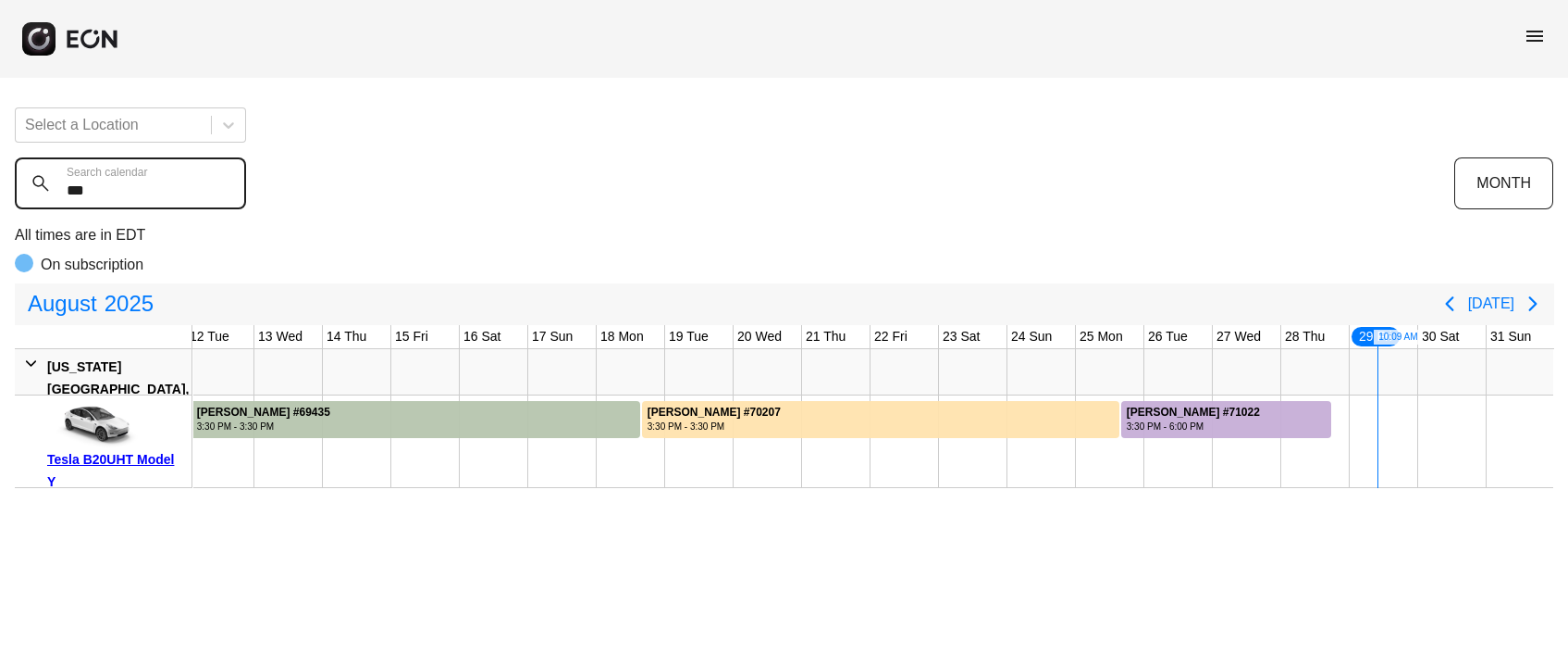
type calendar "***"
